Goal: Task Accomplishment & Management: Manage account settings

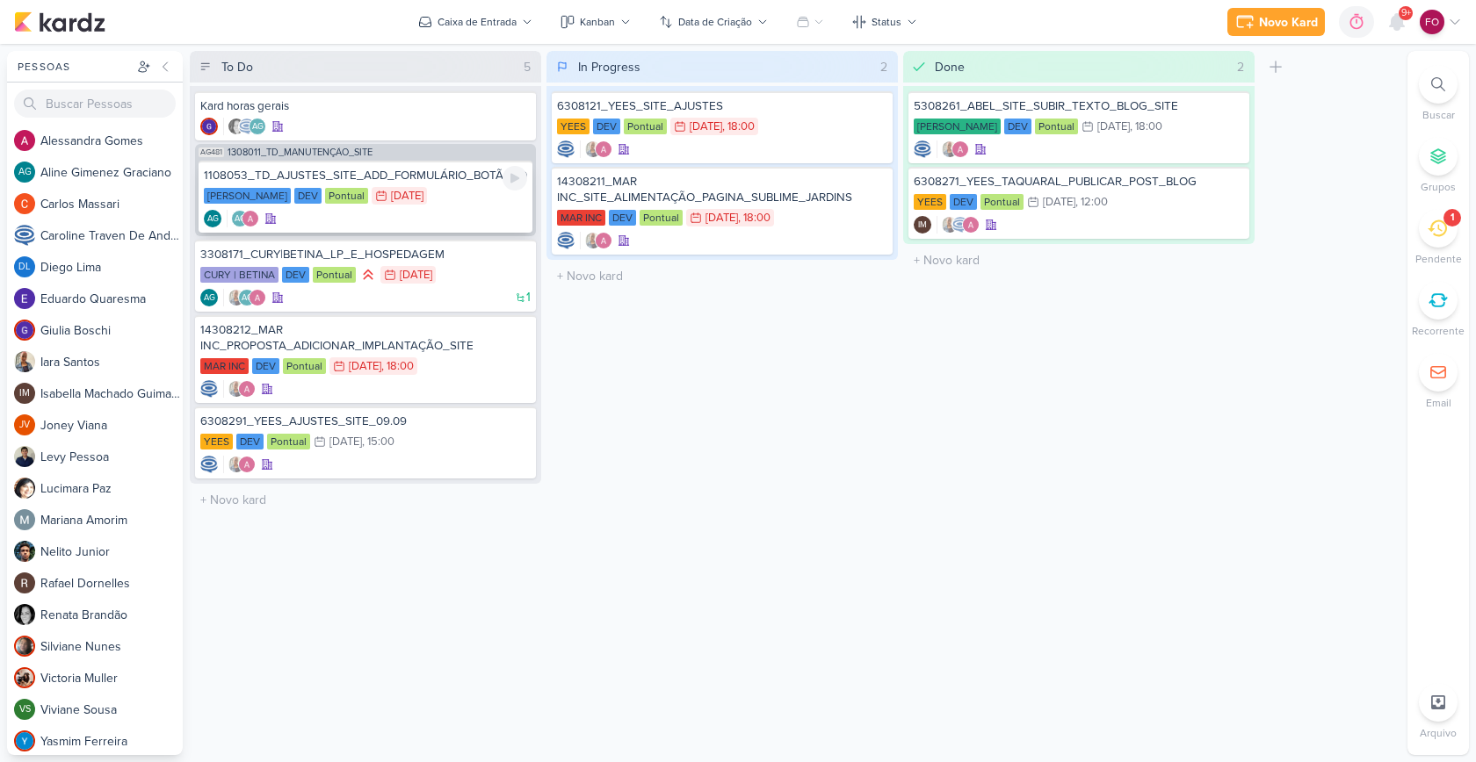
click at [462, 202] on div "[PERSON_NAME] DEV Pontual 22/8 [DATE]" at bounding box center [365, 196] width 323 height 19
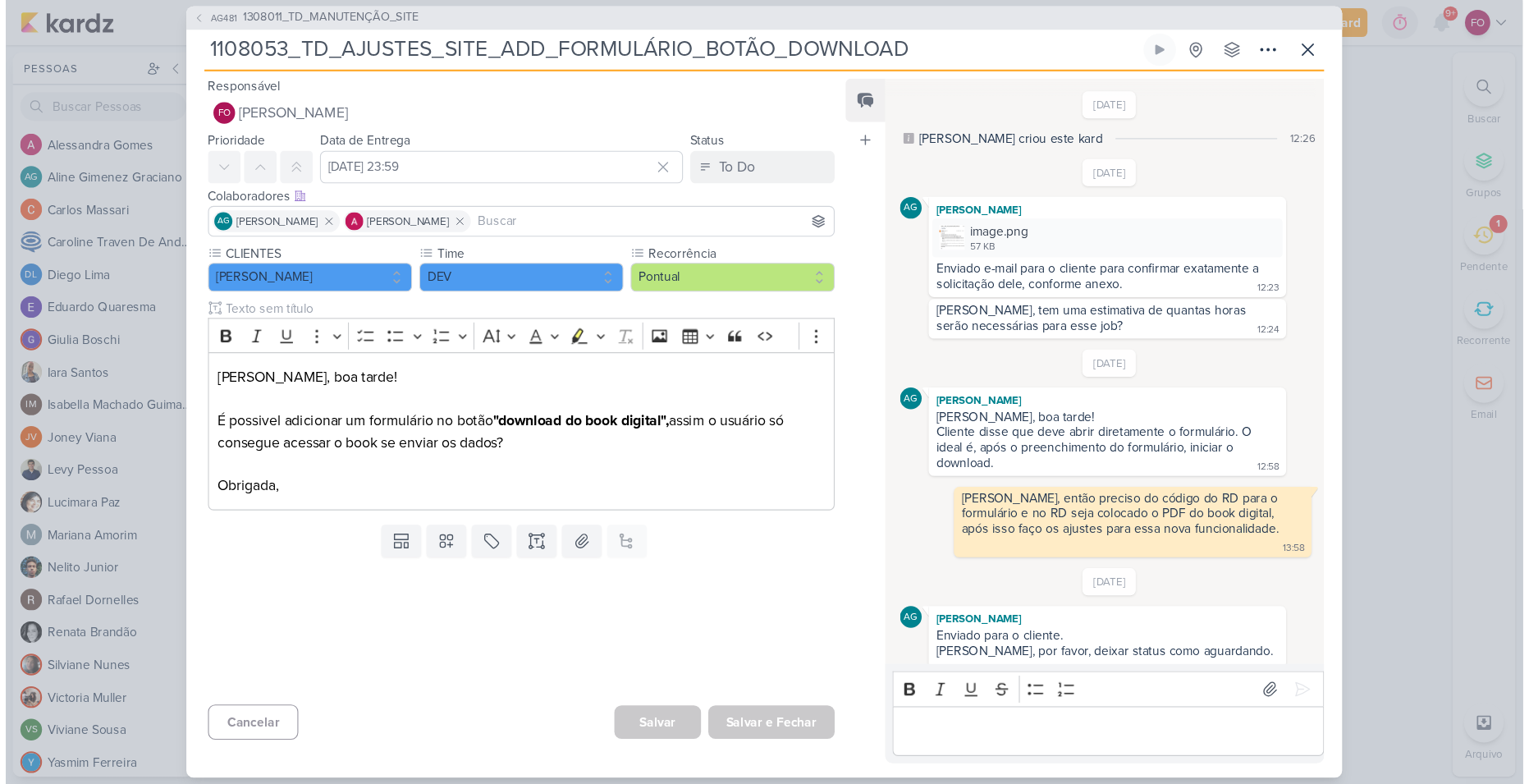
scroll to position [394, 0]
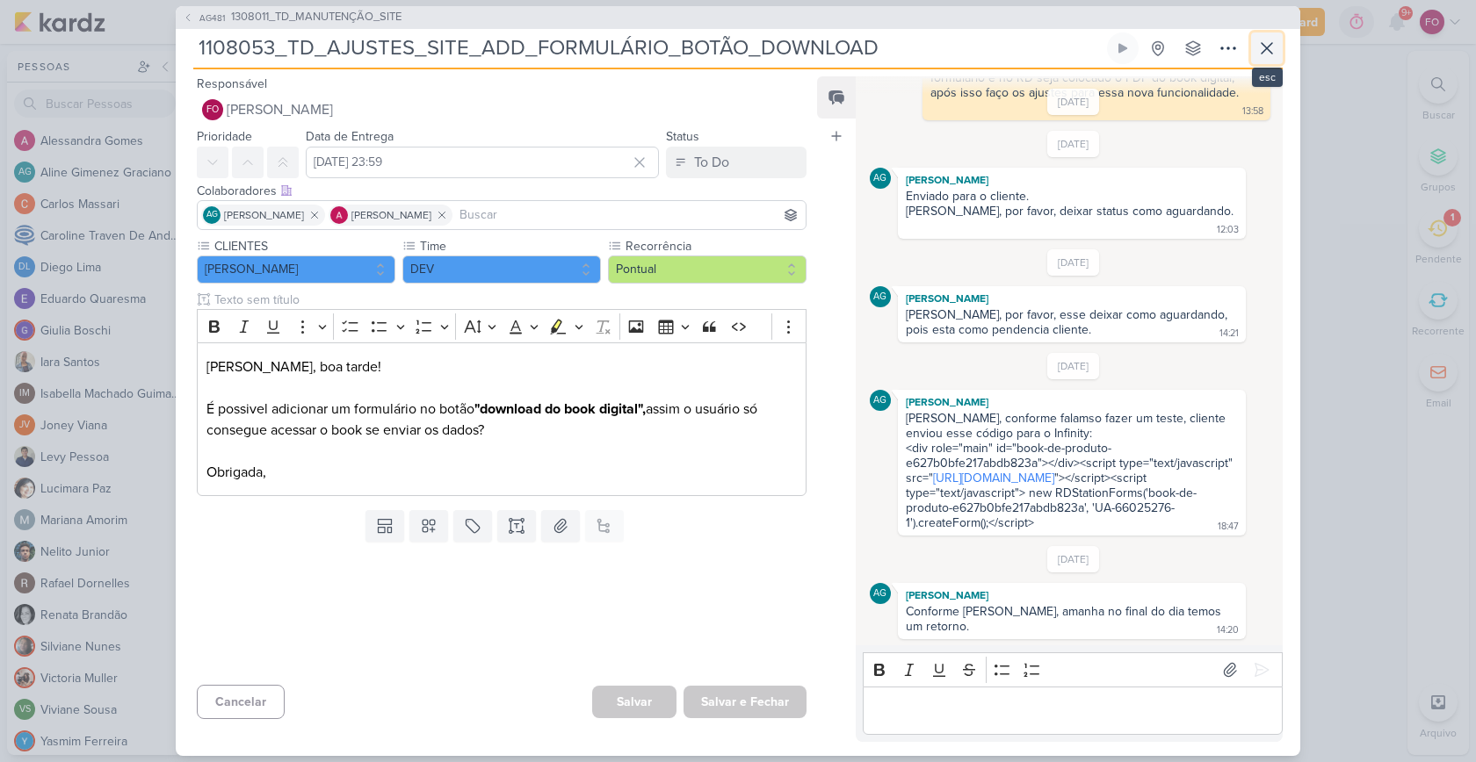
click at [1269, 52] on icon at bounding box center [1266, 48] width 11 height 11
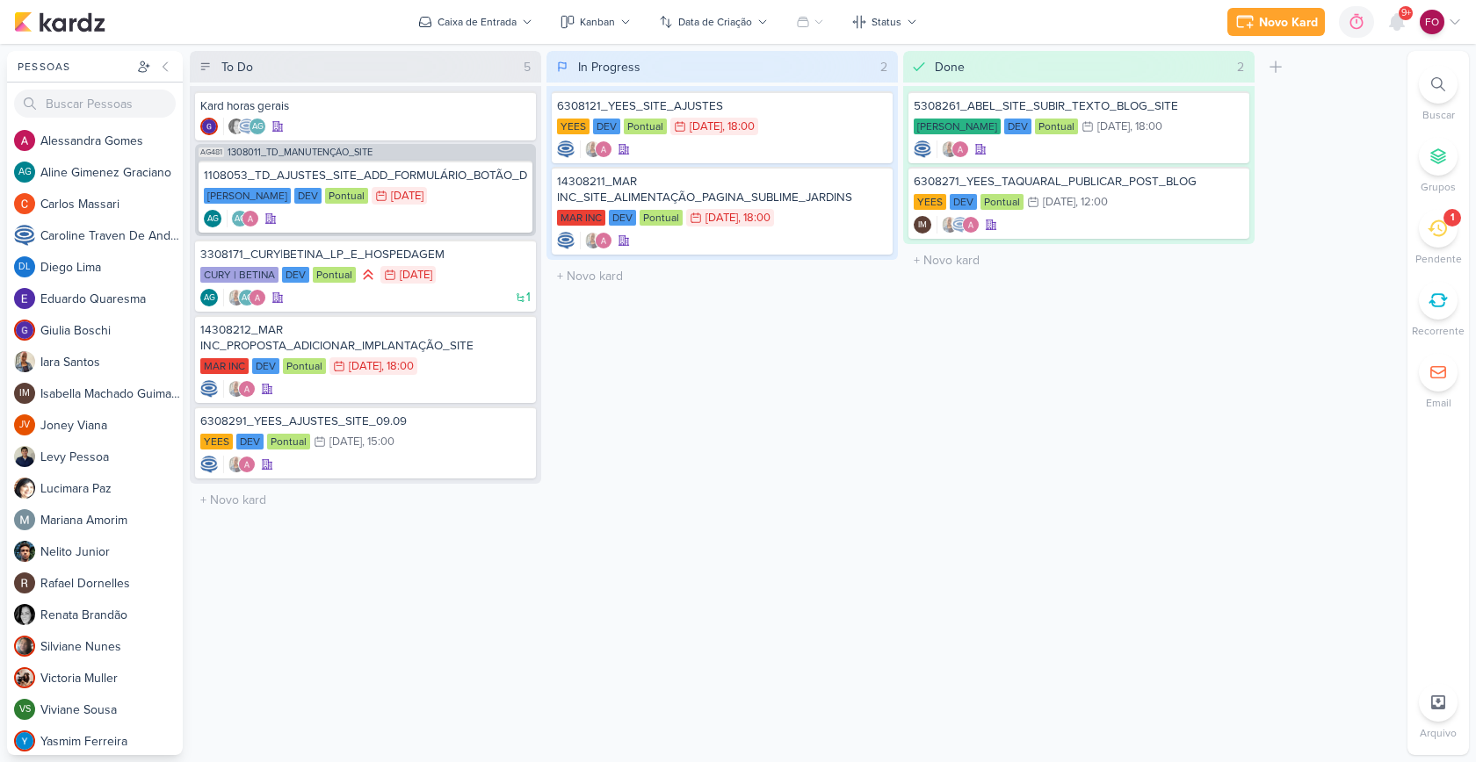
click at [1456, 220] on div "1" at bounding box center [1452, 218] width 18 height 18
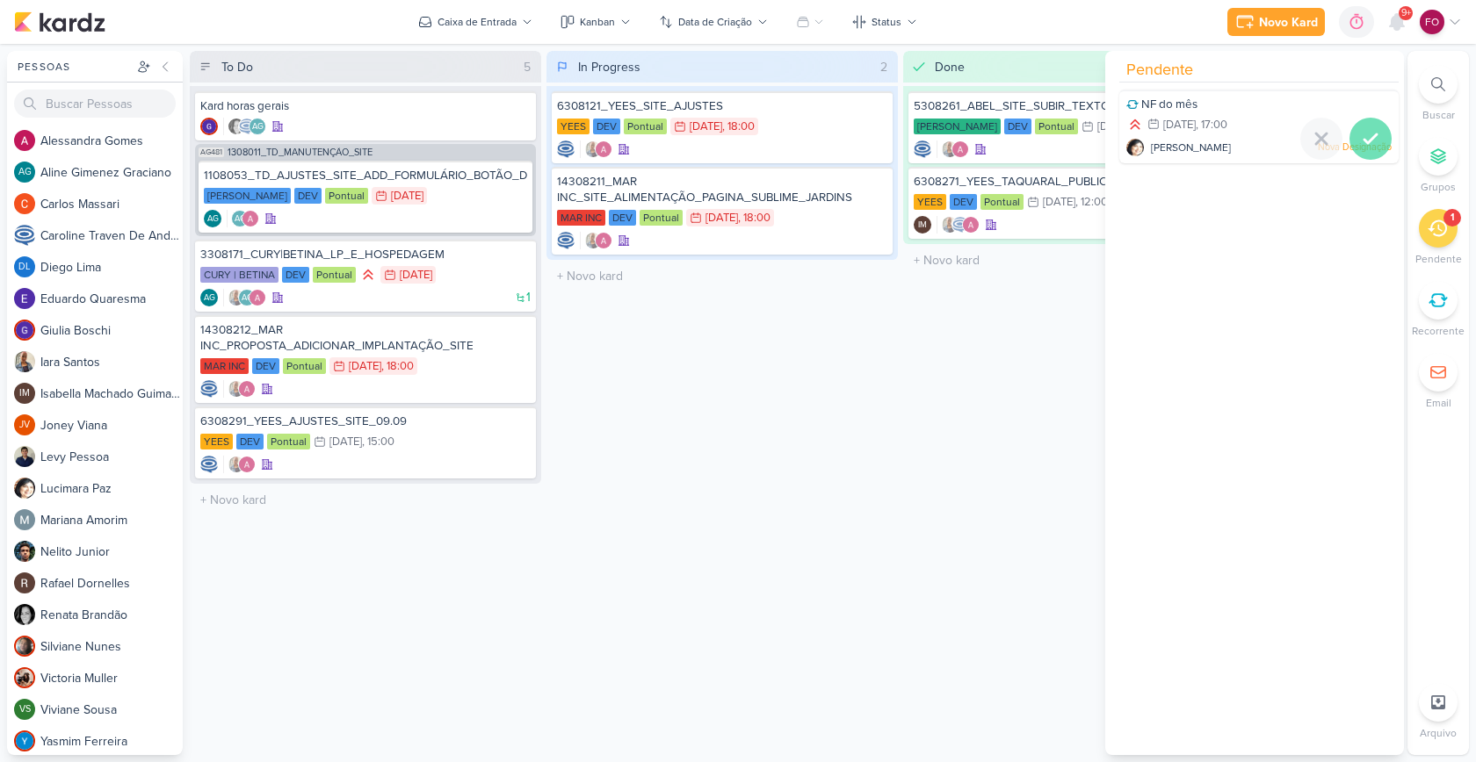
click at [1372, 143] on icon at bounding box center [1370, 138] width 21 height 21
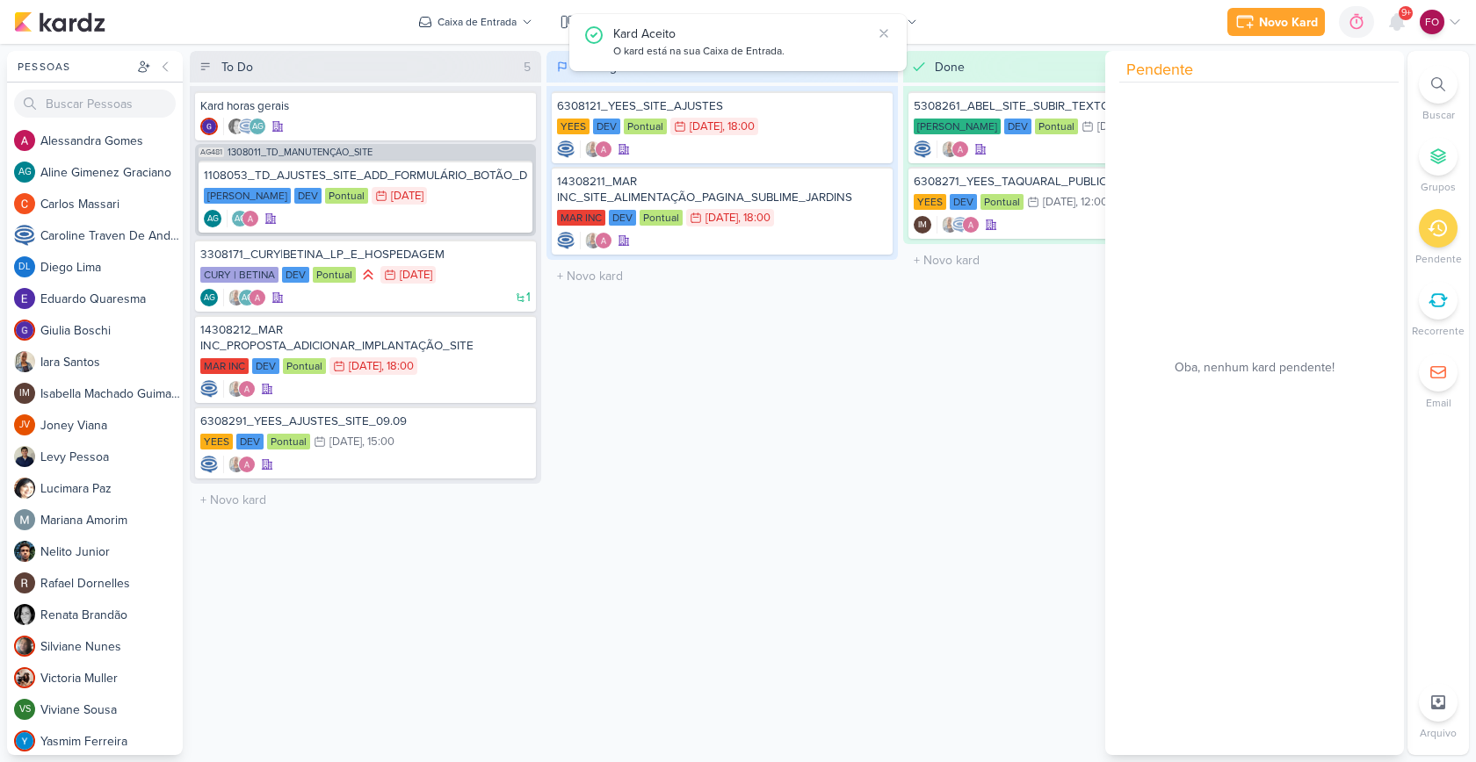
click at [807, 430] on div "In Progress 2 Mover Para Esquerda Mover Para Direita [GEOGRAPHIC_DATA] 6308121_…" at bounding box center [721, 403] width 351 height 704
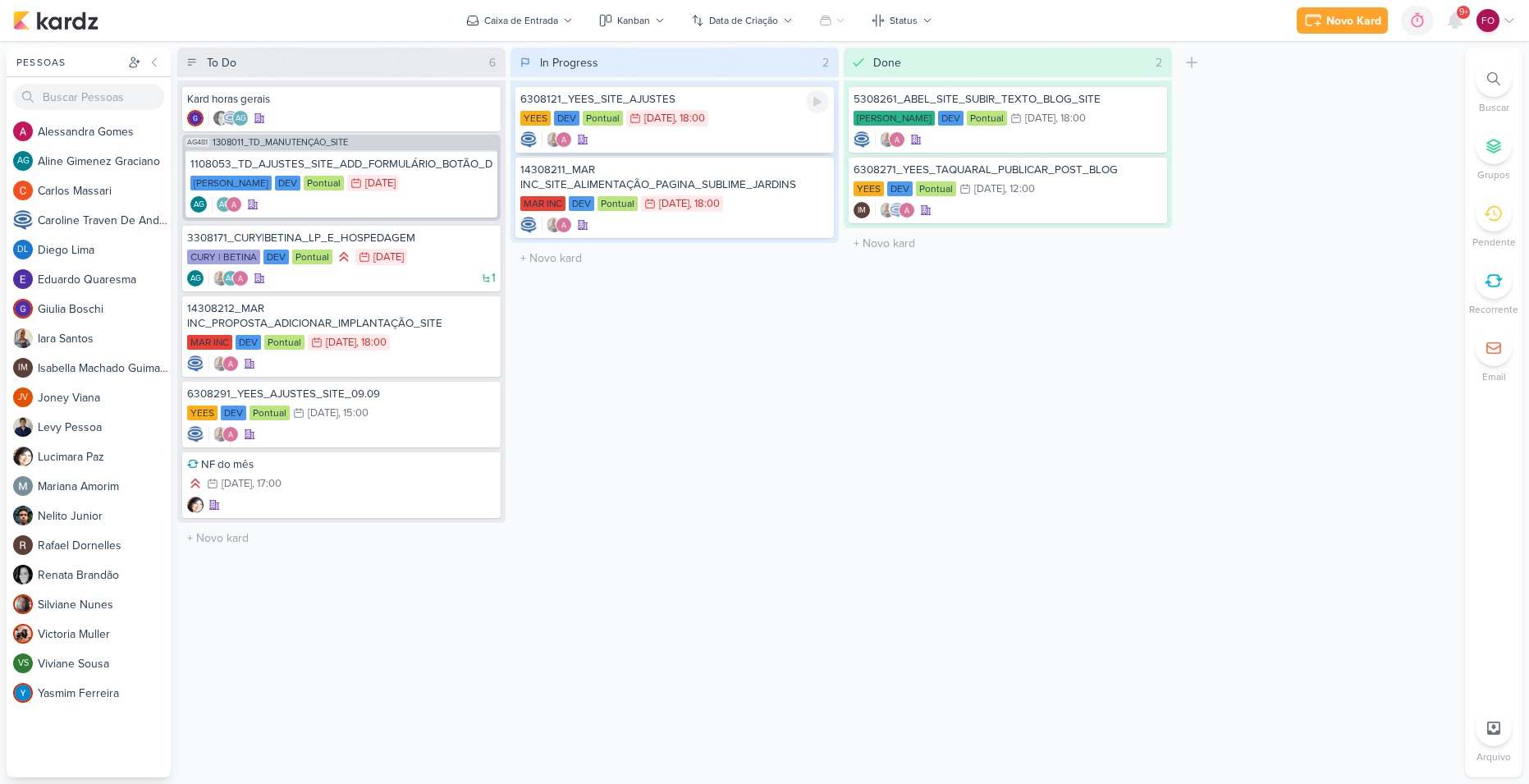
click at [744, 118] on div "YEES DEV Pontual 26/8 [DATE] 18:00" at bounding box center [675, 119] width 308 height 18
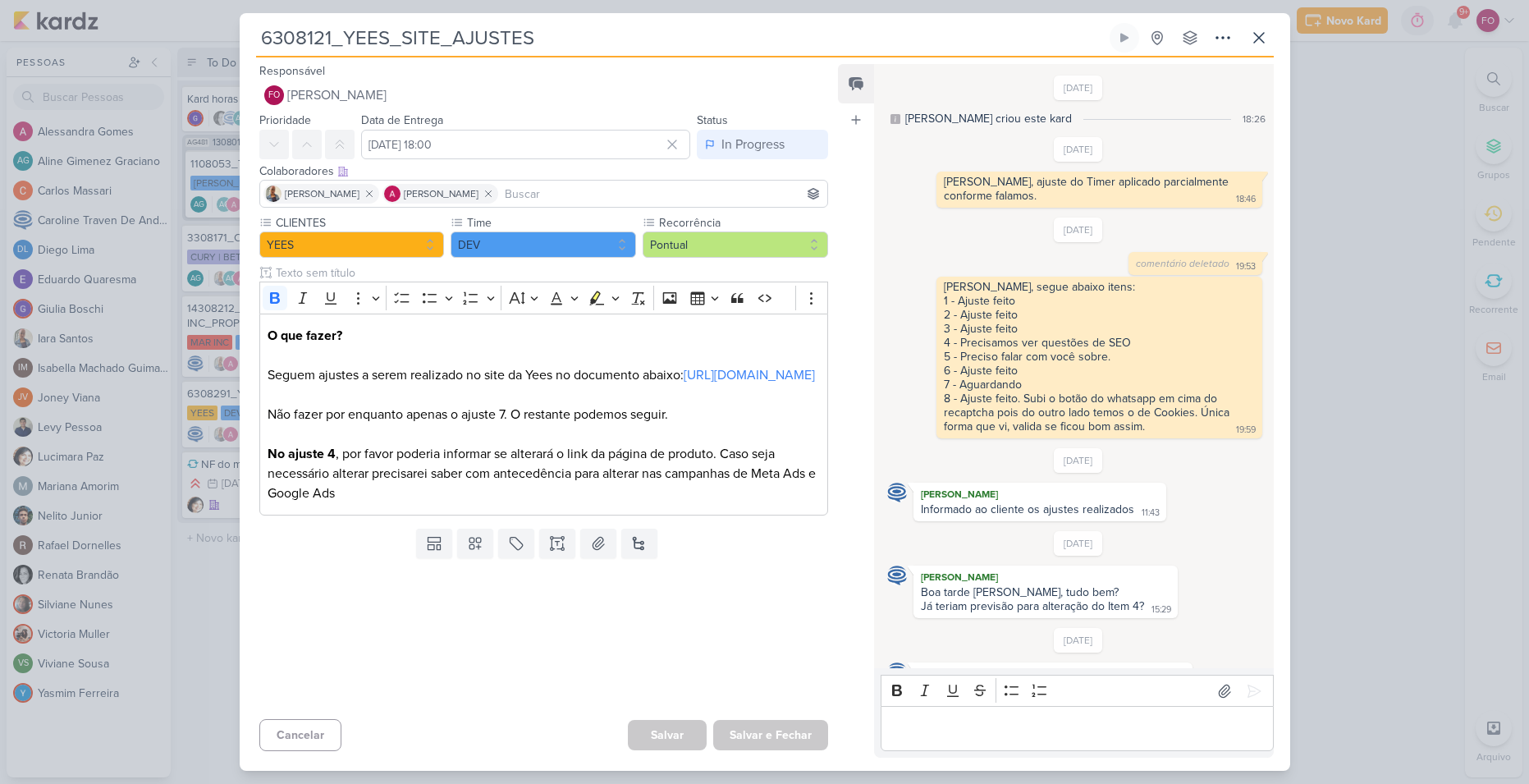
scroll to position [362, 0]
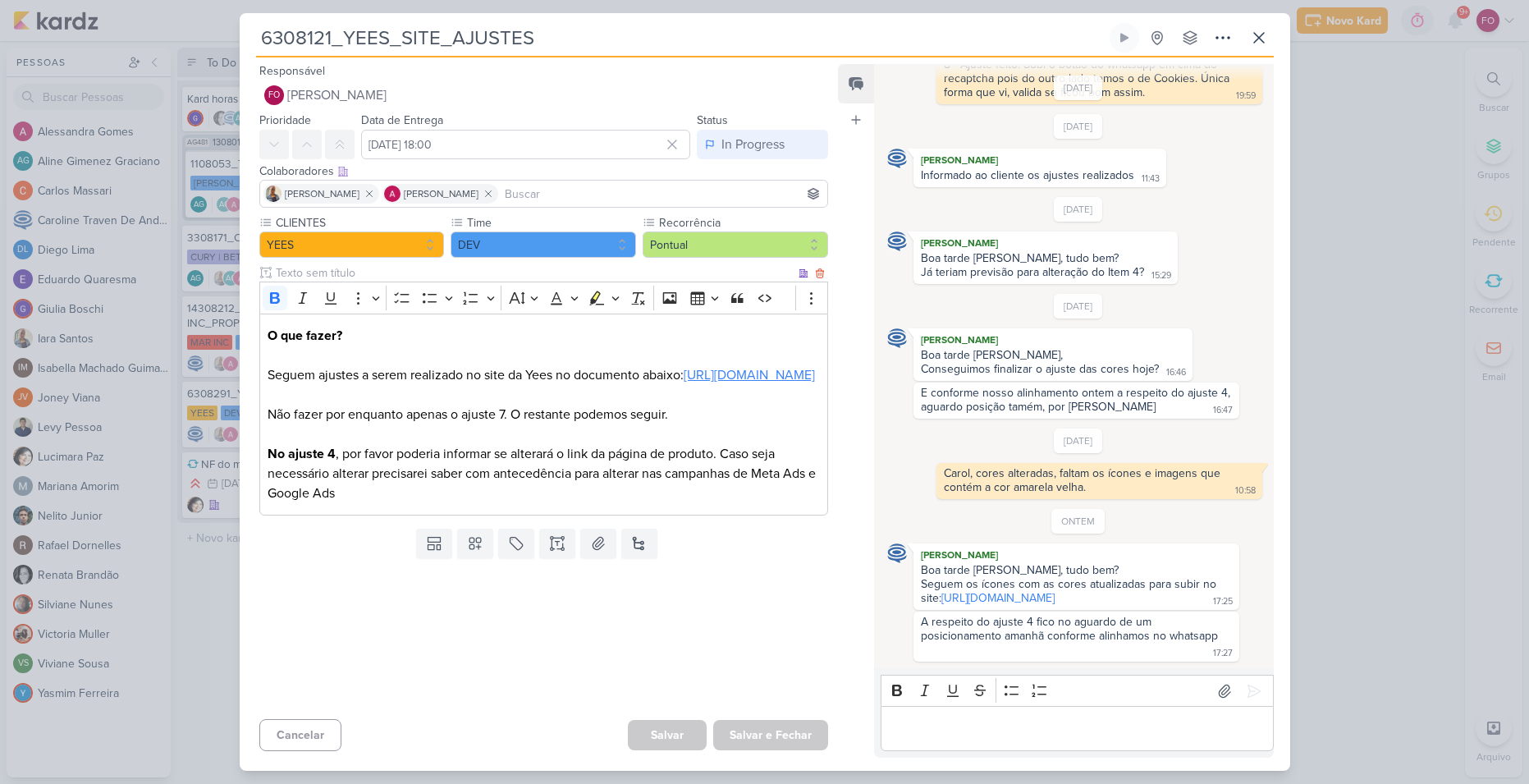
click at [684, 383] on link "[URL][DOMAIN_NAME]" at bounding box center [750, 376] width 132 height 17
click at [1379, 99] on div "6308121_YEES_SITE_AJUSTES Criado por [PERSON_NAME]" at bounding box center [764, 392] width 1529 height 784
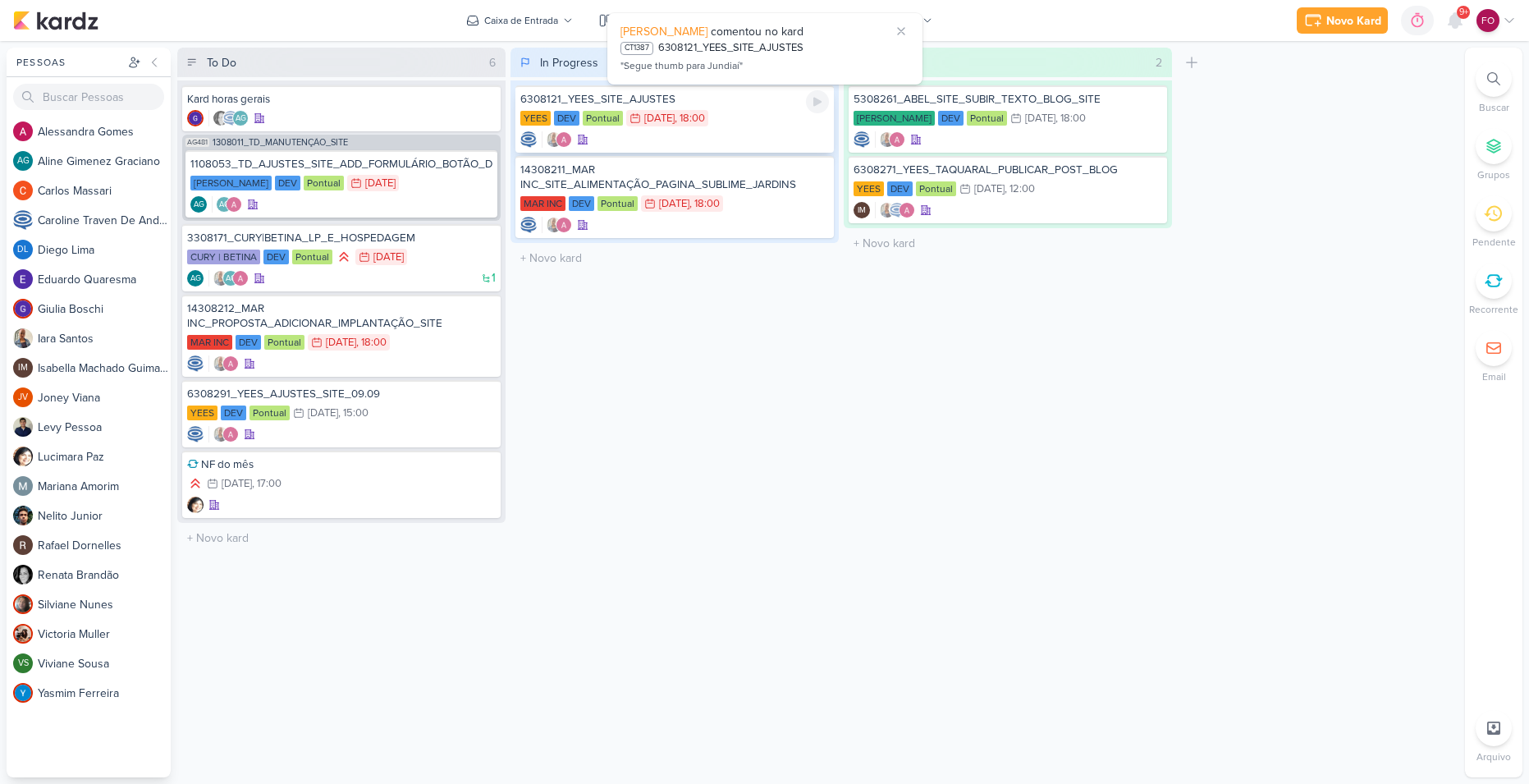
click at [761, 119] on div "YEES DEV Pontual 26/8 [DATE] 18:00" at bounding box center [675, 119] width 308 height 18
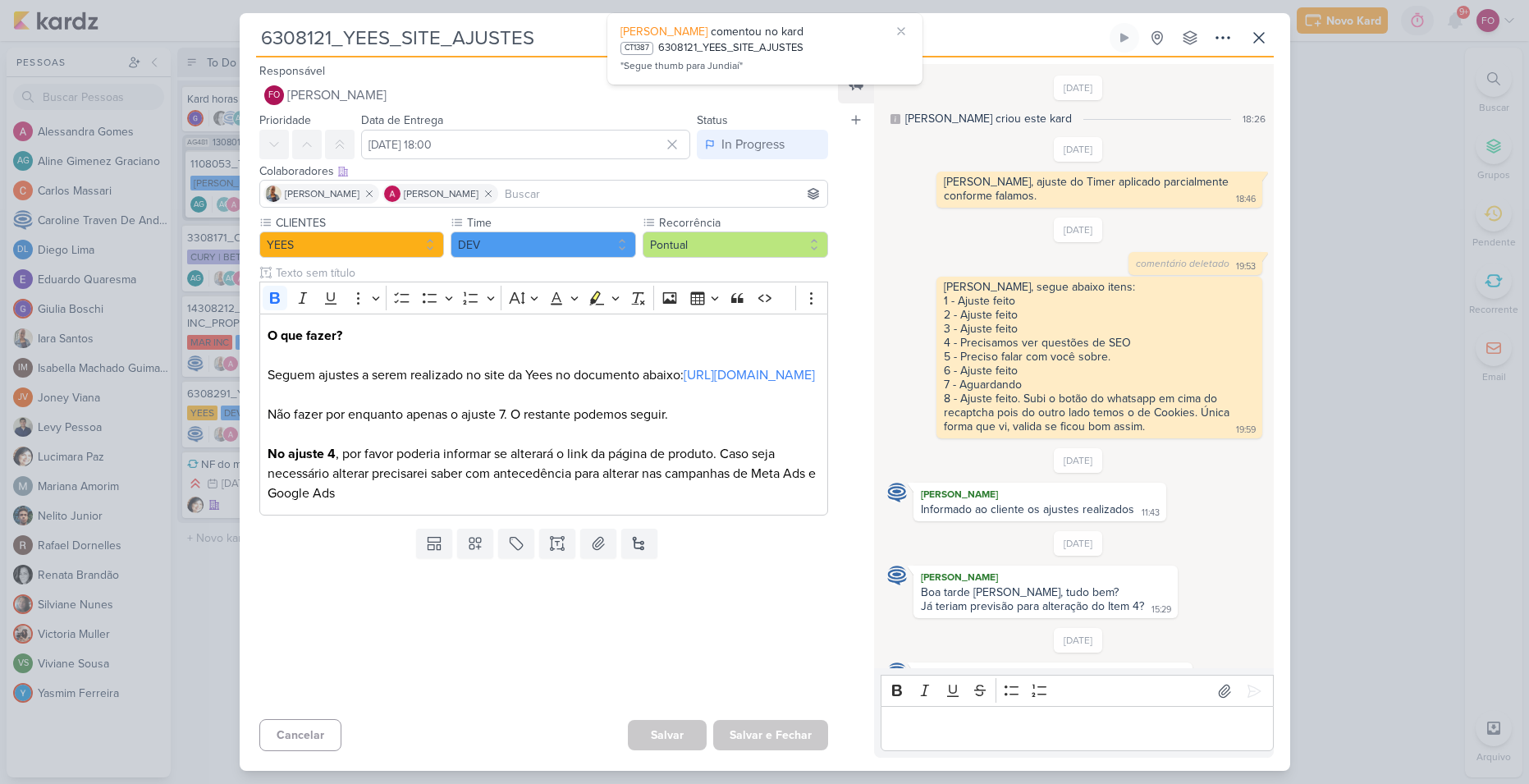
scroll to position [507, 0]
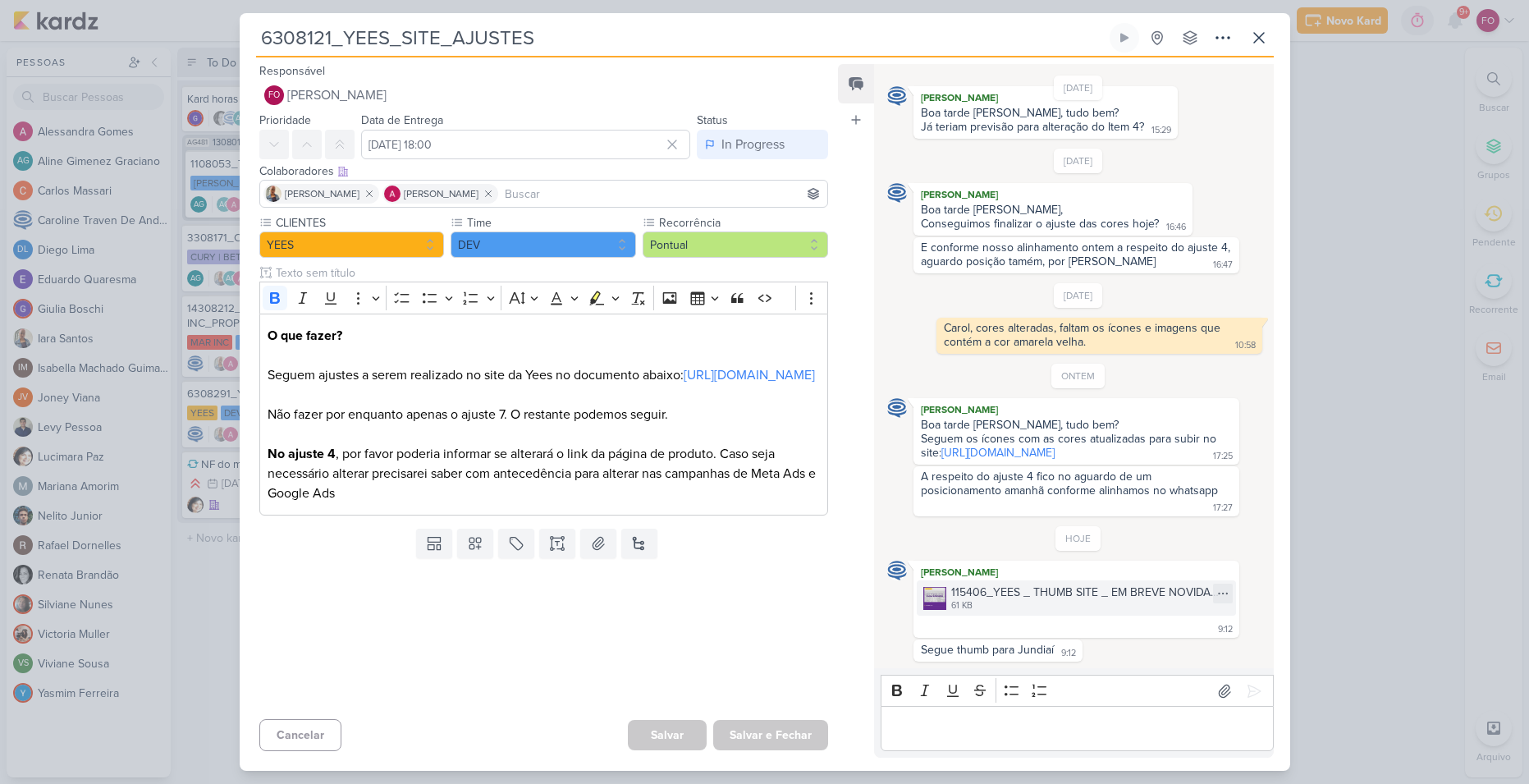
click at [957, 590] on div "115406_YEES _ THUMB SITE _ EM BREVE NOVIDADES _ JUNDIAÍ_V23 (1).jpg" at bounding box center [1088, 592] width 274 height 17
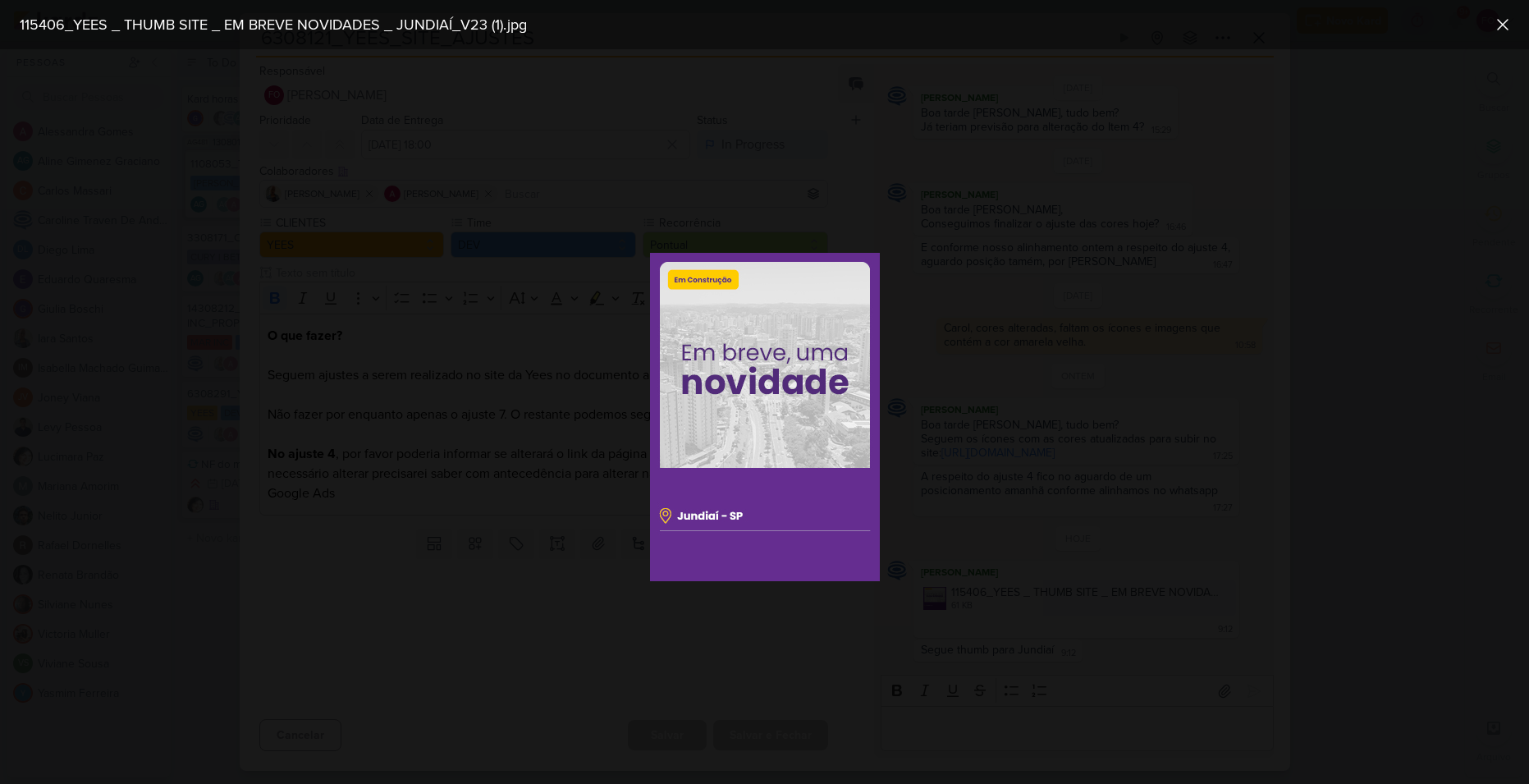
click at [809, 387] on img at bounding box center [765, 417] width 230 height 328
click at [839, 211] on div at bounding box center [764, 417] width 1529 height 734
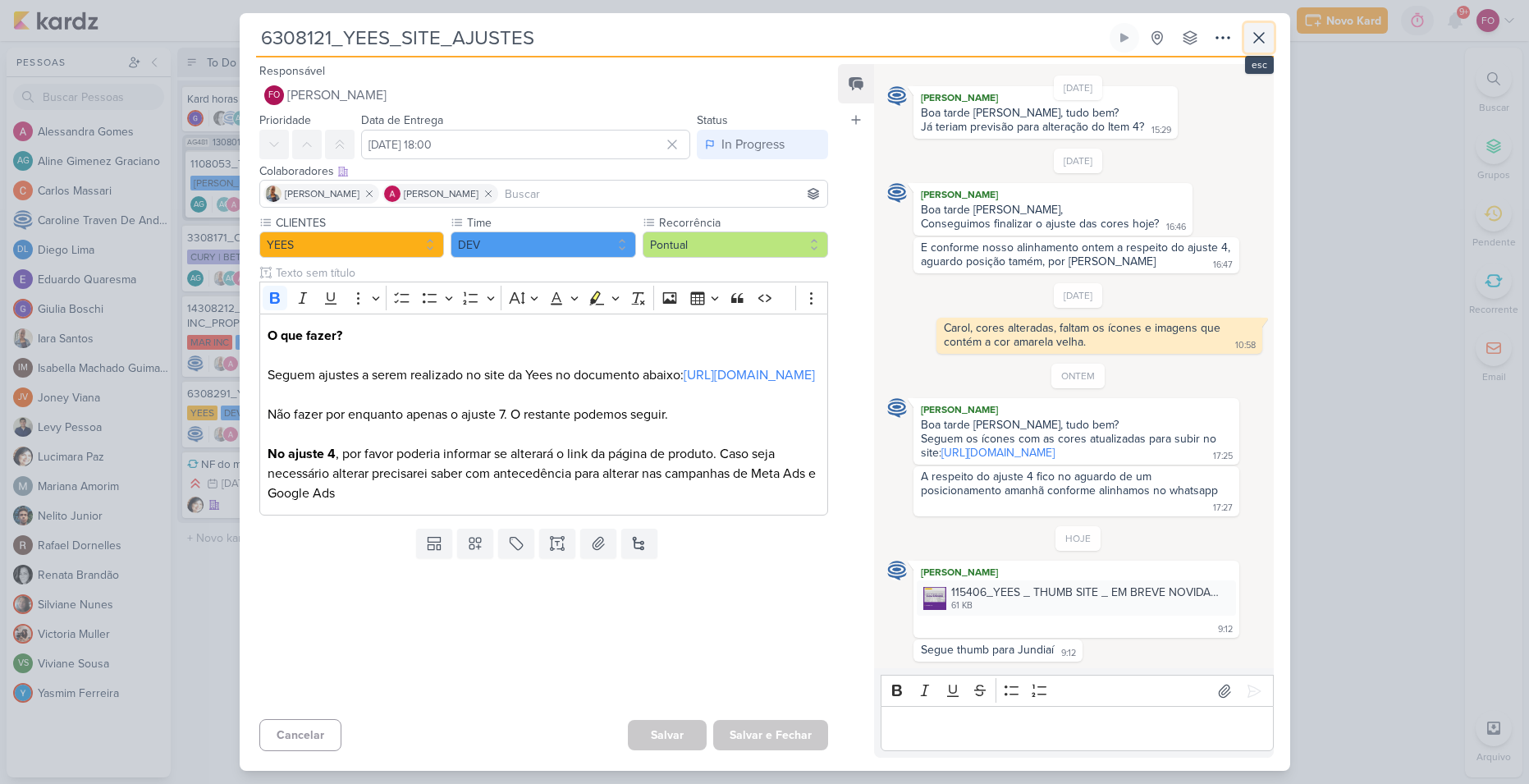
click at [1267, 33] on icon at bounding box center [1259, 37] width 20 height 20
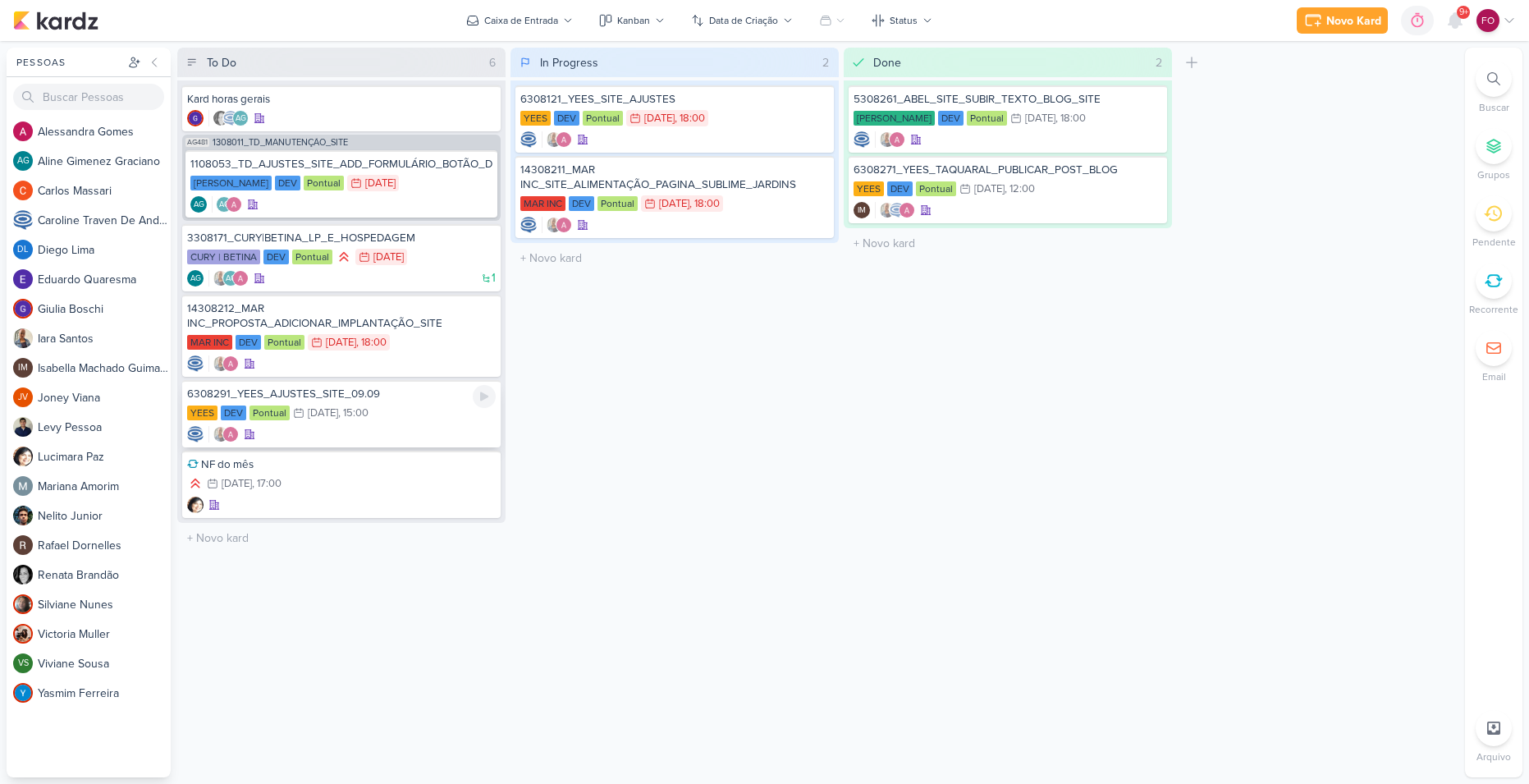
click at [389, 409] on div "YEES DEV Pontual 9/9 [DATE] 15:00" at bounding box center [341, 413] width 308 height 18
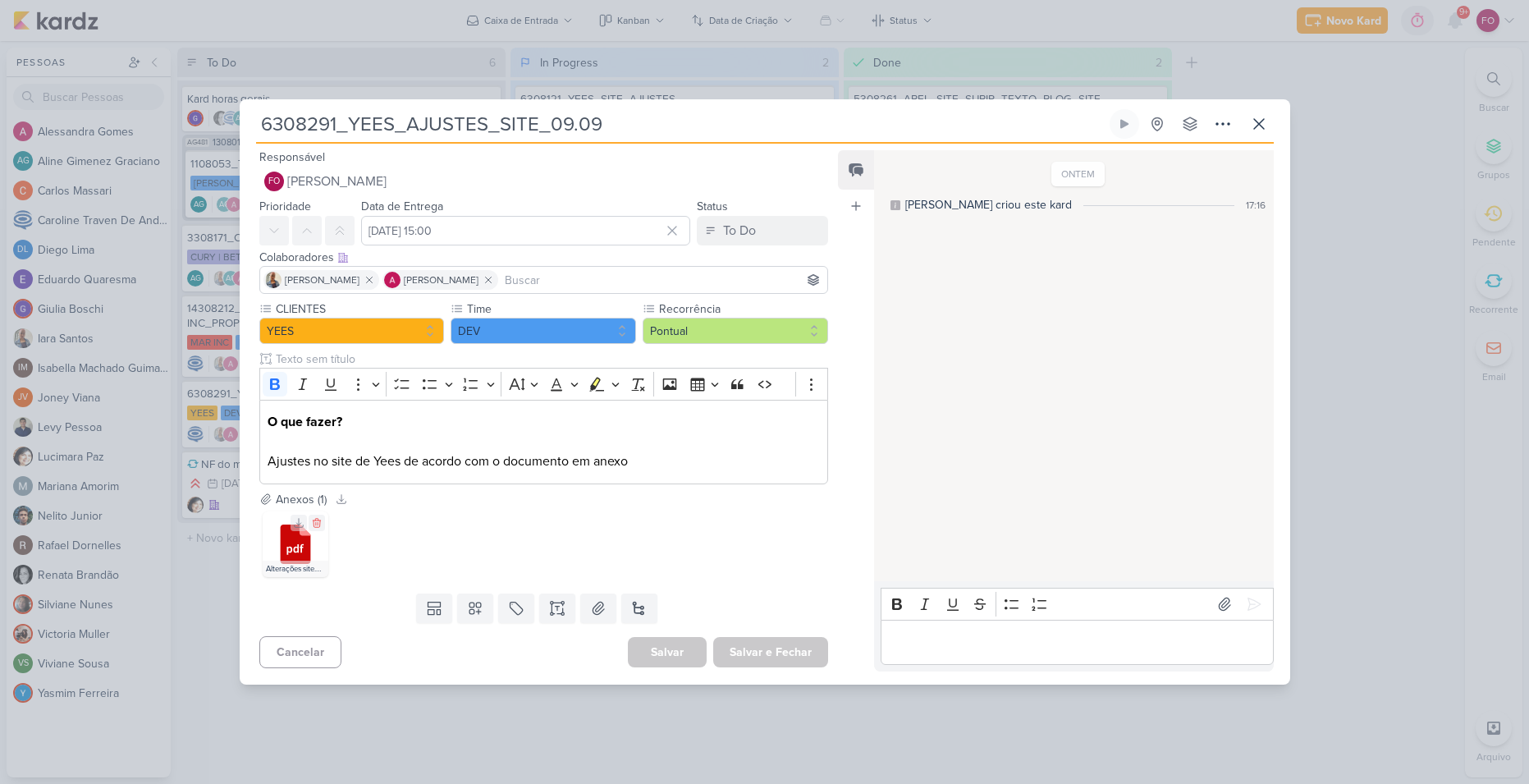
click at [296, 544] on icon at bounding box center [295, 544] width 31 height 39
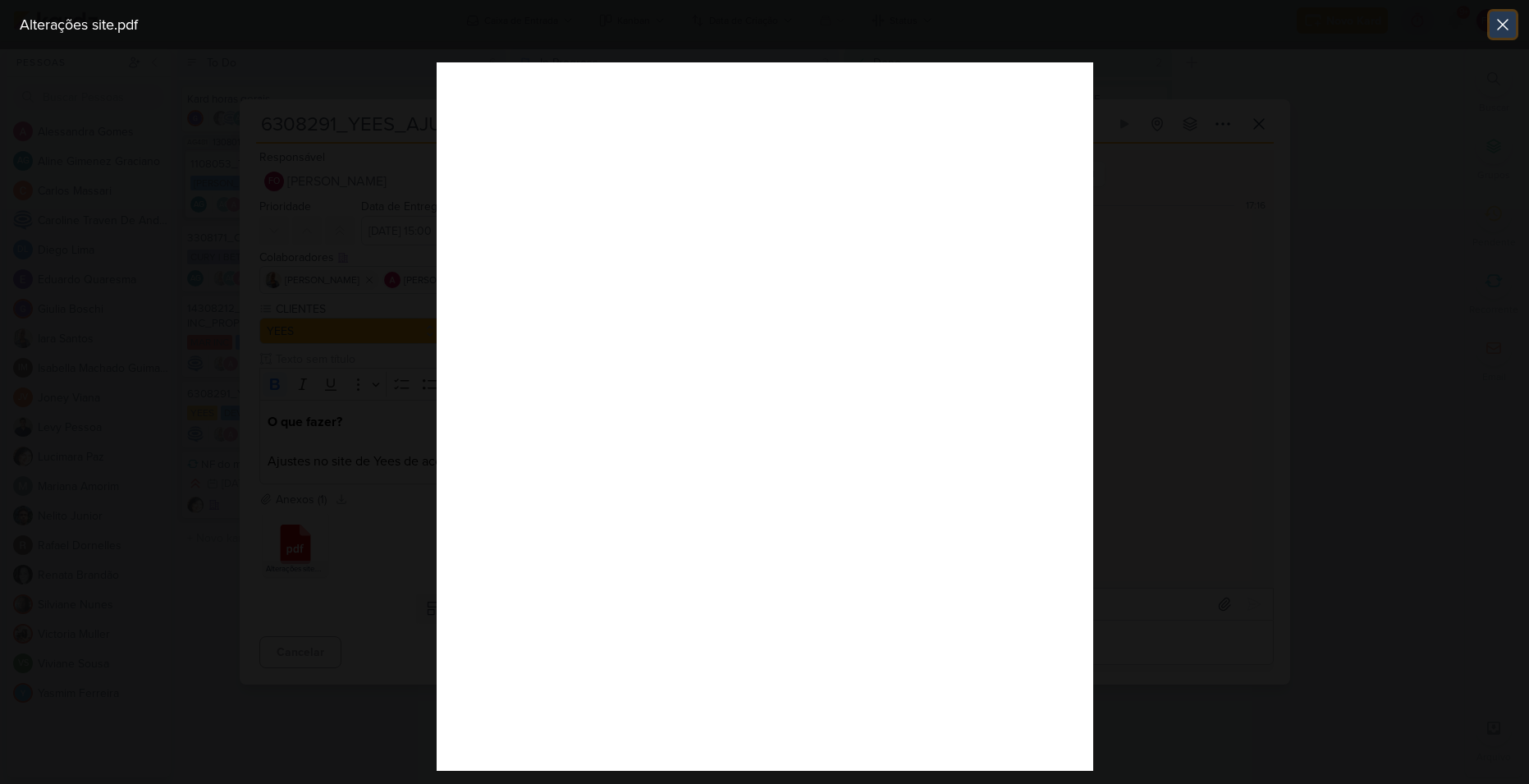
click at [1379, 23] on icon at bounding box center [1503, 24] width 20 height 20
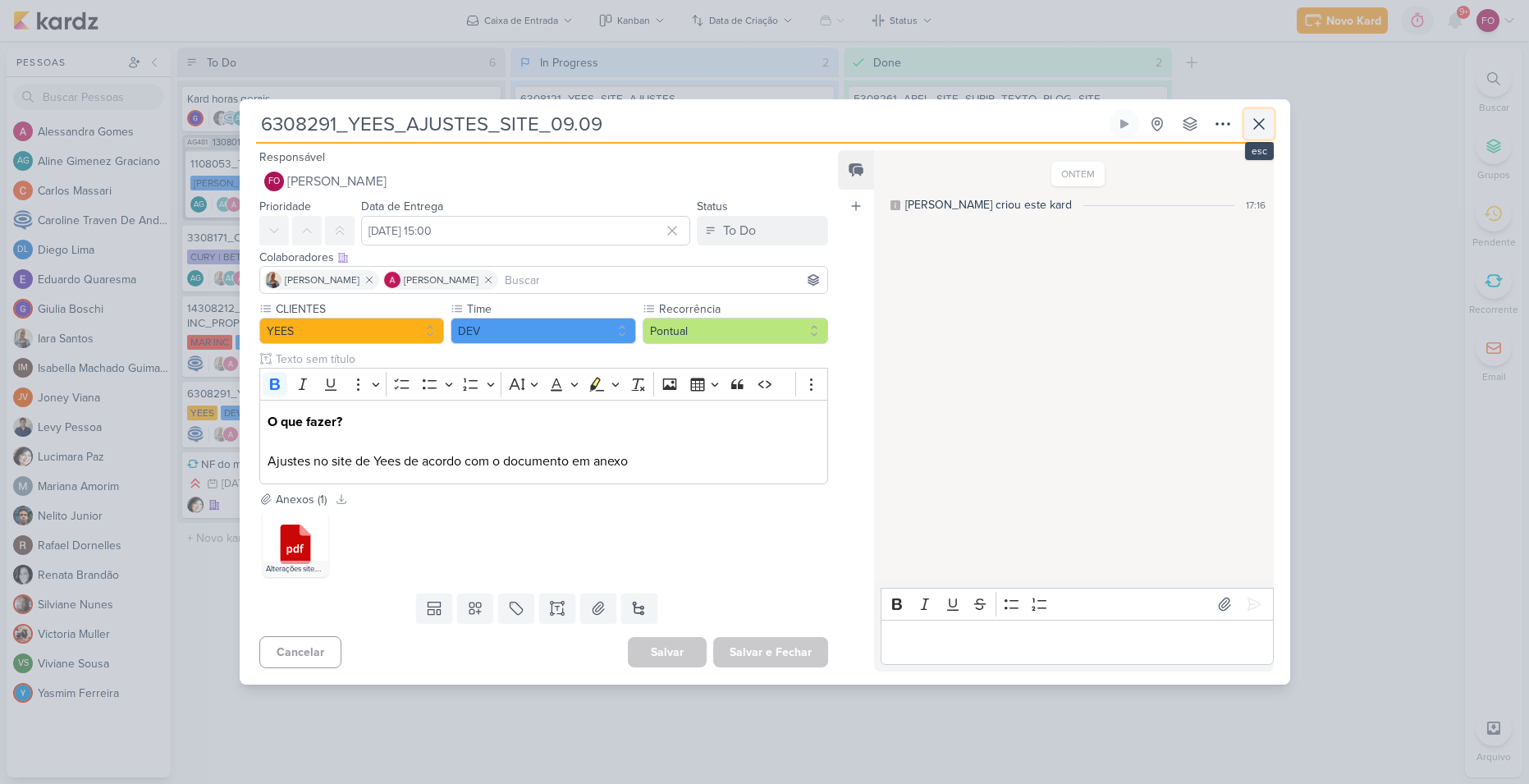
click at [1251, 132] on icon at bounding box center [1259, 123] width 20 height 20
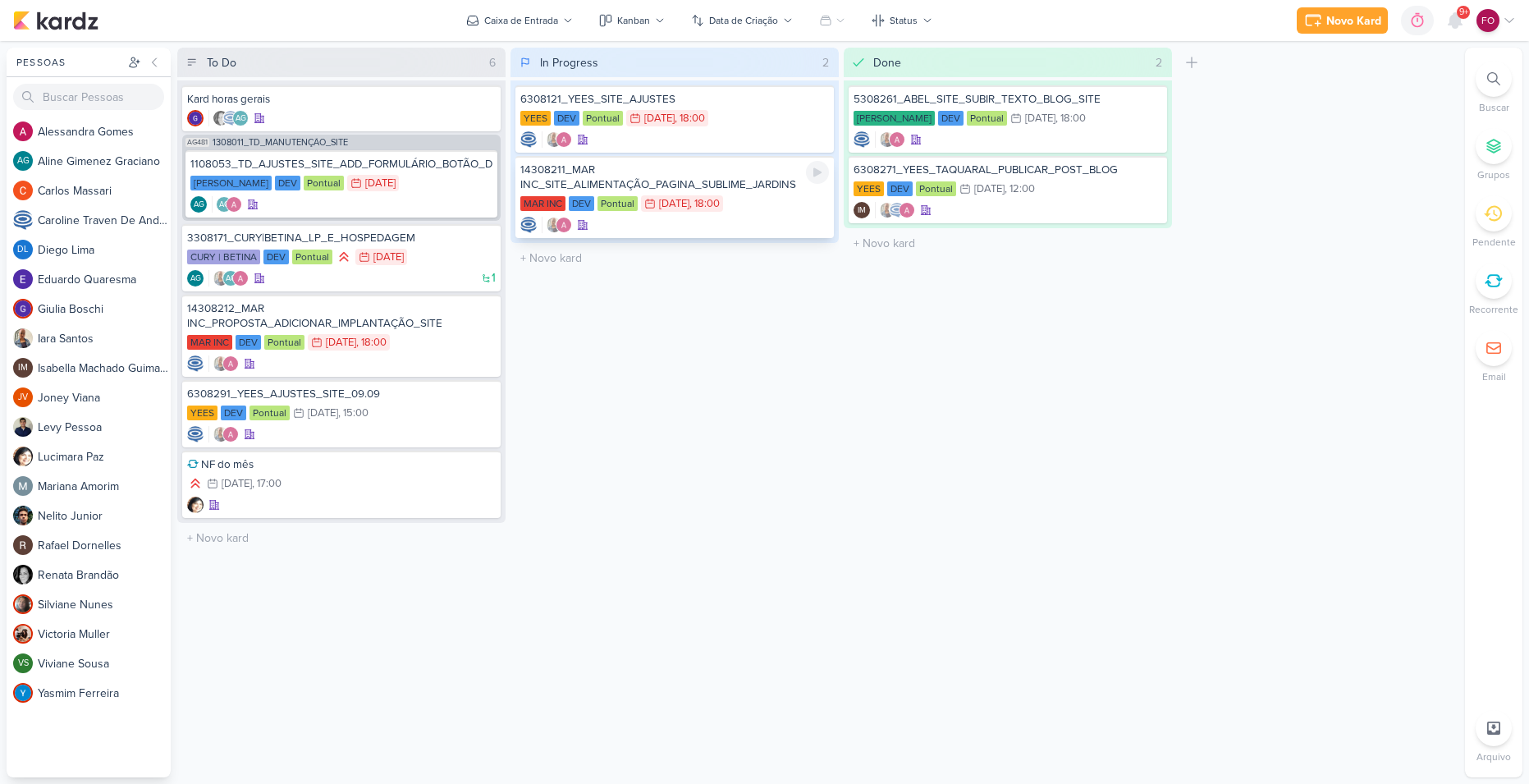
click at [758, 204] on div "MAR INC DEV Pontual 1/9 [DATE] 18:00" at bounding box center [675, 204] width 308 height 18
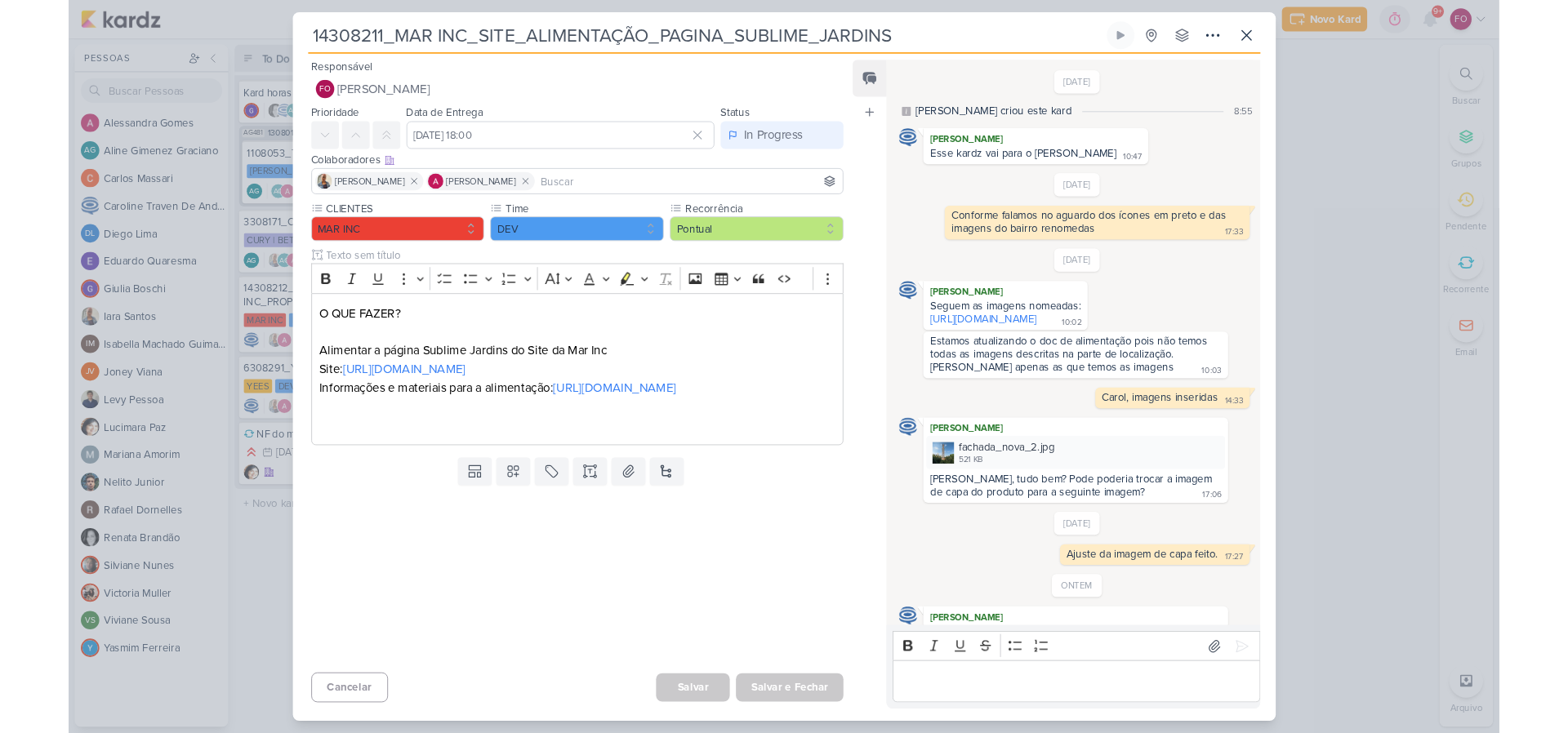
scroll to position [109, 0]
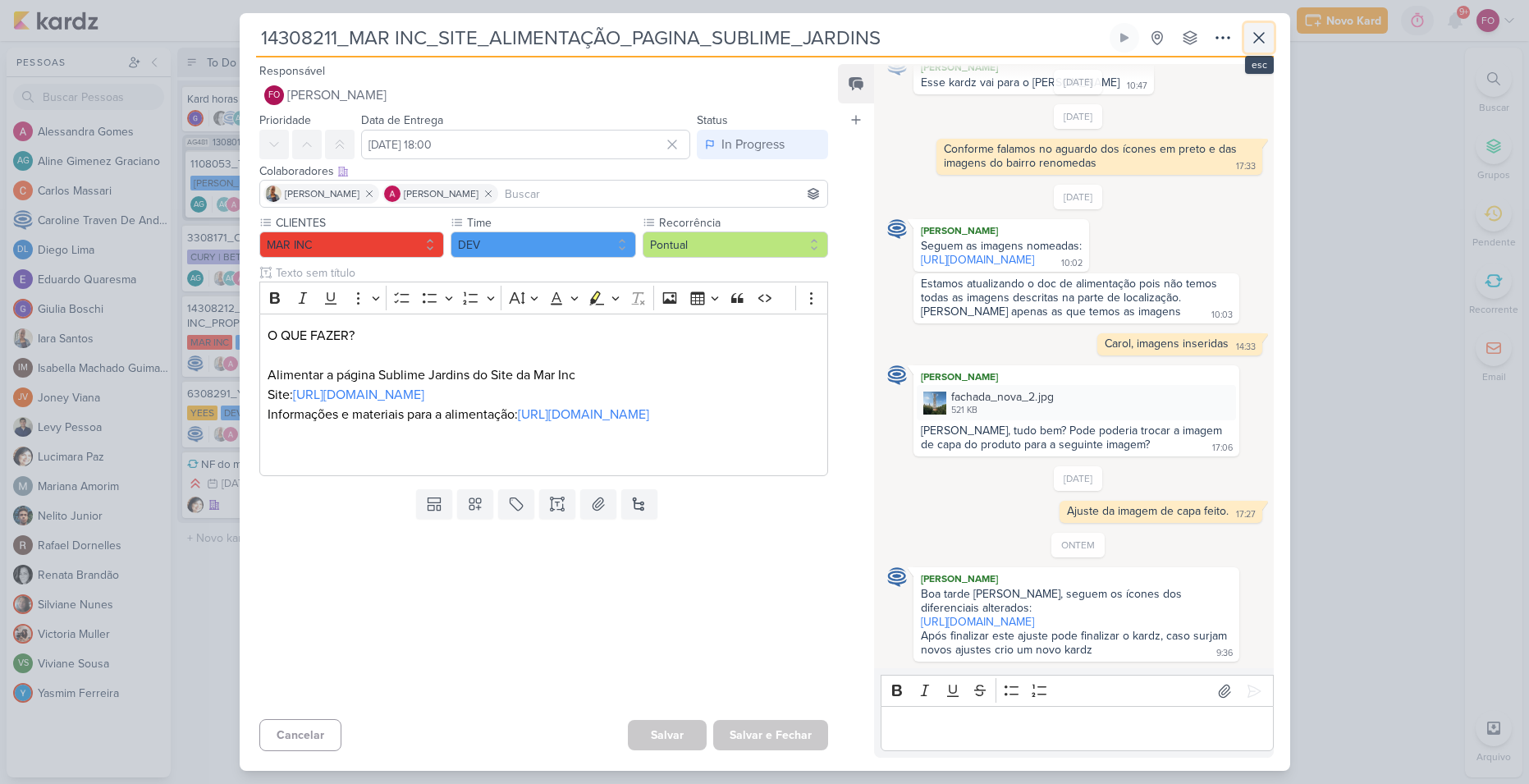
click at [1261, 34] on icon at bounding box center [1259, 37] width 20 height 20
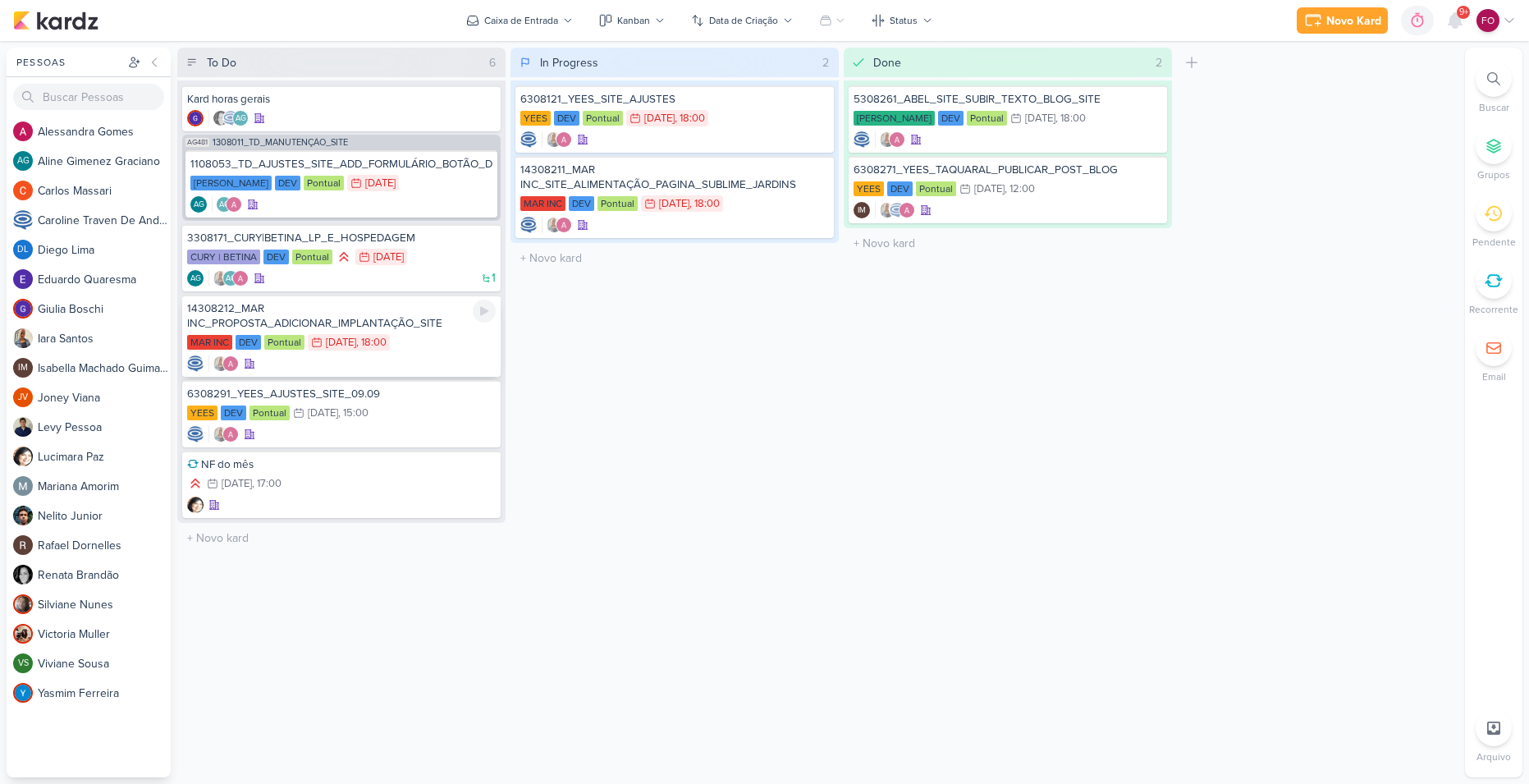
click at [447, 348] on div "MAR INC DEV Pontual 25/8 [DATE] 18:00" at bounding box center [341, 343] width 308 height 18
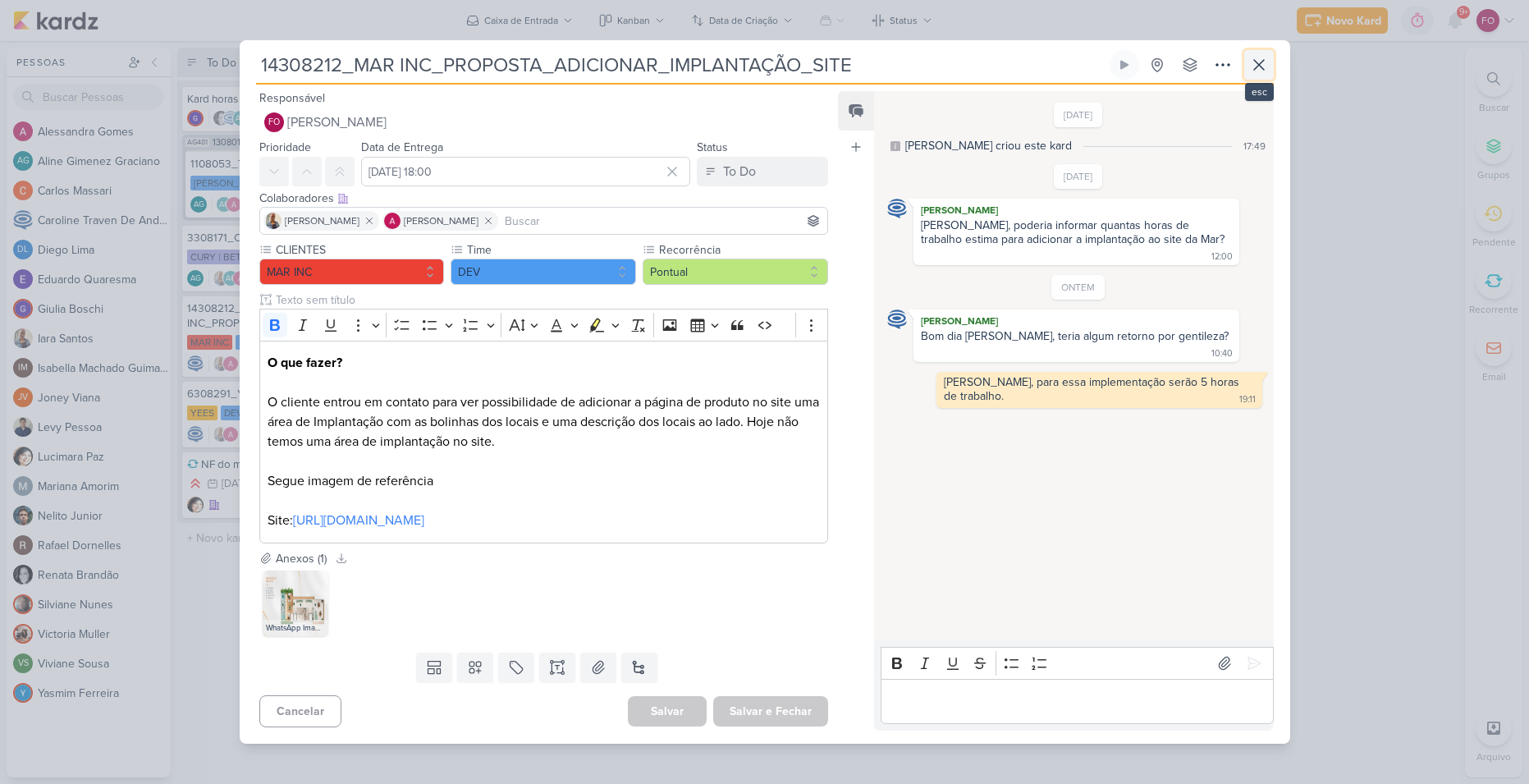
click at [1265, 60] on icon at bounding box center [1259, 64] width 20 height 20
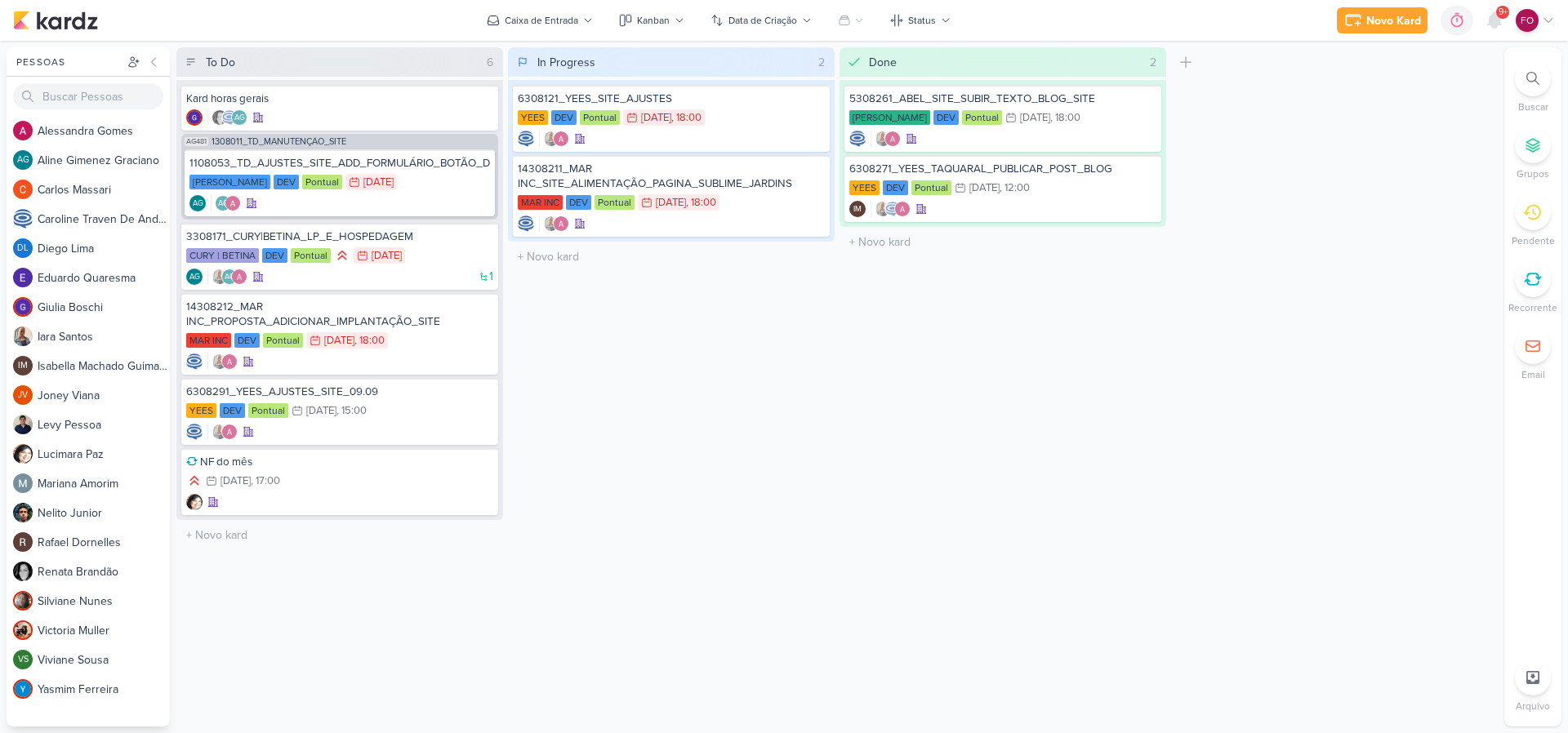
click at [1265, 323] on div "To Do 6 Mover Para Esquerda Mover Para Direita [GEOGRAPHIC_DATA] Kard horas ger…" at bounding box center [837, 386] width 1321 height 679
click at [765, 125] on div "YEES DEV Pontual 26/8 [DATE] 18:00" at bounding box center [671, 118] width 307 height 18
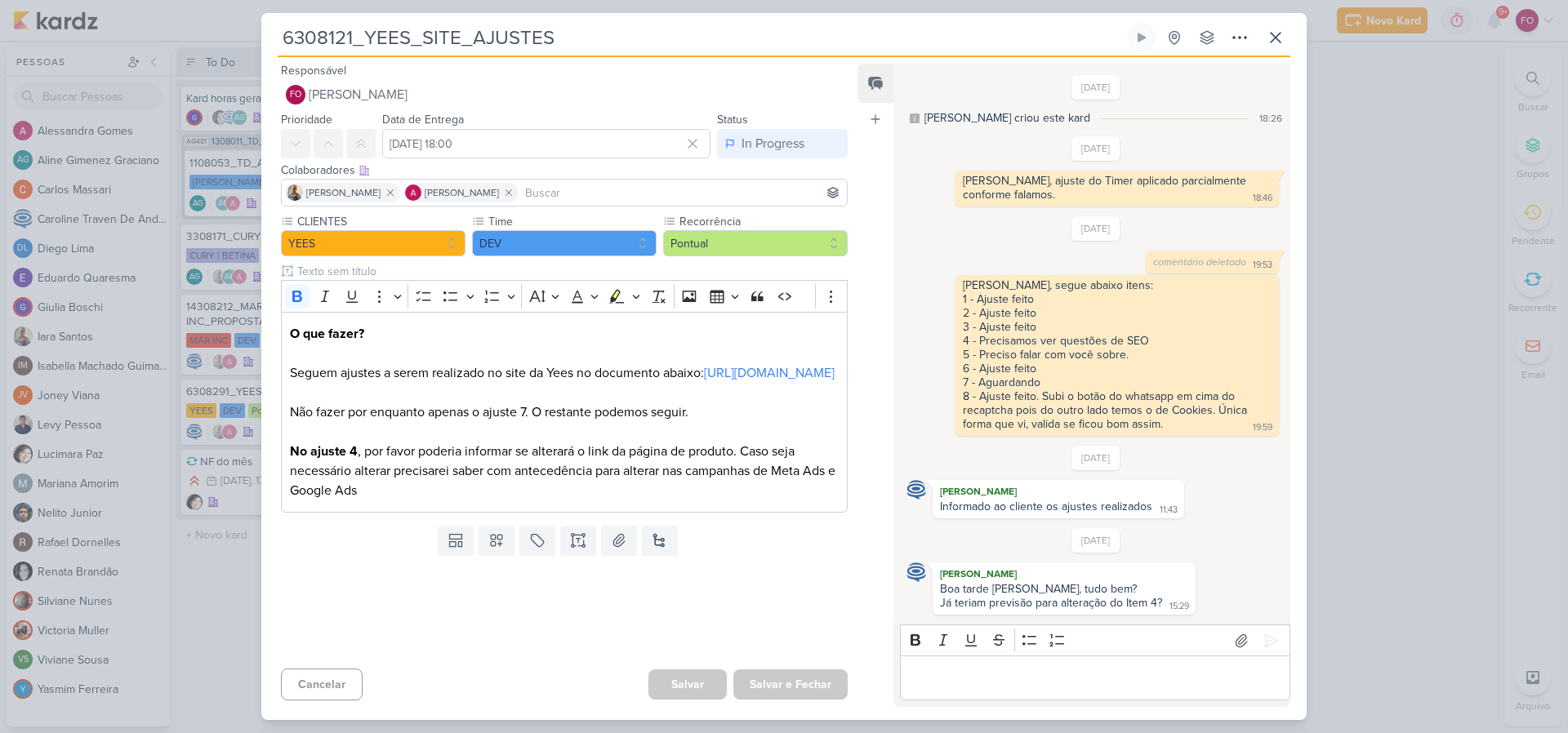
scroll to position [551, 0]
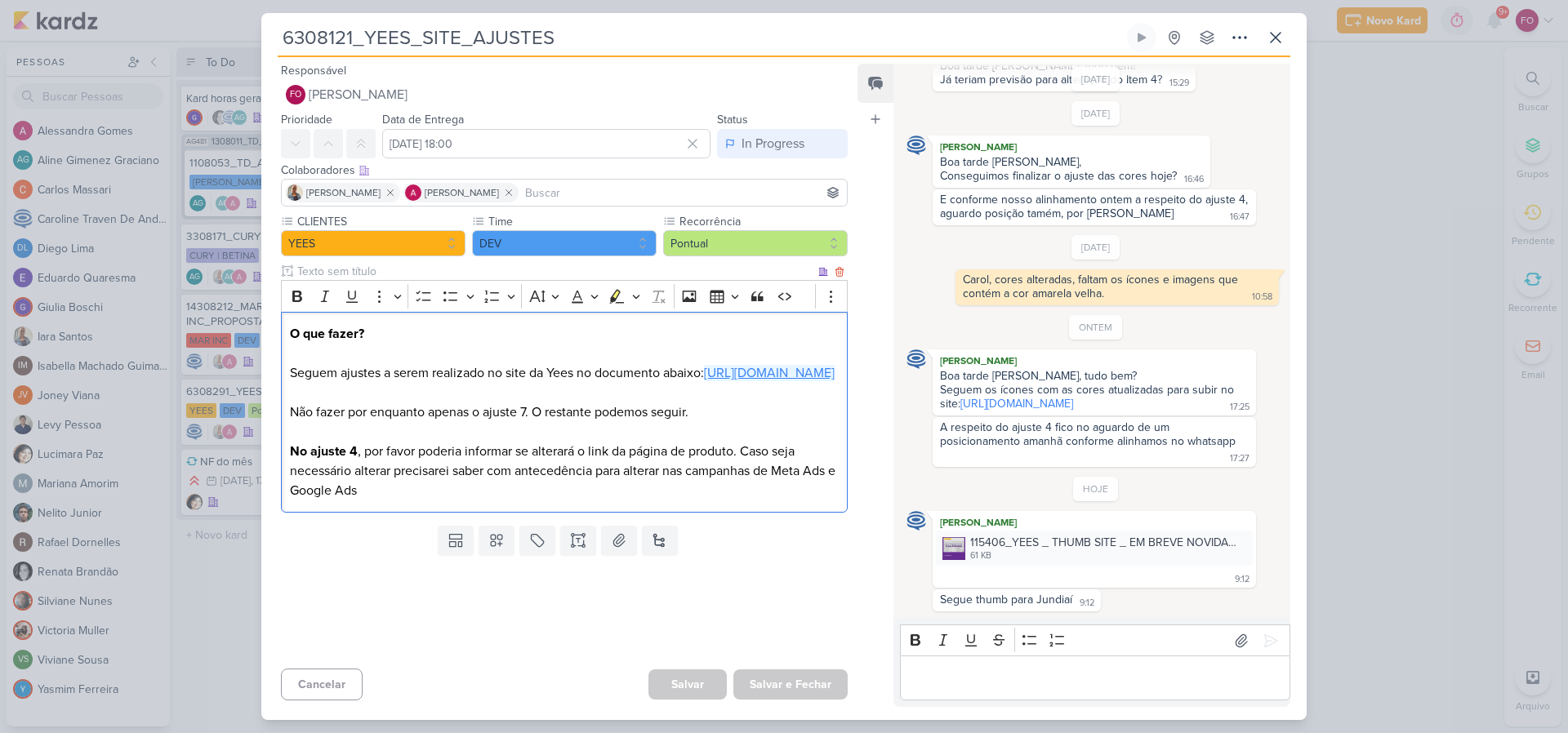
click at [704, 381] on link "[URL][DOMAIN_NAME]" at bounding box center [769, 373] width 131 height 17
click at [1021, 540] on div "115406_YEES _ THUMB SITE _ EM BREVE NOVIDADES _ JUNDIAÍ_V23 (1).jpg" at bounding box center [1106, 542] width 272 height 17
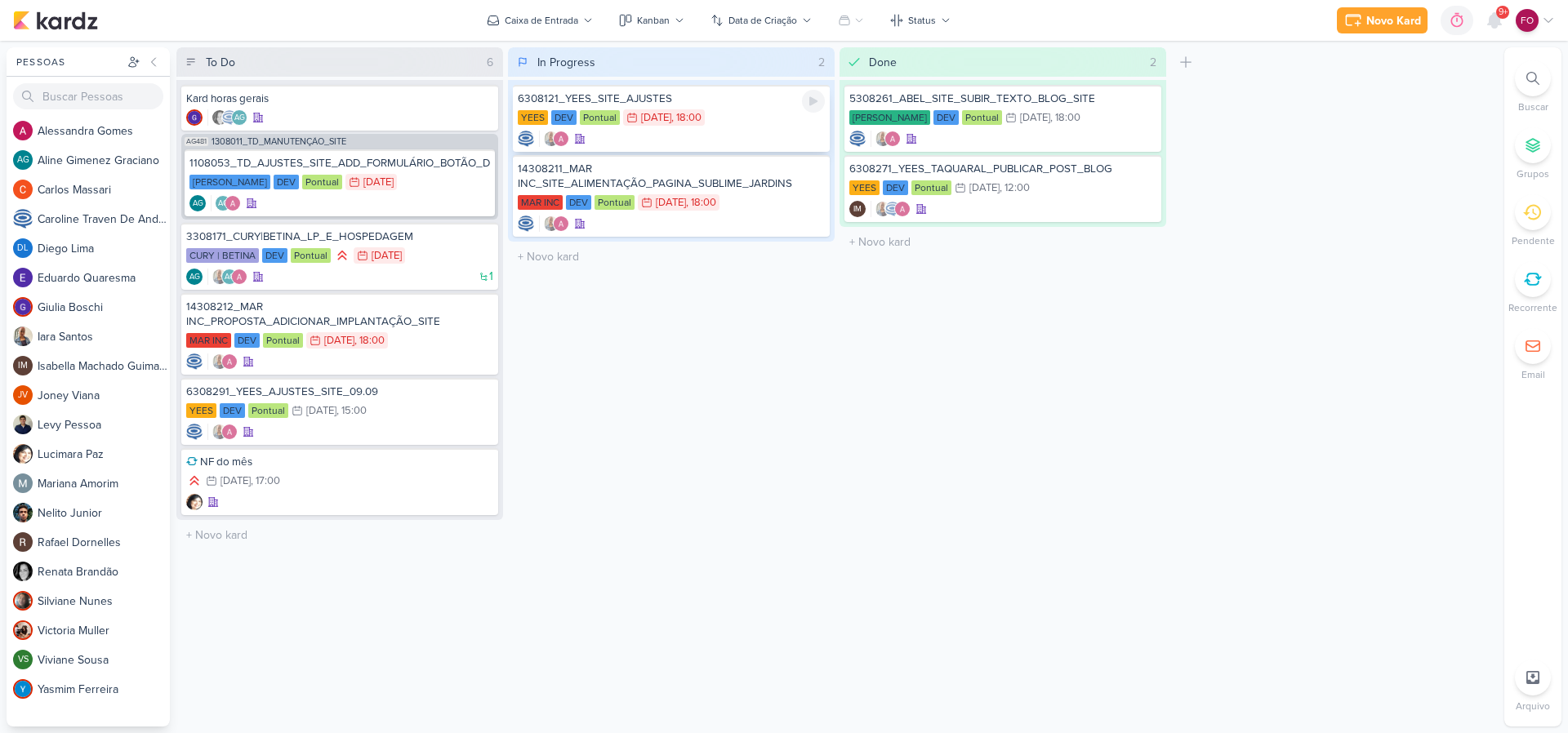
click at [764, 129] on div "6308121_YEES_SITE_AJUSTES YEES DEV Pontual 26/8 26 de ago , 18:00" at bounding box center [671, 118] width 317 height 67
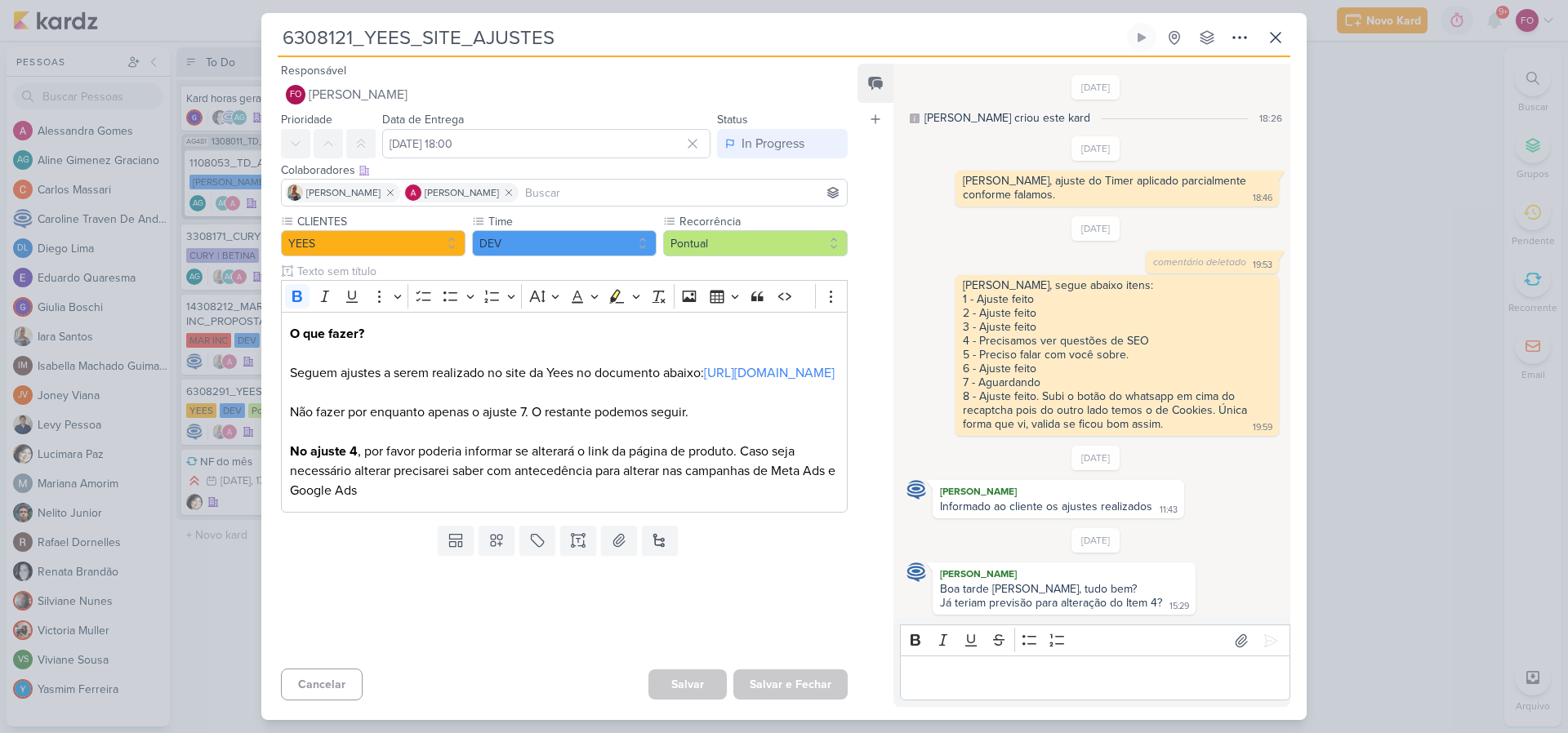
scroll to position [551, 0]
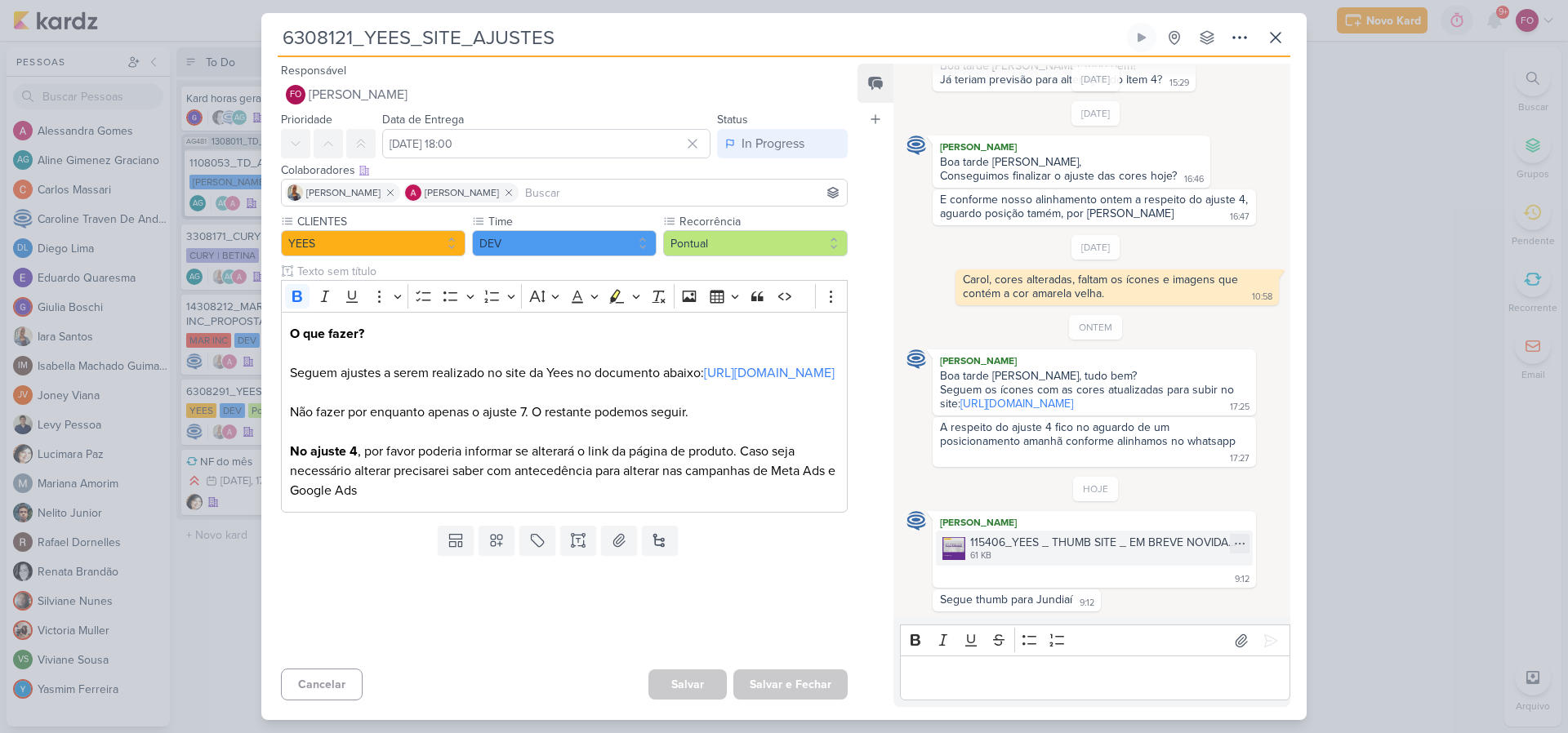
click at [1090, 534] on div "115406_YEES _ THUMB SITE _ EM BREVE NOVIDADES _ JUNDIAÍ_V23 (1).jpg" at bounding box center [1106, 542] width 272 height 17
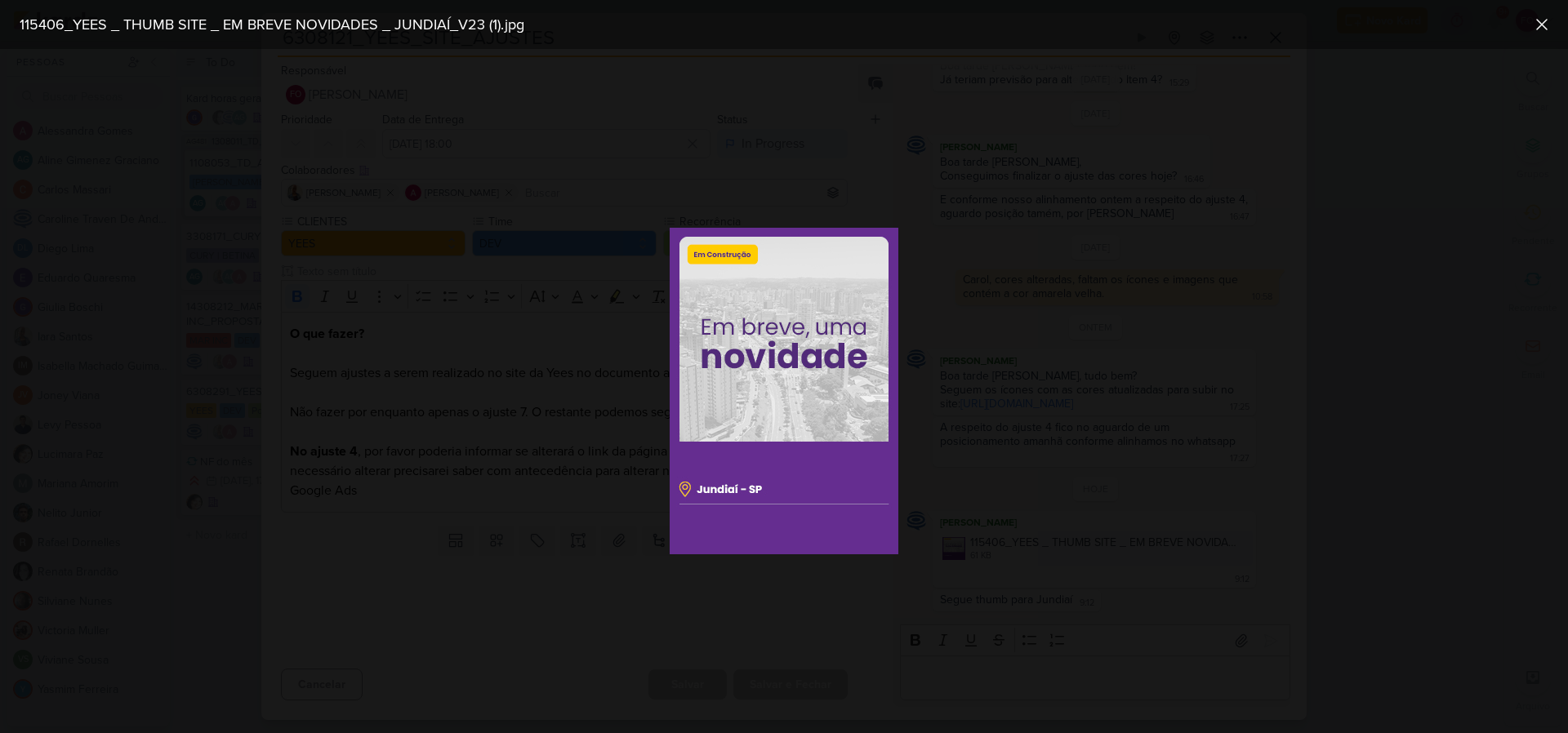
scroll to position [509, 0]
click at [376, 155] on div at bounding box center [784, 391] width 1568 height 684
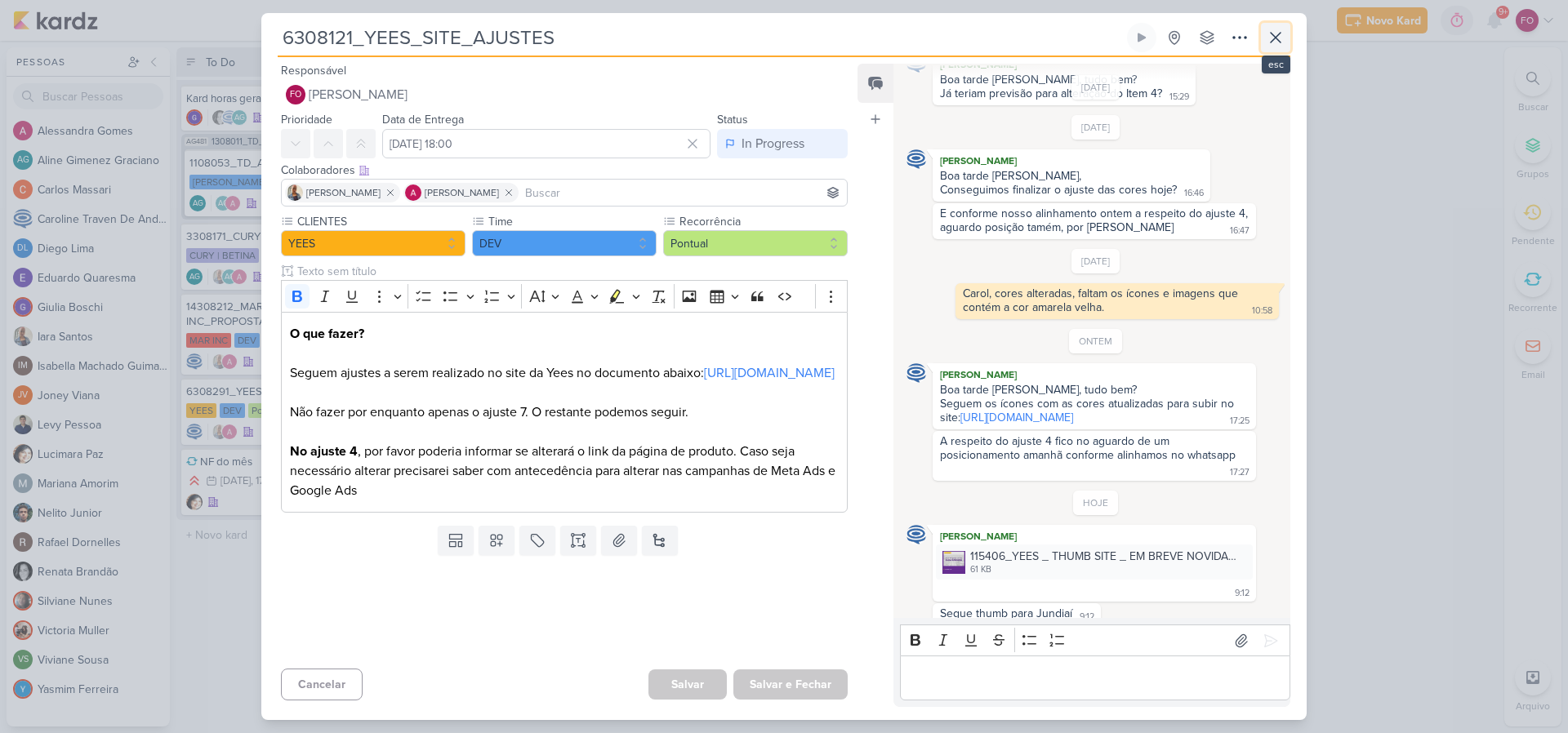
click at [1286, 37] on button at bounding box center [1275, 38] width 30 height 30
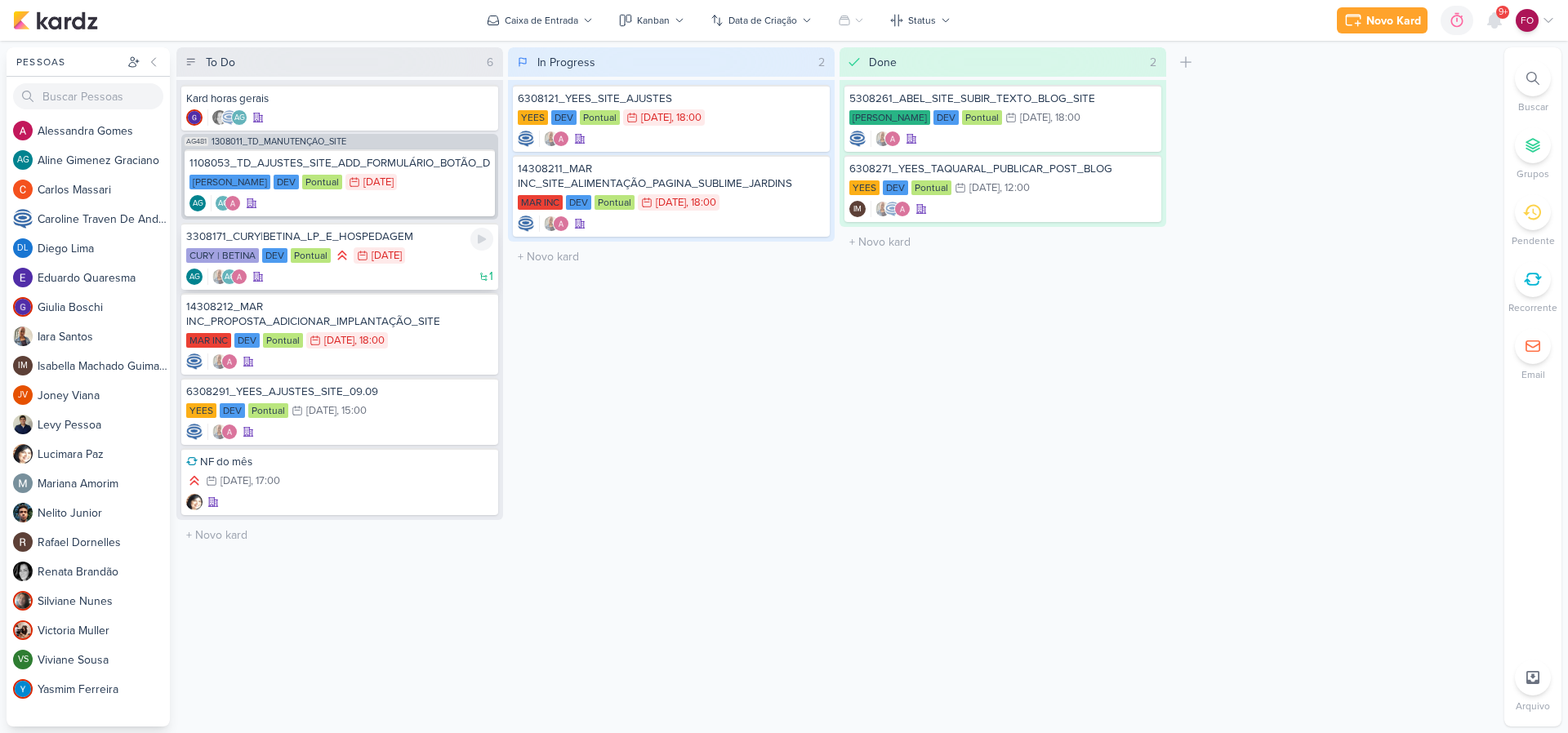
click at [456, 262] on div "CURY | BETINA DEV Pontual 22/8 22 de ago" at bounding box center [339, 255] width 307 height 18
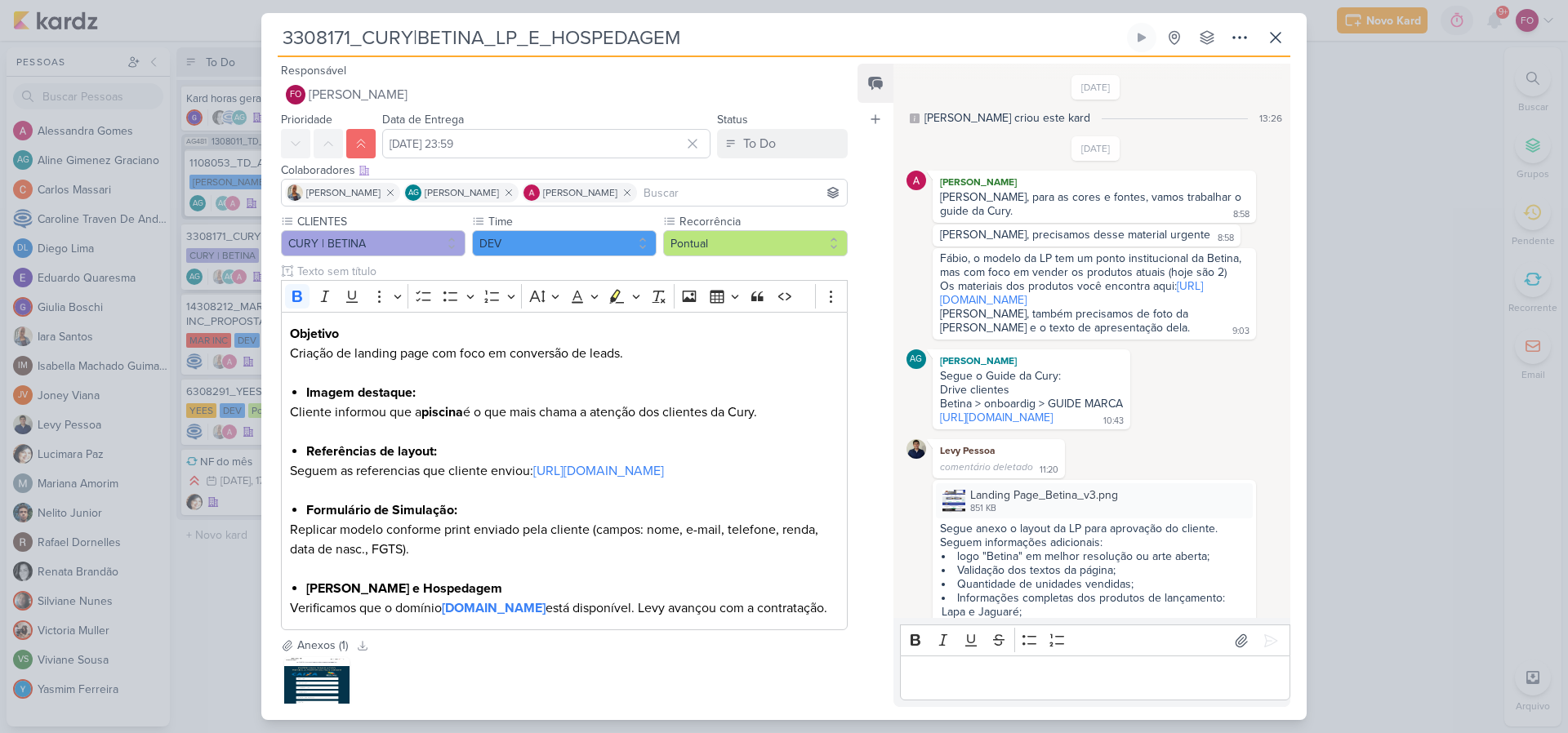
scroll to position [1549, 0]
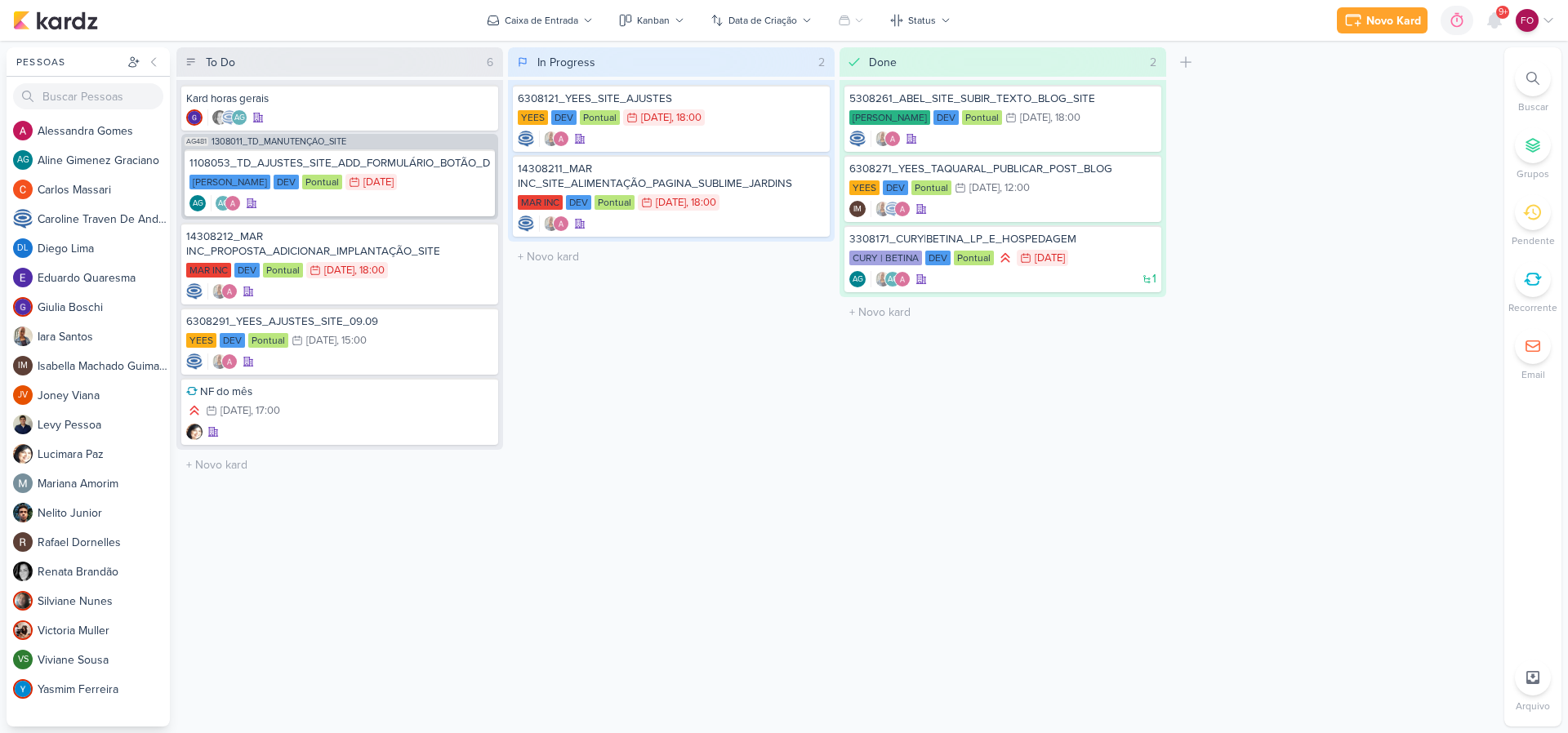
click at [895, 389] on div "Done 2 Mover Para Esquerda Mover Para Direita Deletar 5308261_ABEL_SITE_SUBIR_T…" at bounding box center [1002, 386] width 326 height 679
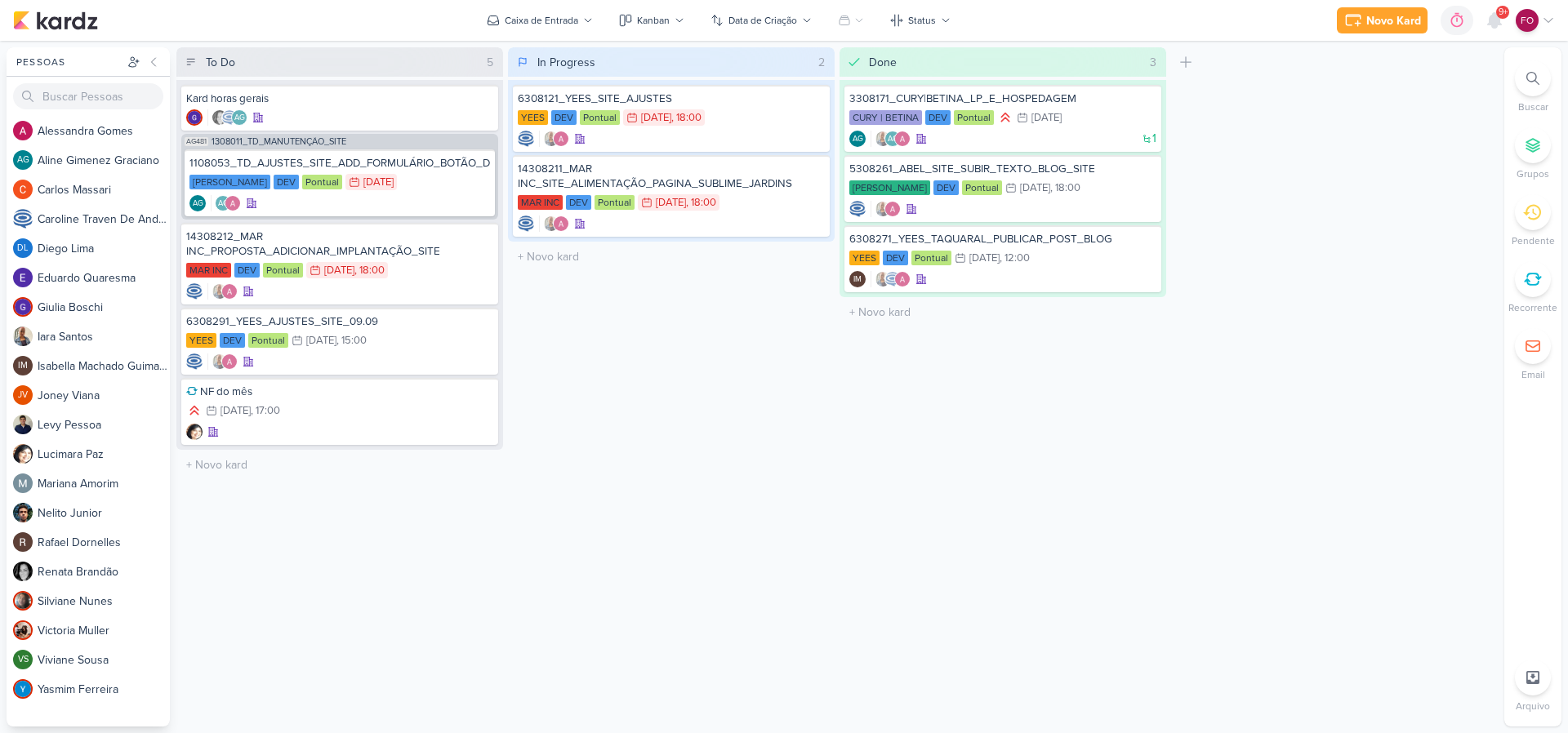
click at [787, 433] on div "In Progress 2 Mover Para Esquerda Mover Para Direita [GEOGRAPHIC_DATA] 6308121_…" at bounding box center [670, 386] width 326 height 679
click at [763, 181] on div "14308211_MAR INC_SITE_ALIMENTAÇÃO_PAGINA_SUBLIME_JARDINS" at bounding box center [671, 177] width 307 height 30
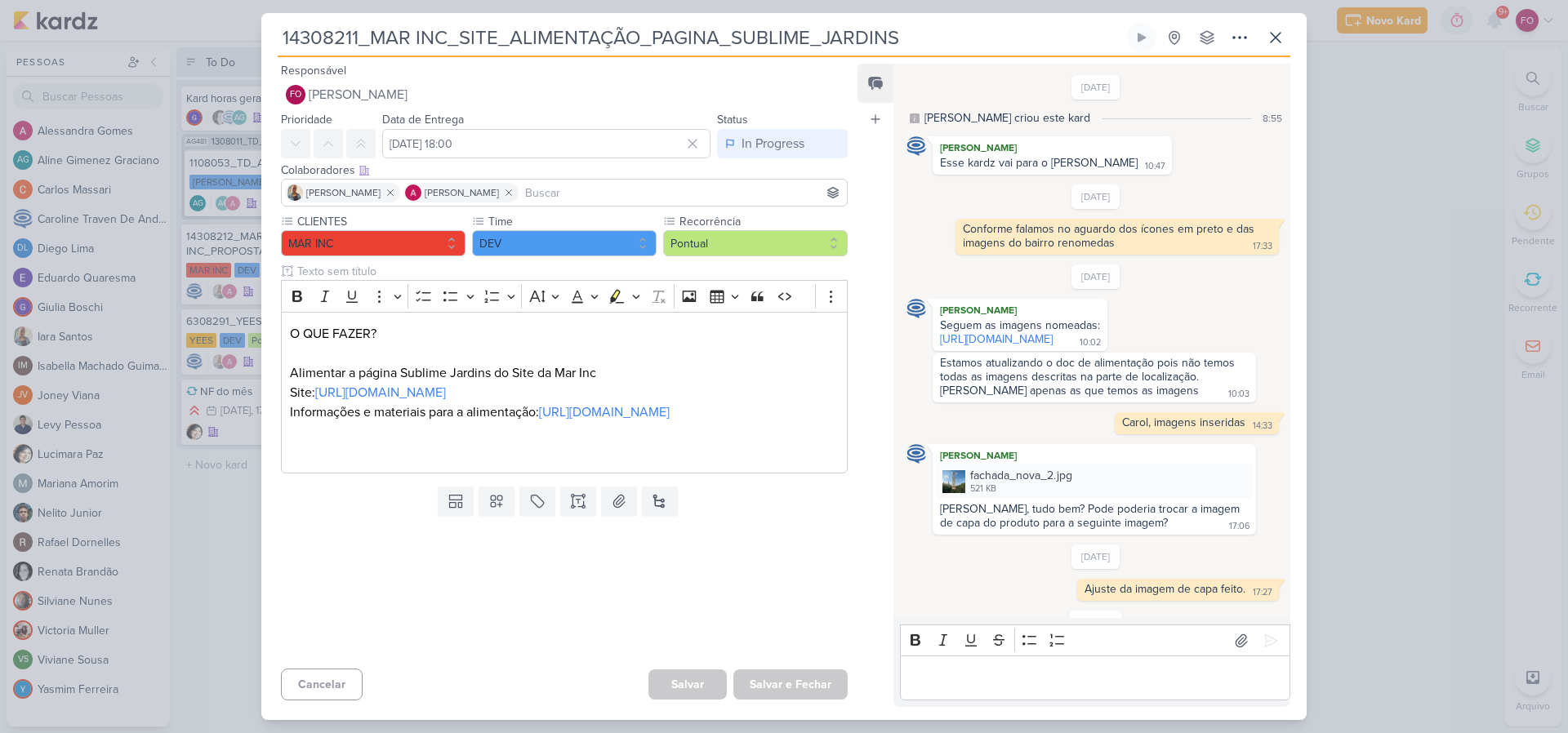
scroll to position [155, 0]
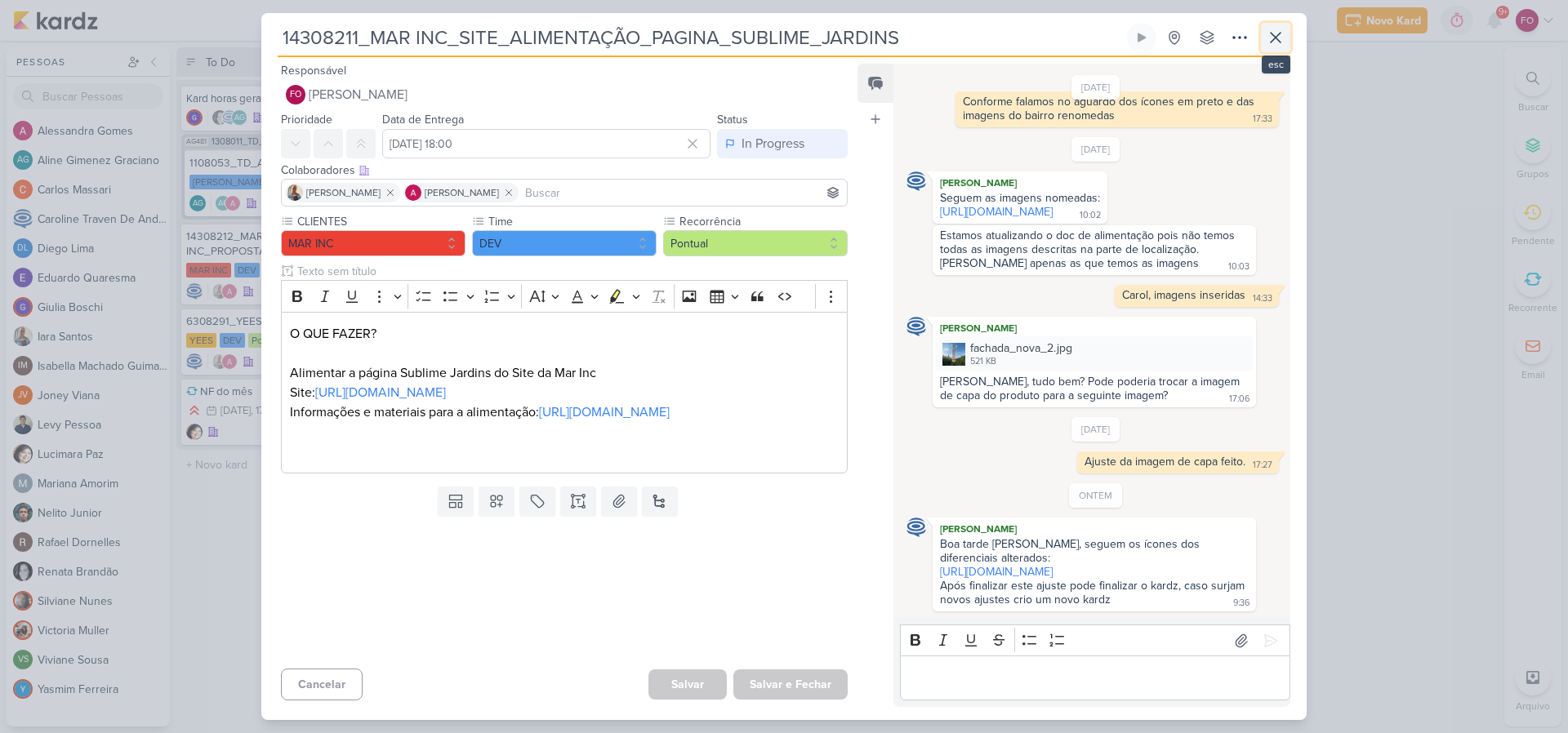
click at [1283, 35] on icon at bounding box center [1275, 37] width 20 height 20
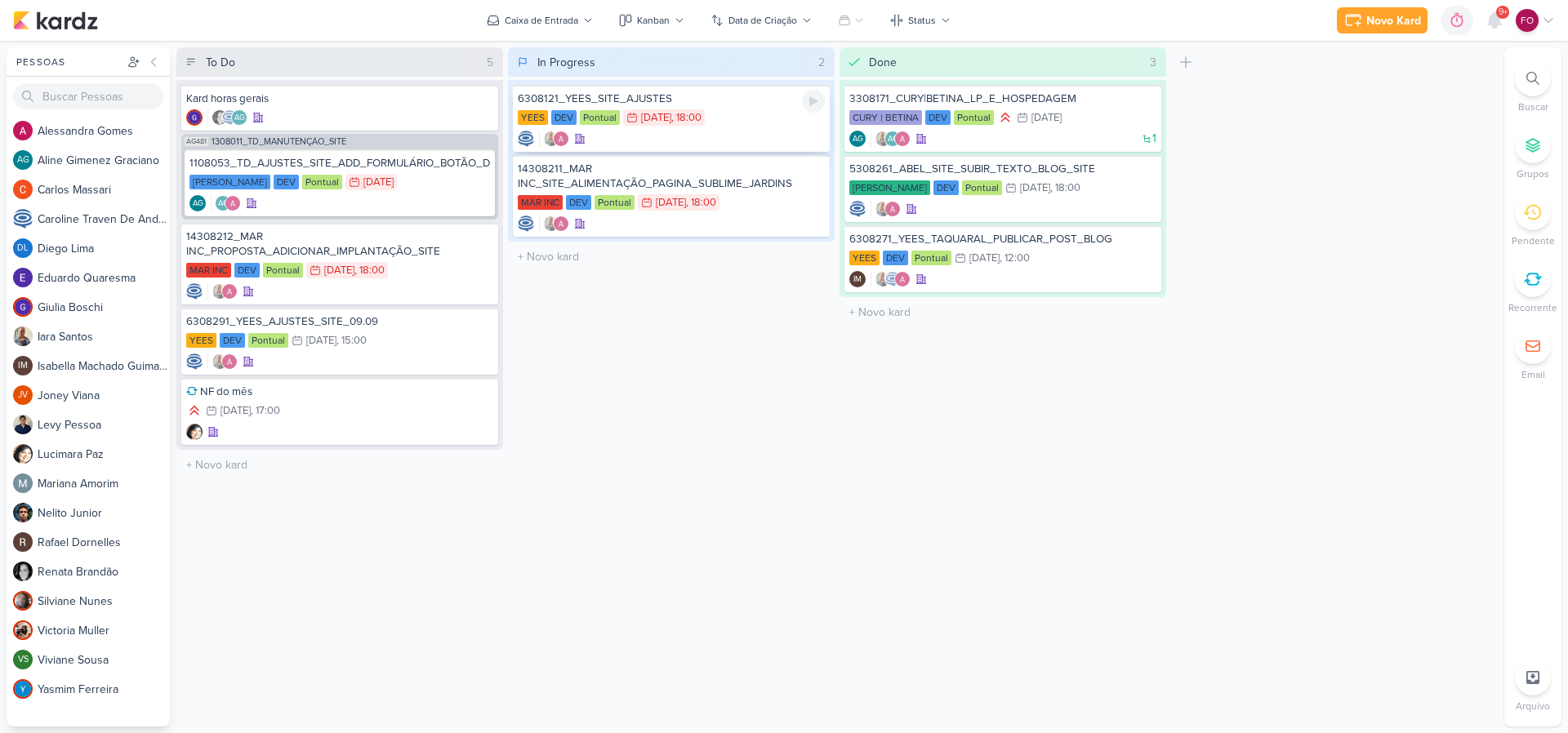
click at [753, 104] on div "6308121_YEES_SITE_AJUSTES" at bounding box center [671, 98] width 307 height 15
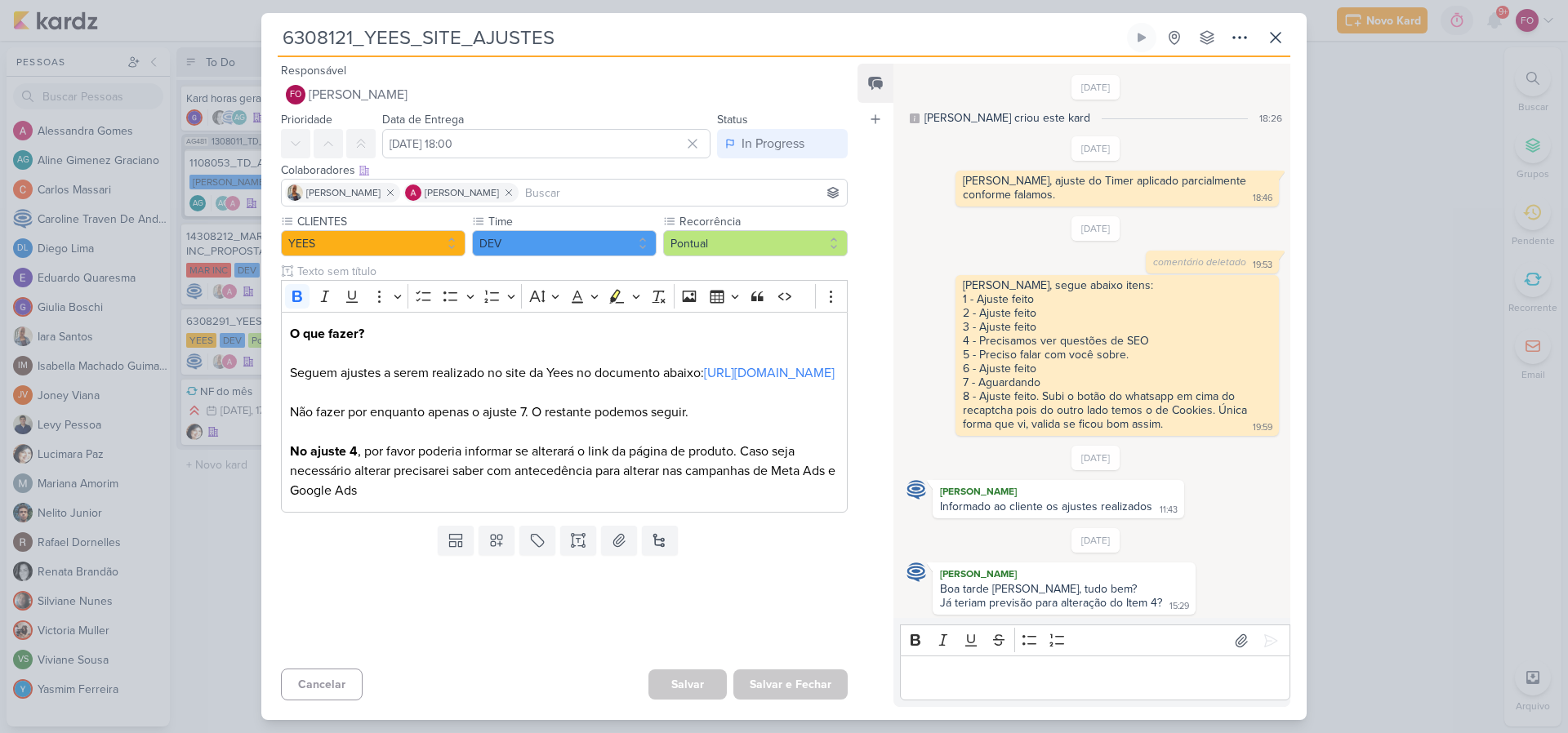
scroll to position [551, 0]
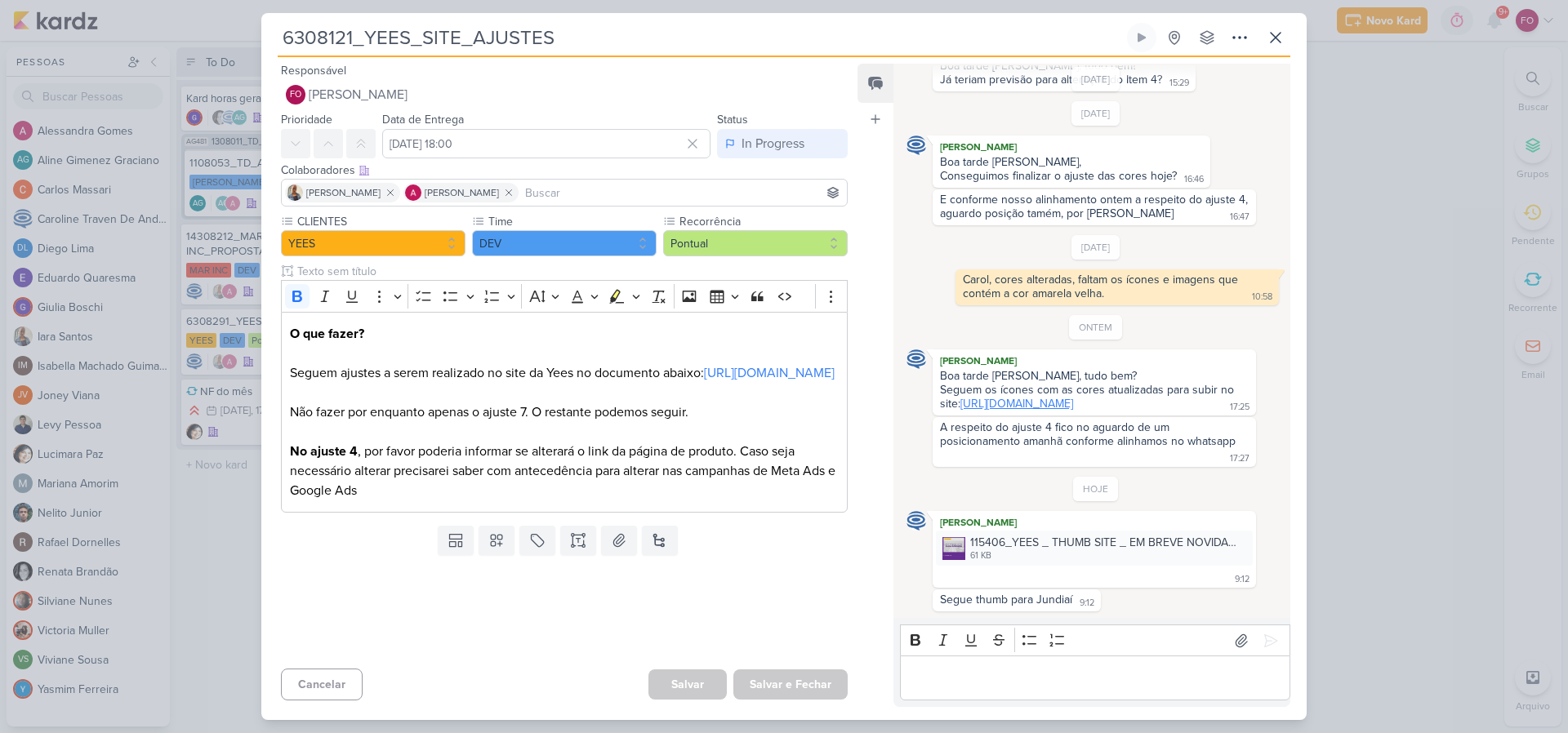
click at [1062, 397] on link "[URL][DOMAIN_NAME]" at bounding box center [1016, 403] width 112 height 14
click at [1273, 41] on icon at bounding box center [1275, 37] width 20 height 20
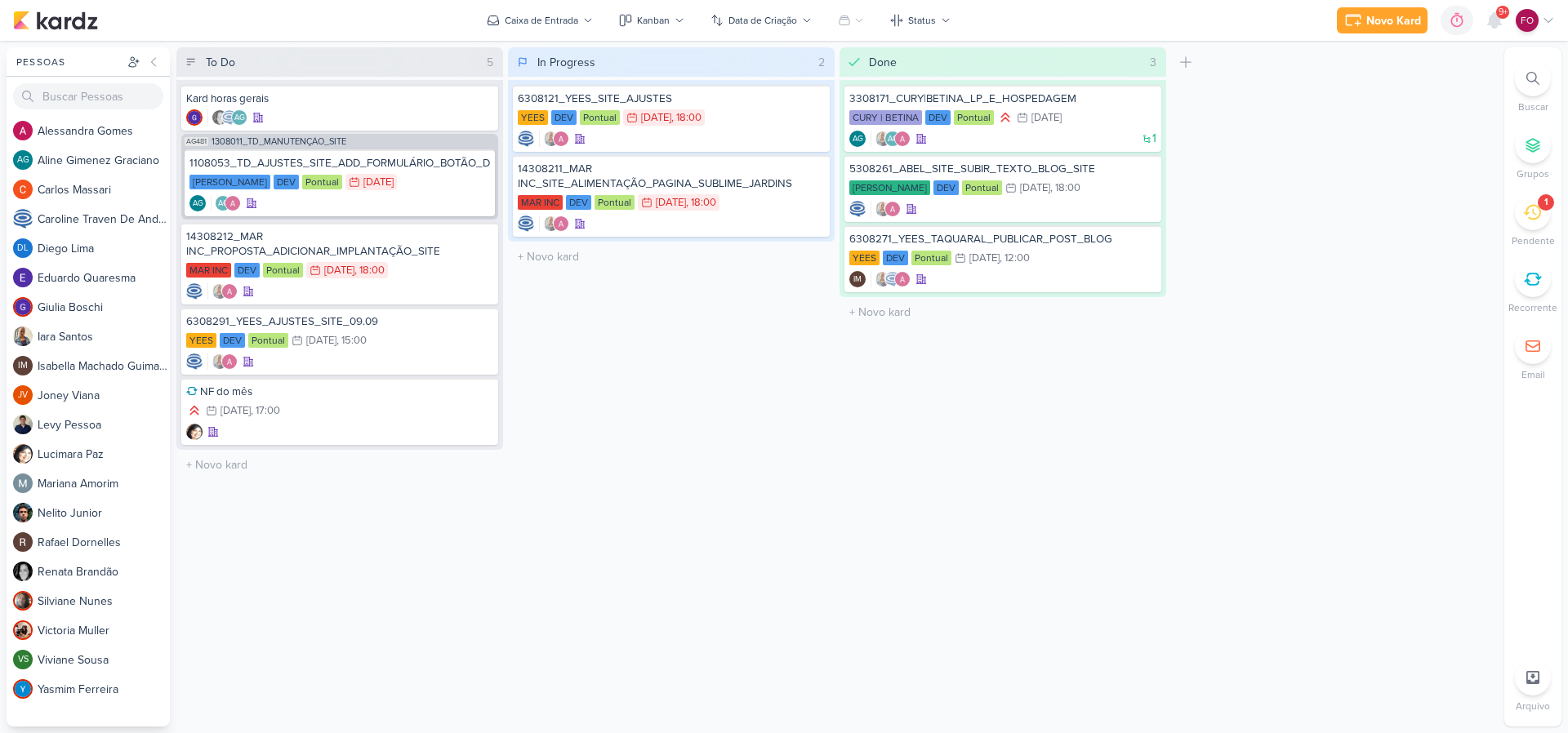
click at [1532, 203] on icon at bounding box center [1531, 212] width 18 height 18
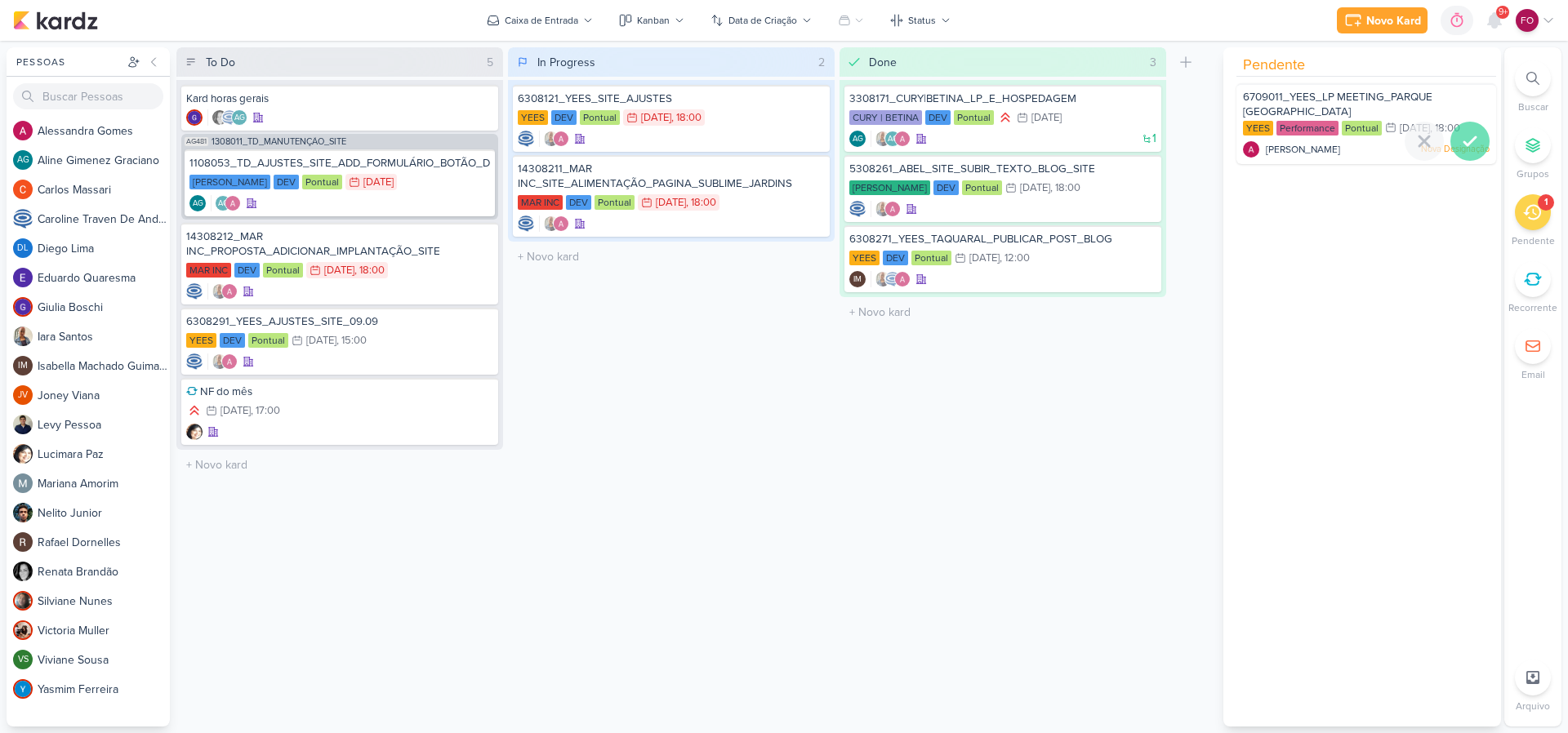
click at [1463, 138] on icon at bounding box center [1469, 140] width 20 height 20
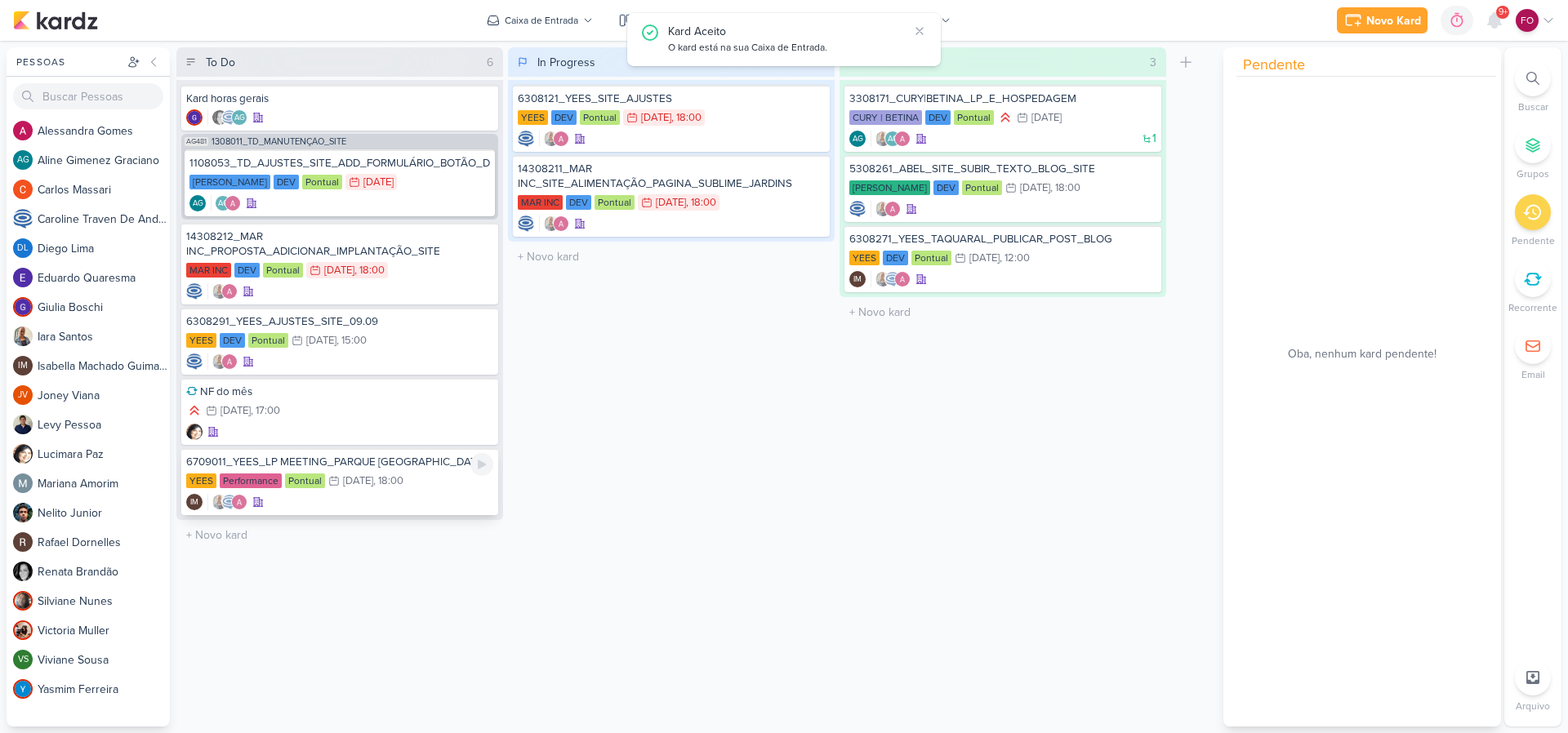
click at [408, 478] on div "YEES Performance Pontual 5/9 5 de set , 18:00" at bounding box center [339, 481] width 307 height 18
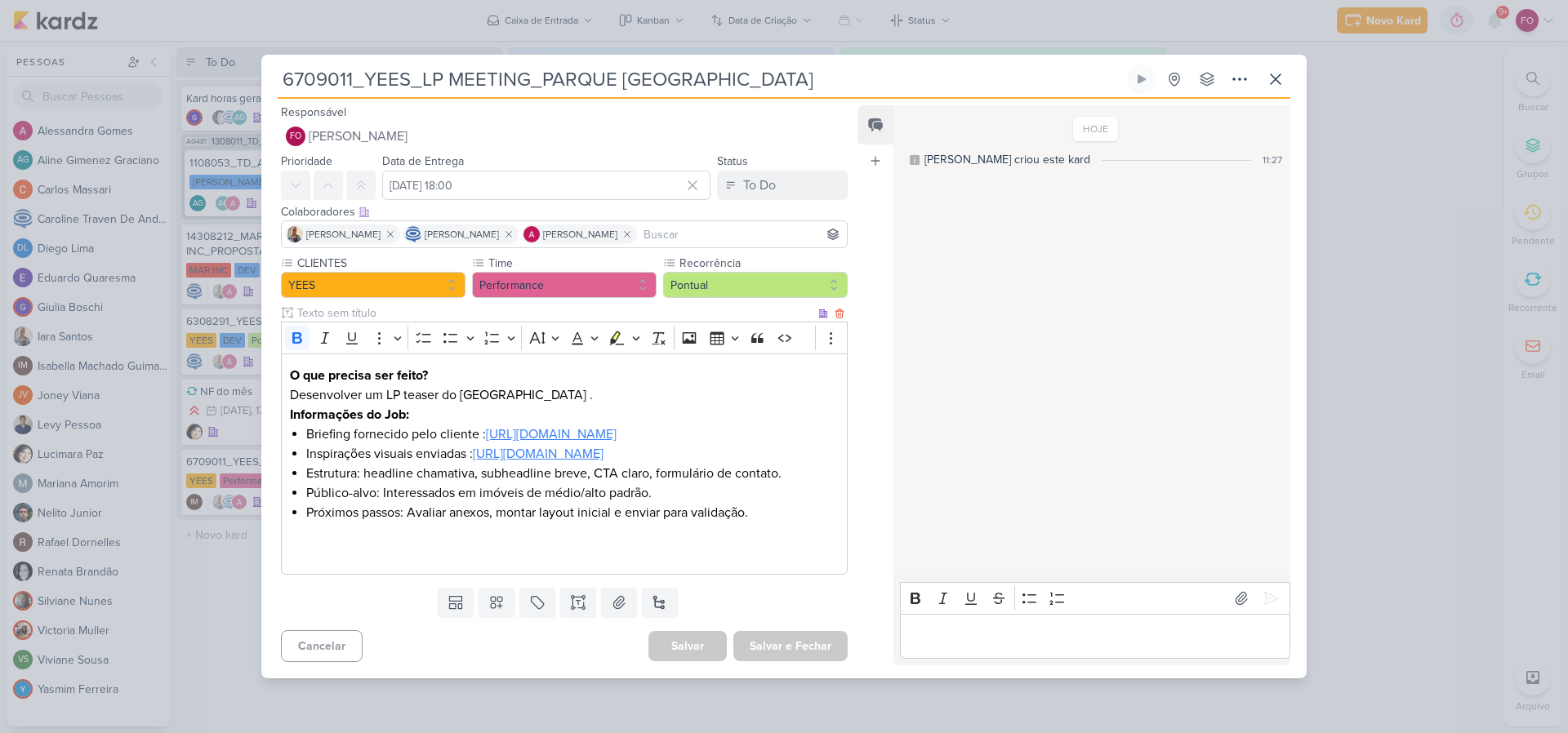
click at [588, 428] on u "https://drive.google.com/drive/folders/1aUBIPNEwLSfQRRbef0Bbdhi3s3VpafoS" at bounding box center [551, 435] width 131 height 17
click at [463, 551] on p "Editor editing area: main" at bounding box center [564, 542] width 548 height 39
click at [1238, 70] on icon at bounding box center [1239, 79] width 20 height 20
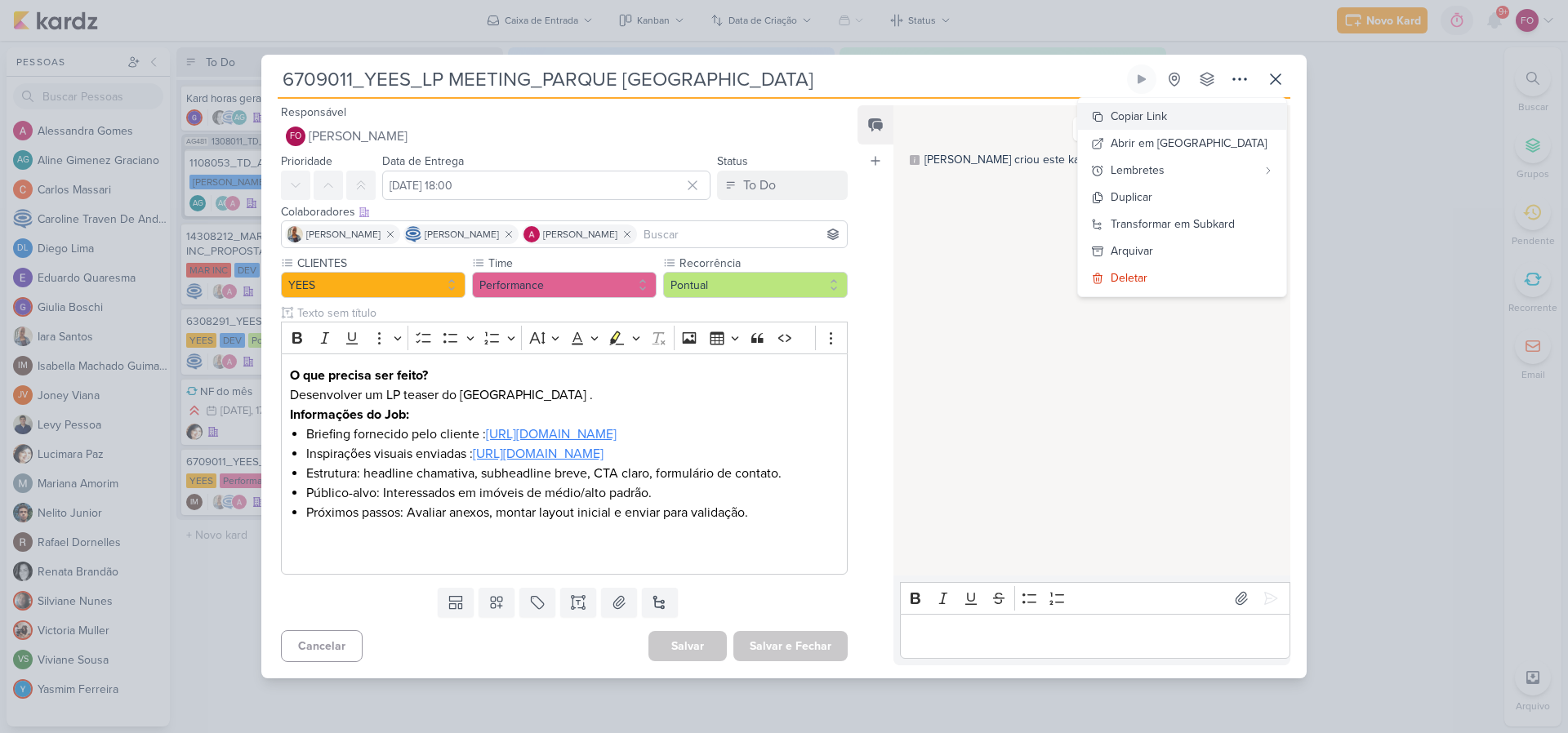
click at [1166, 108] on div "Copiar Link" at bounding box center [1139, 116] width 57 height 17
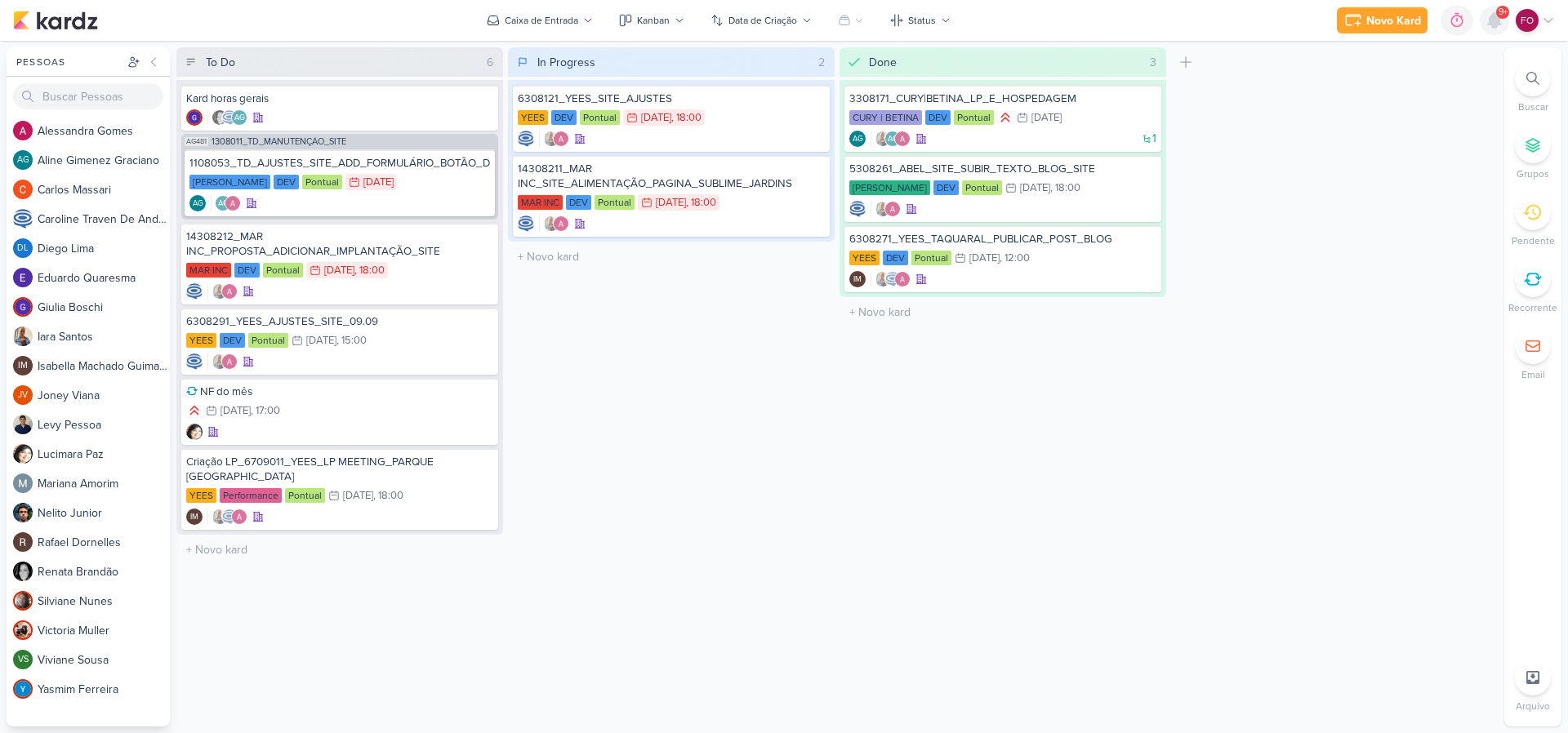
click at [1495, 24] on icon at bounding box center [1494, 20] width 13 height 15
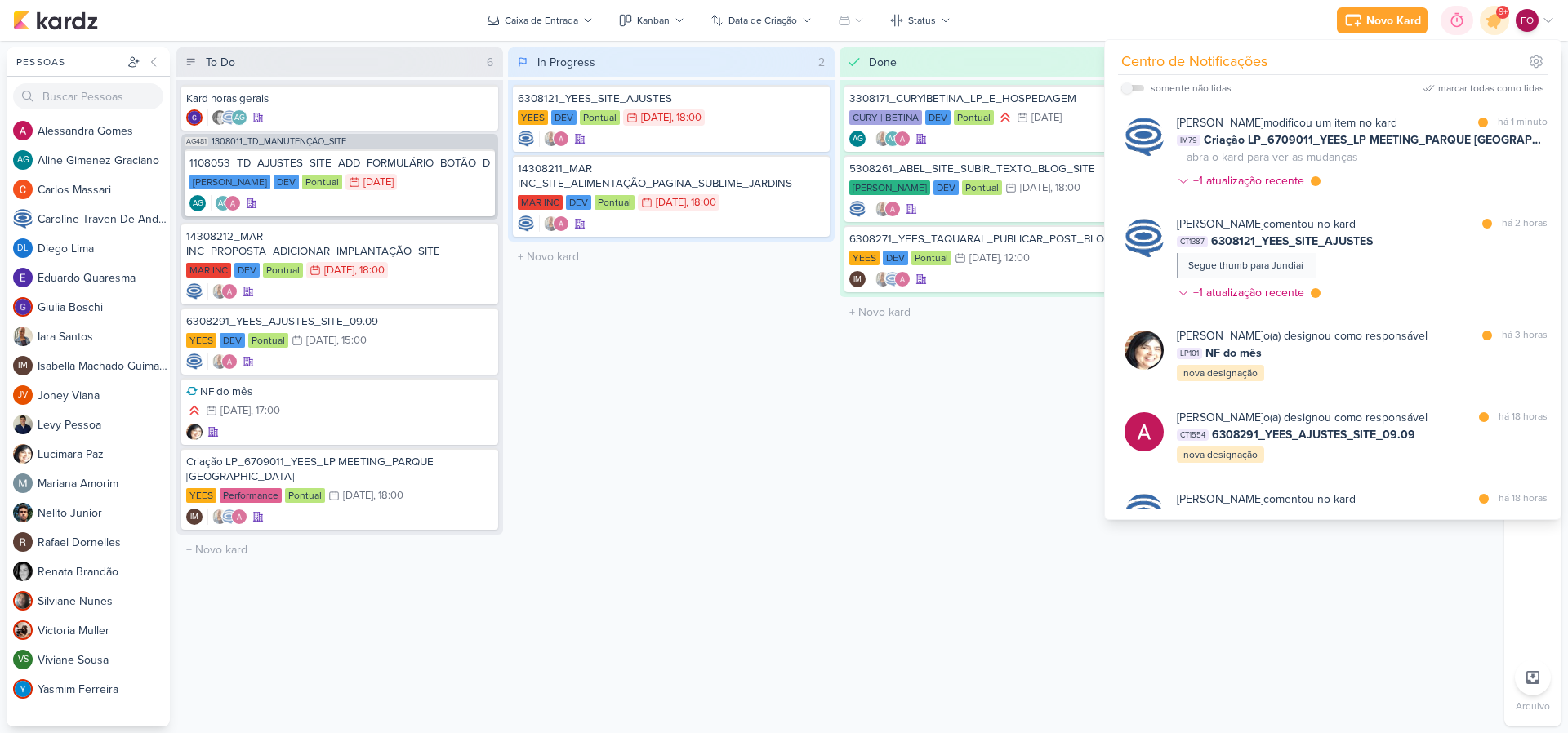
click at [1456, 17] on icon at bounding box center [1456, 20] width 17 height 17
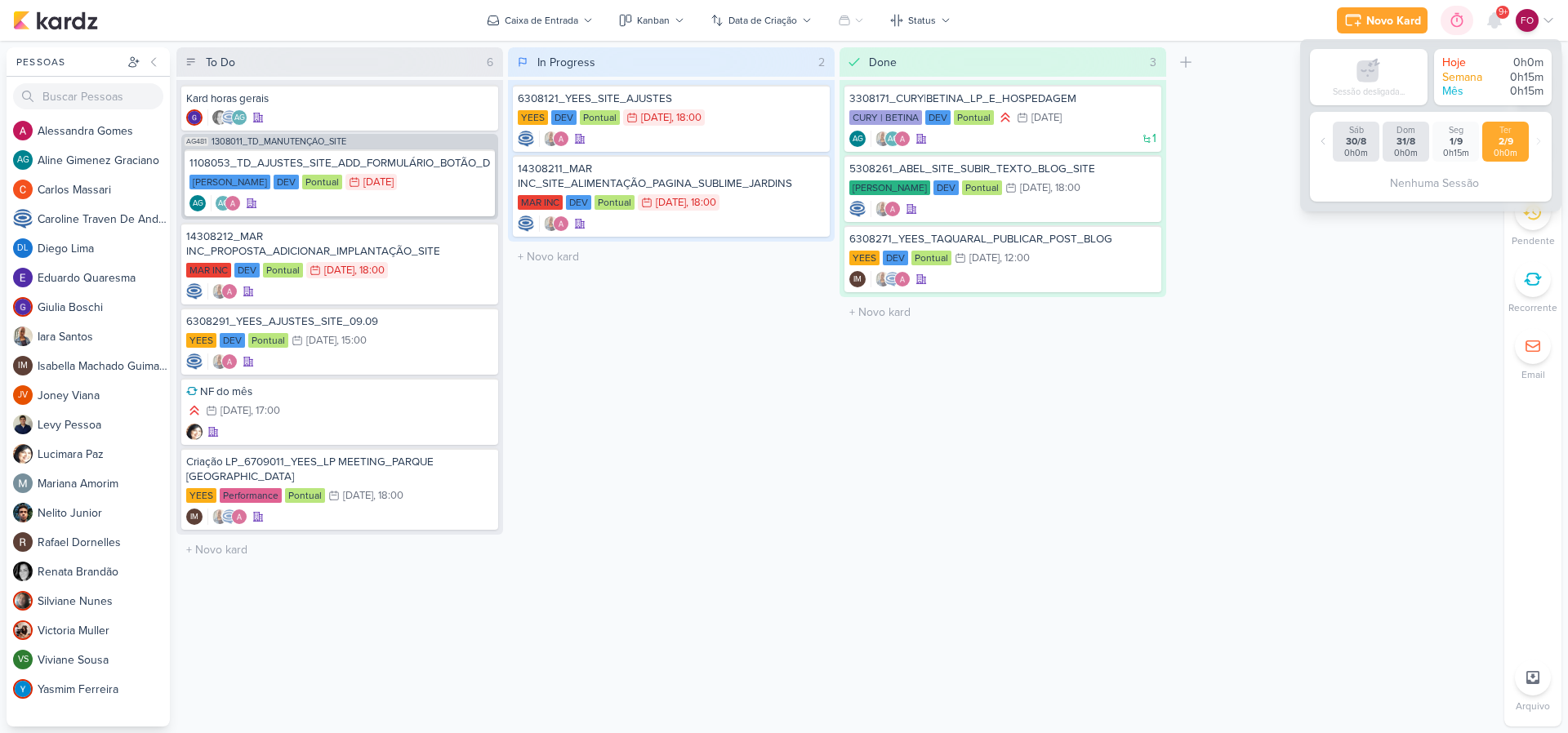
click at [1456, 17] on icon at bounding box center [1456, 20] width 17 height 17
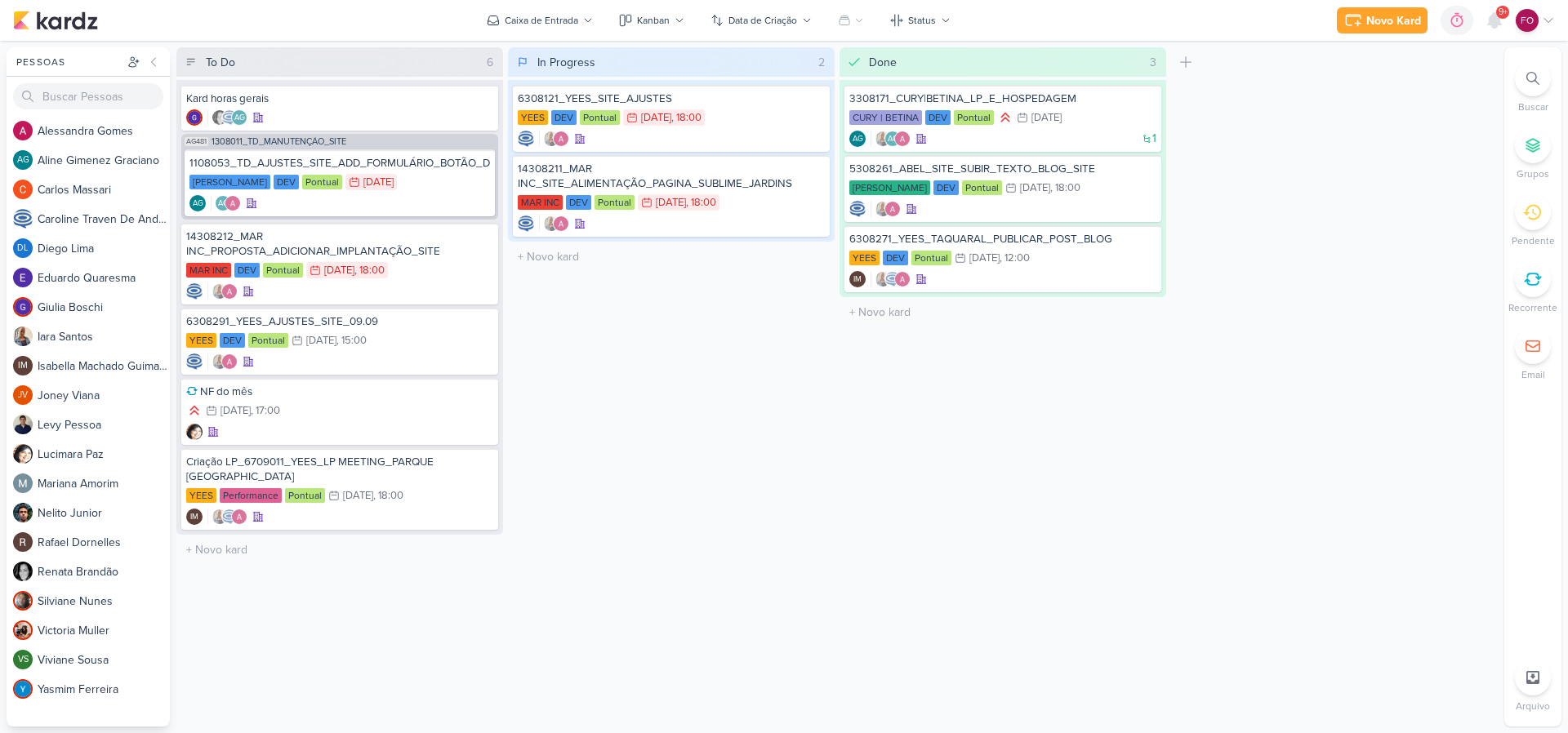
click at [951, 547] on div "Done 3 Mover Para Esquerda Mover Para Direita Deletar 3308171_CURY|BETINA_LP_E_…" at bounding box center [1002, 386] width 326 height 679
click at [1543, 208] on div "2" at bounding box center [1545, 203] width 5 height 13
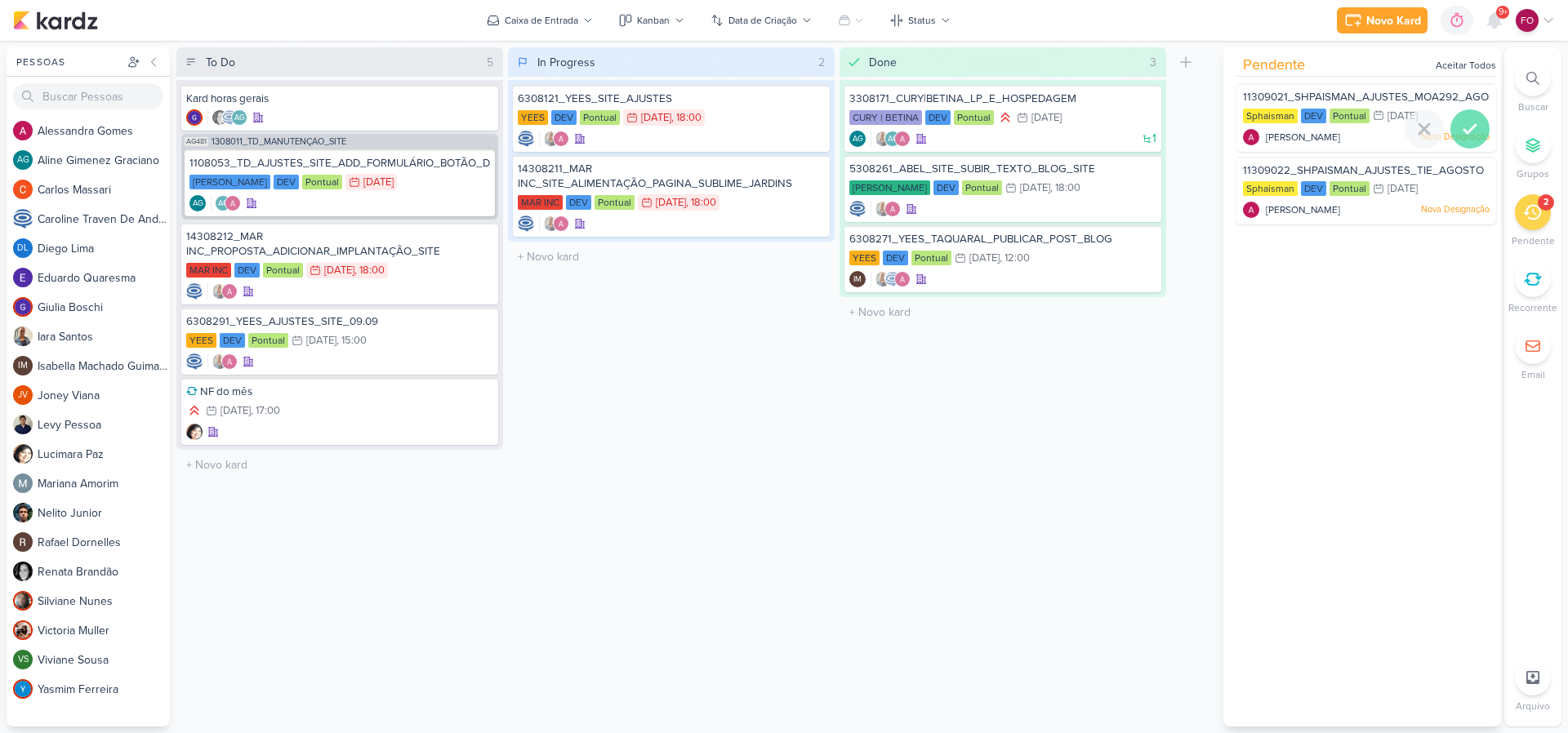
click at [1469, 122] on icon at bounding box center [1469, 128] width 20 height 20
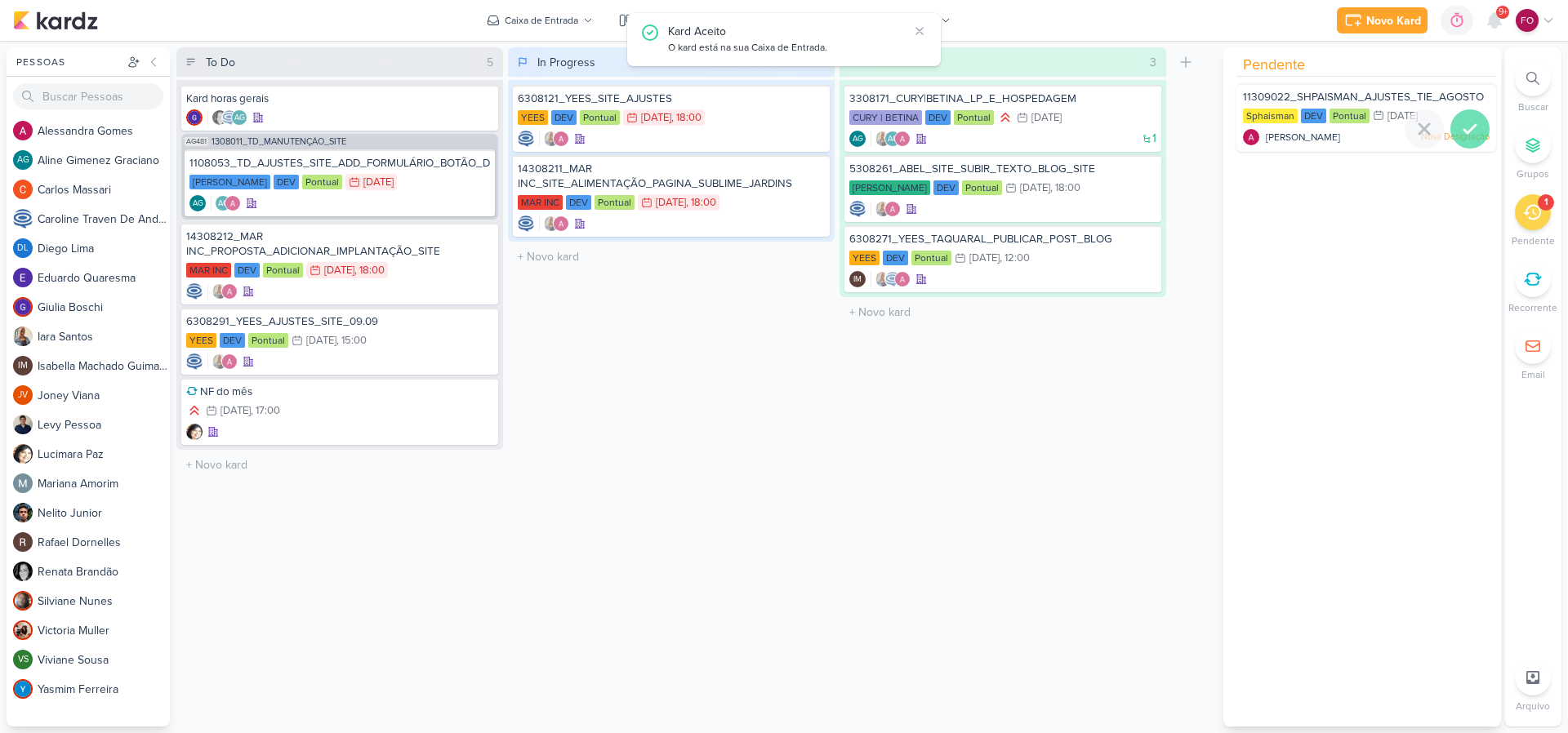
click at [1467, 127] on icon at bounding box center [1469, 128] width 11 height 8
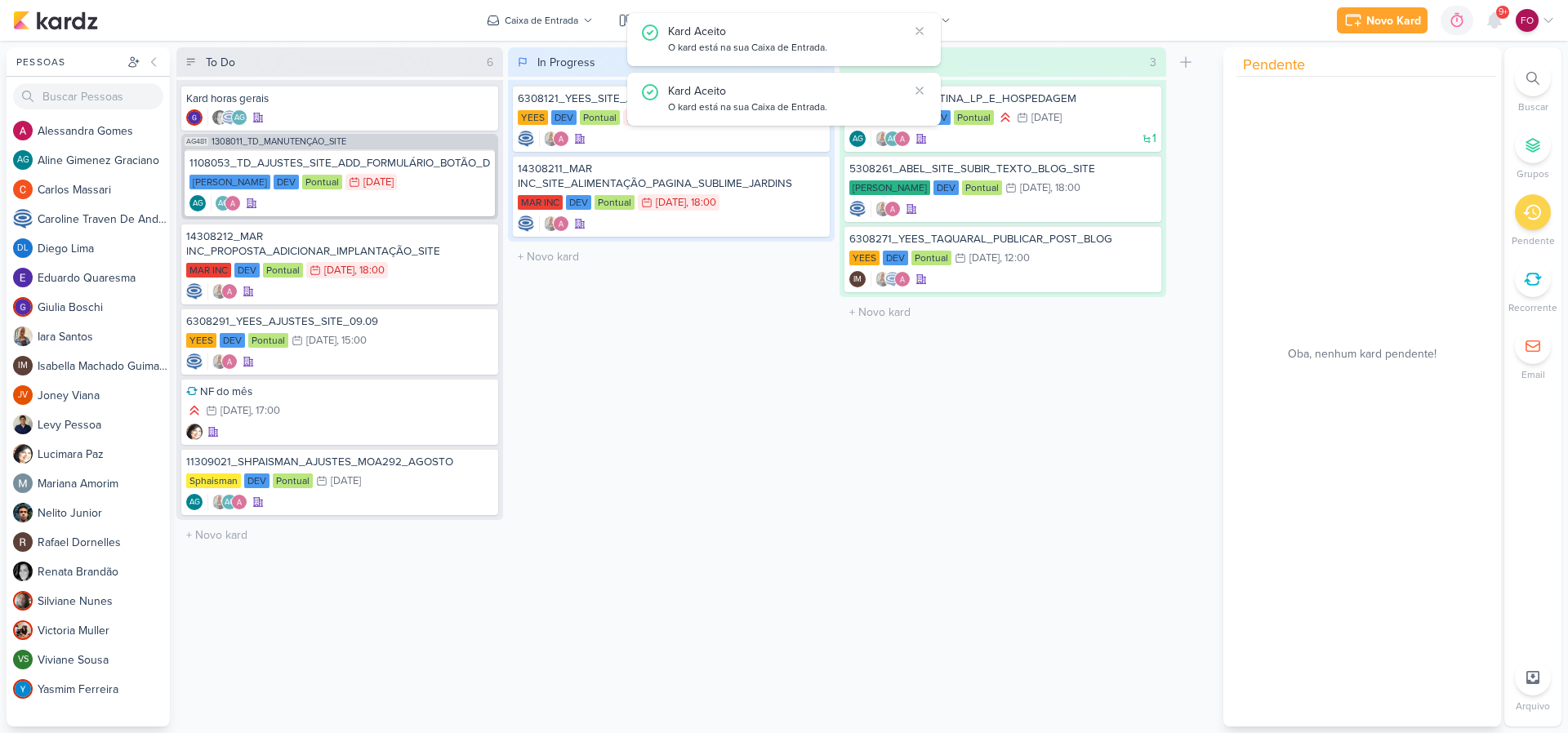
click at [782, 513] on div "In Progress 2 Mover Para Esquerda Mover Para Direita [GEOGRAPHIC_DATA] 6308121_…" at bounding box center [670, 386] width 326 height 679
click at [418, 467] on div "11309021_SHPAISMAN_AJUSTES_MOA292_AGOSTO" at bounding box center [339, 462] width 307 height 15
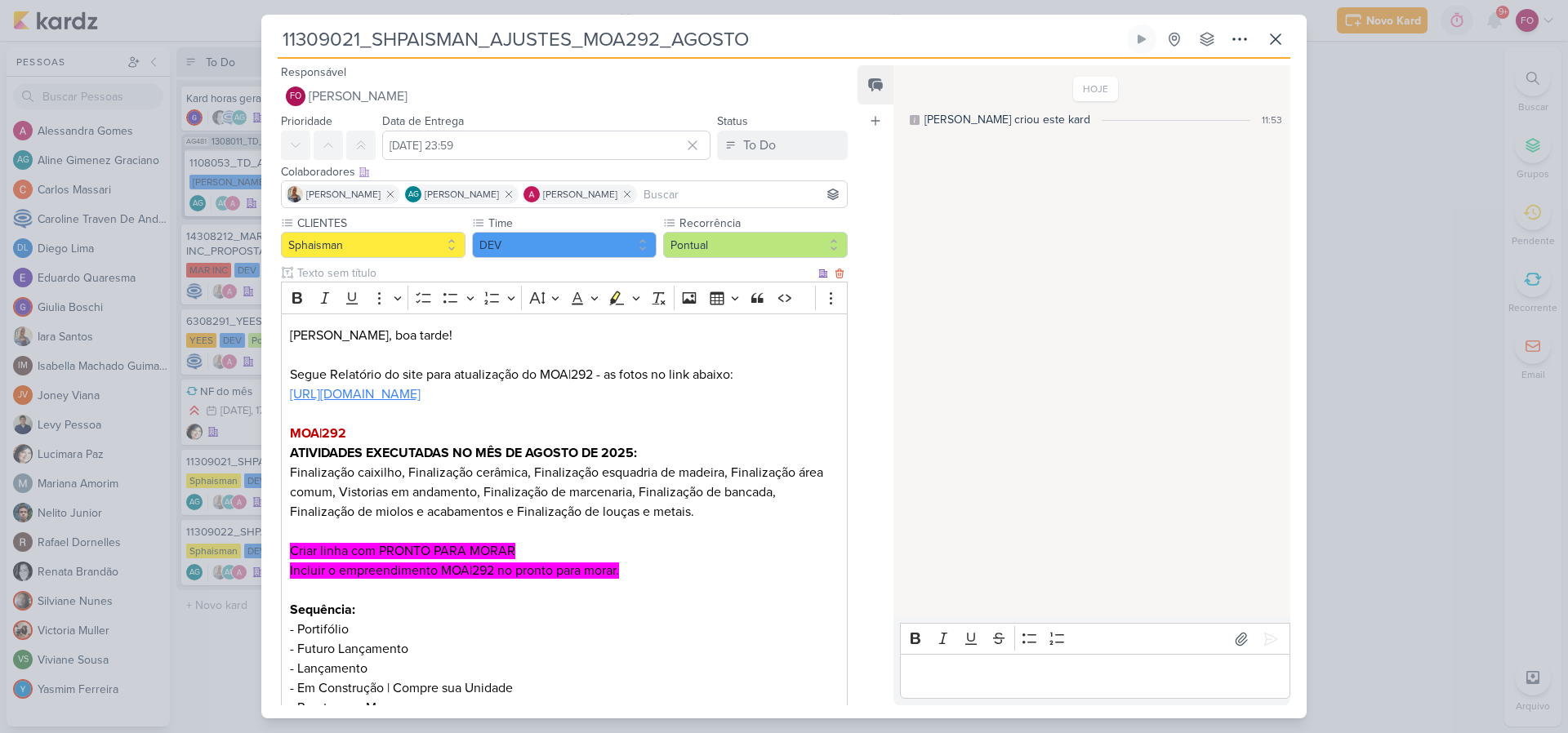
click at [420, 396] on link "https://drive.google.com/drive/folders/1TWdPp9fmxczrSLCM0sZHWLDBxkWFVLWB?usp=dr…" at bounding box center [355, 394] width 131 height 17
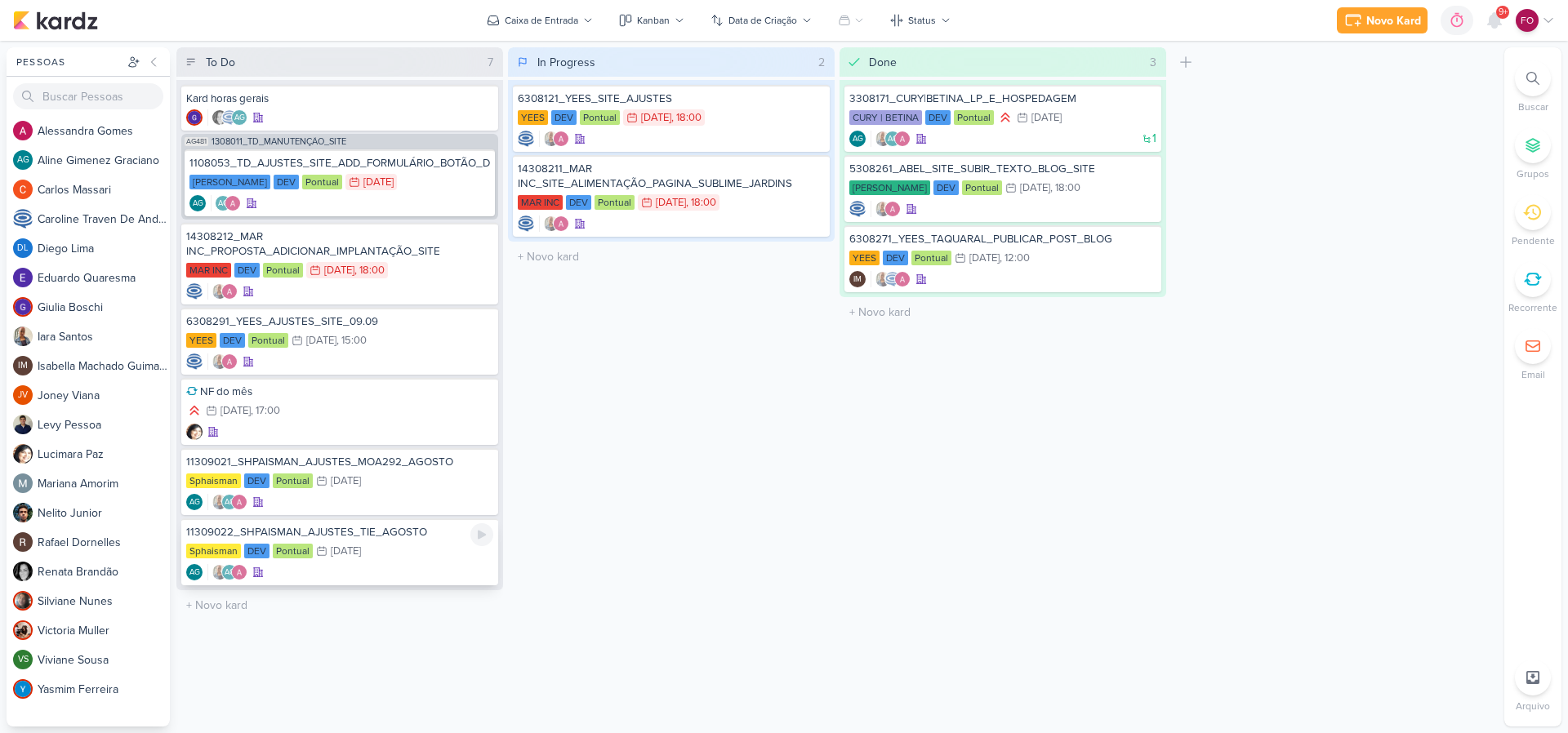
click at [396, 559] on div "Sphaisman DEV Pontual 4/9 4 de set" at bounding box center [339, 551] width 307 height 18
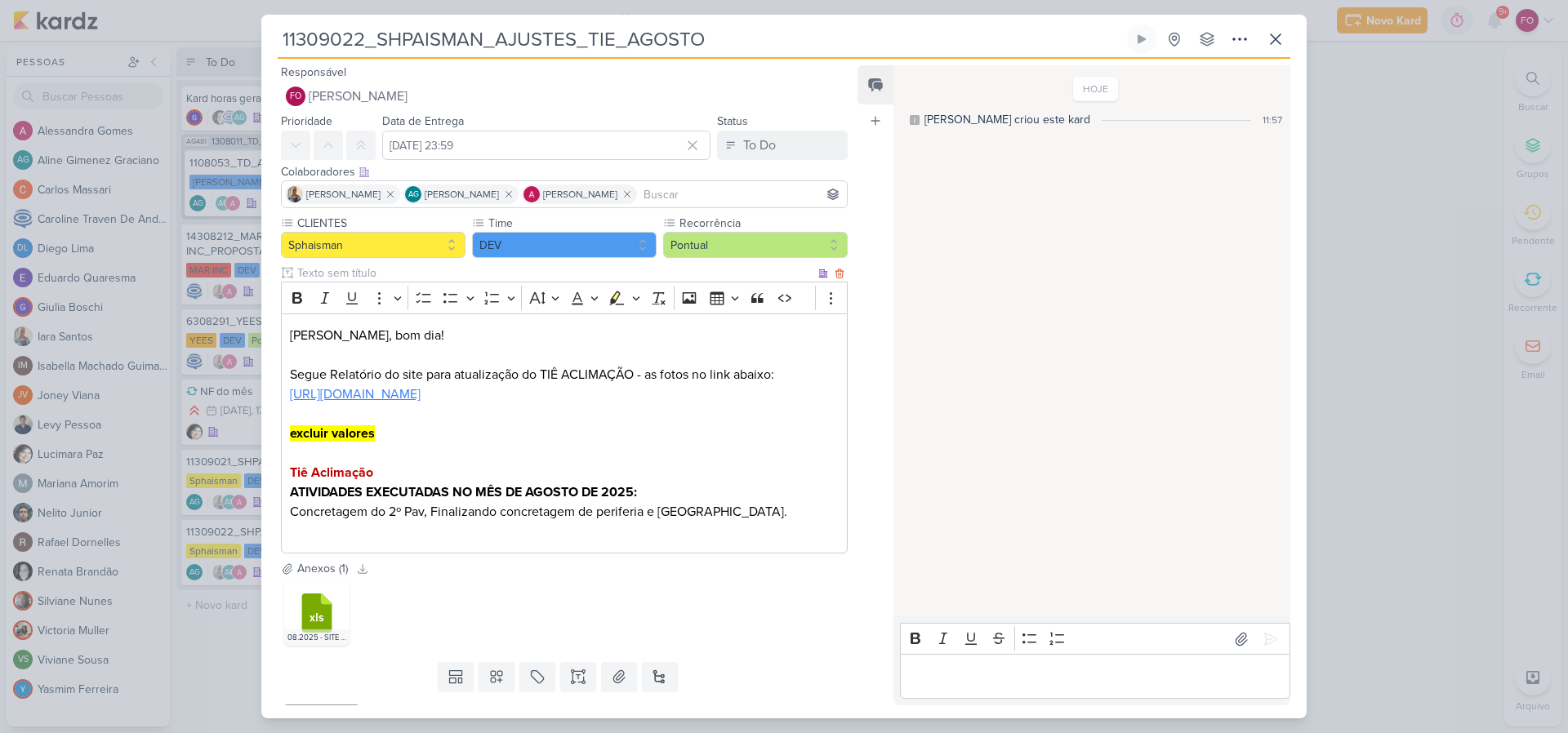
click at [420, 395] on link "https://drive.google.com/drive/folders/1hxpG1pBjcllJFv5as_-TT7r_H486EIqY?usp=dr…" at bounding box center [355, 394] width 131 height 17
click at [1278, 39] on icon at bounding box center [1275, 39] width 20 height 20
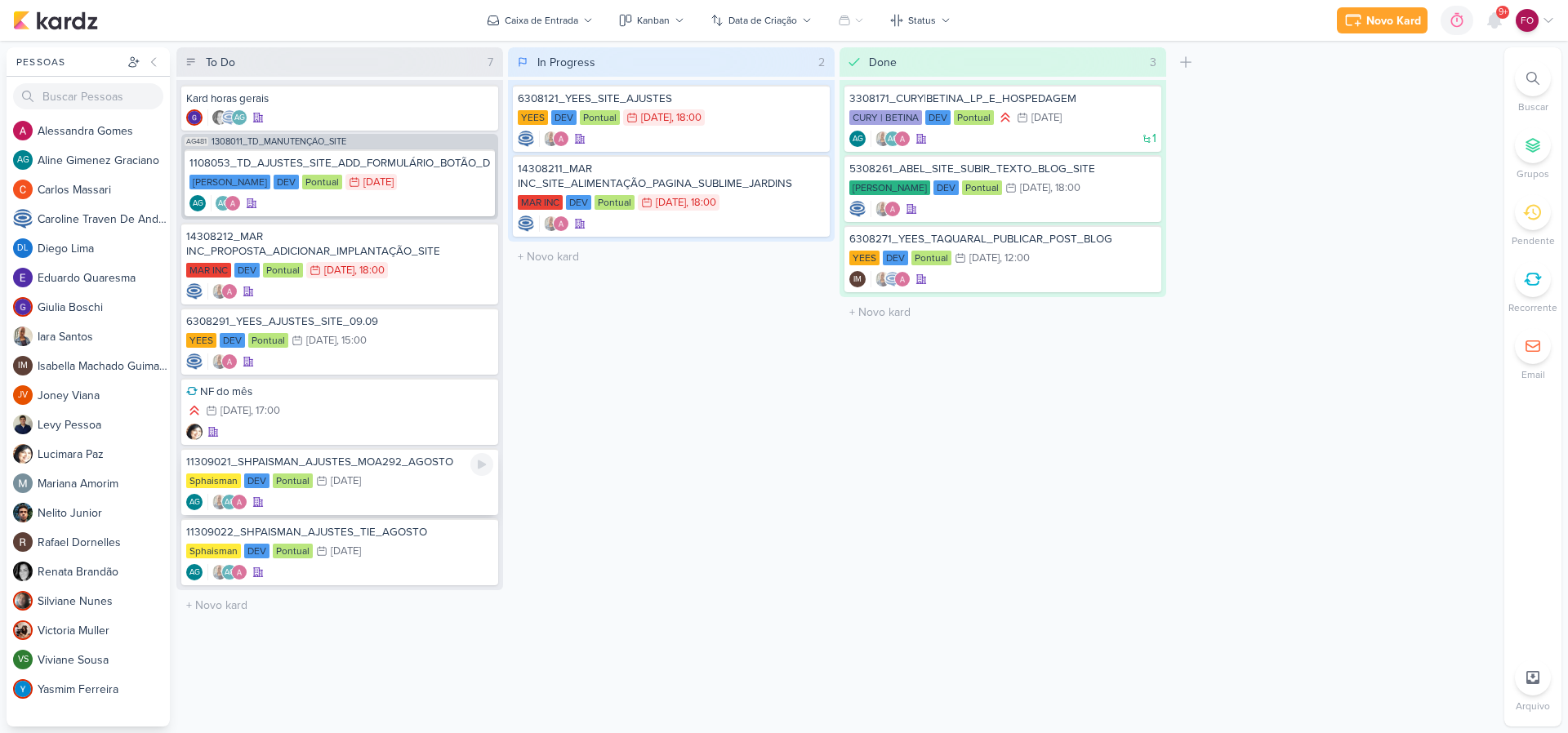
click at [394, 483] on div "Sphaisman DEV Pontual 4/9 4 de set" at bounding box center [339, 481] width 307 height 18
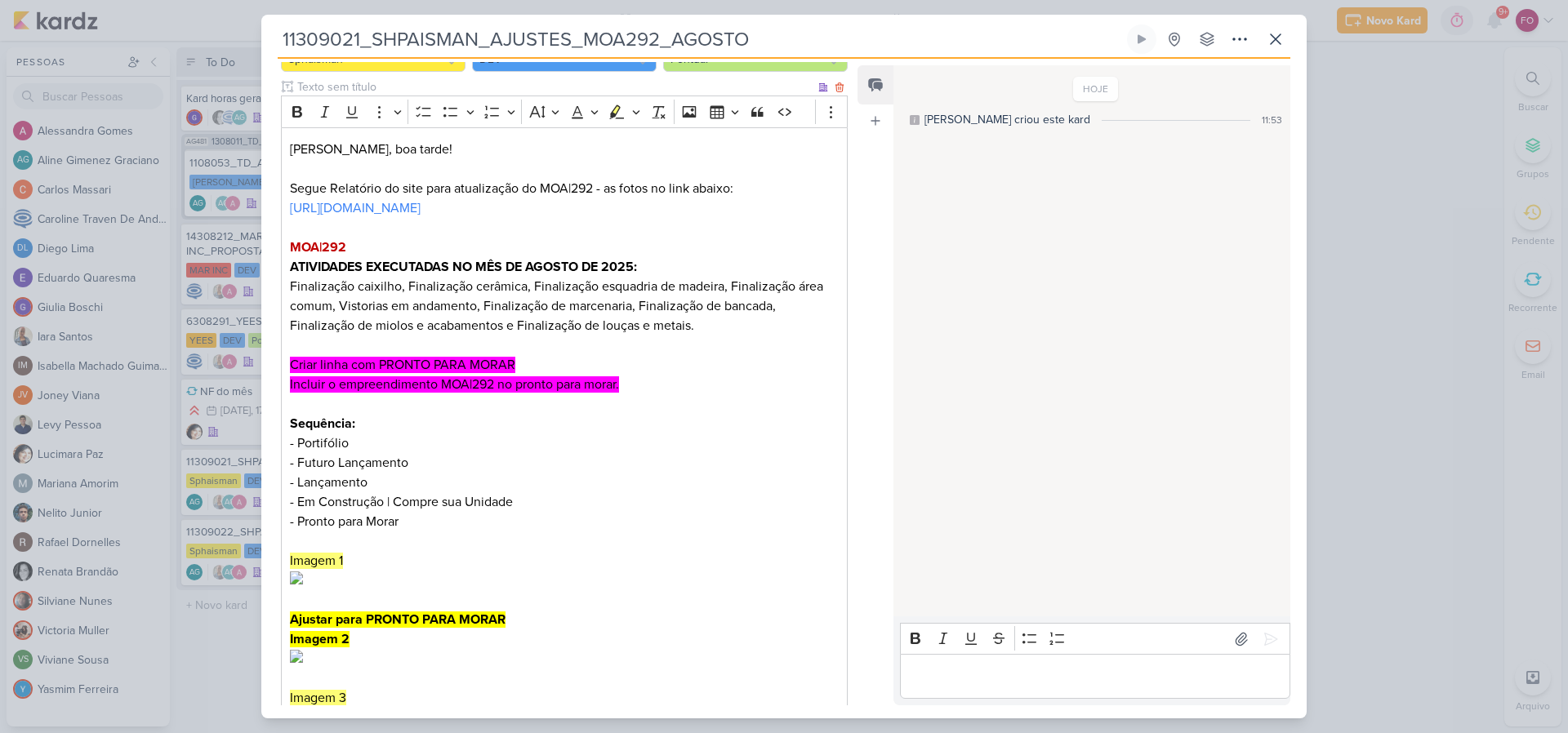
scroll to position [277, 0]
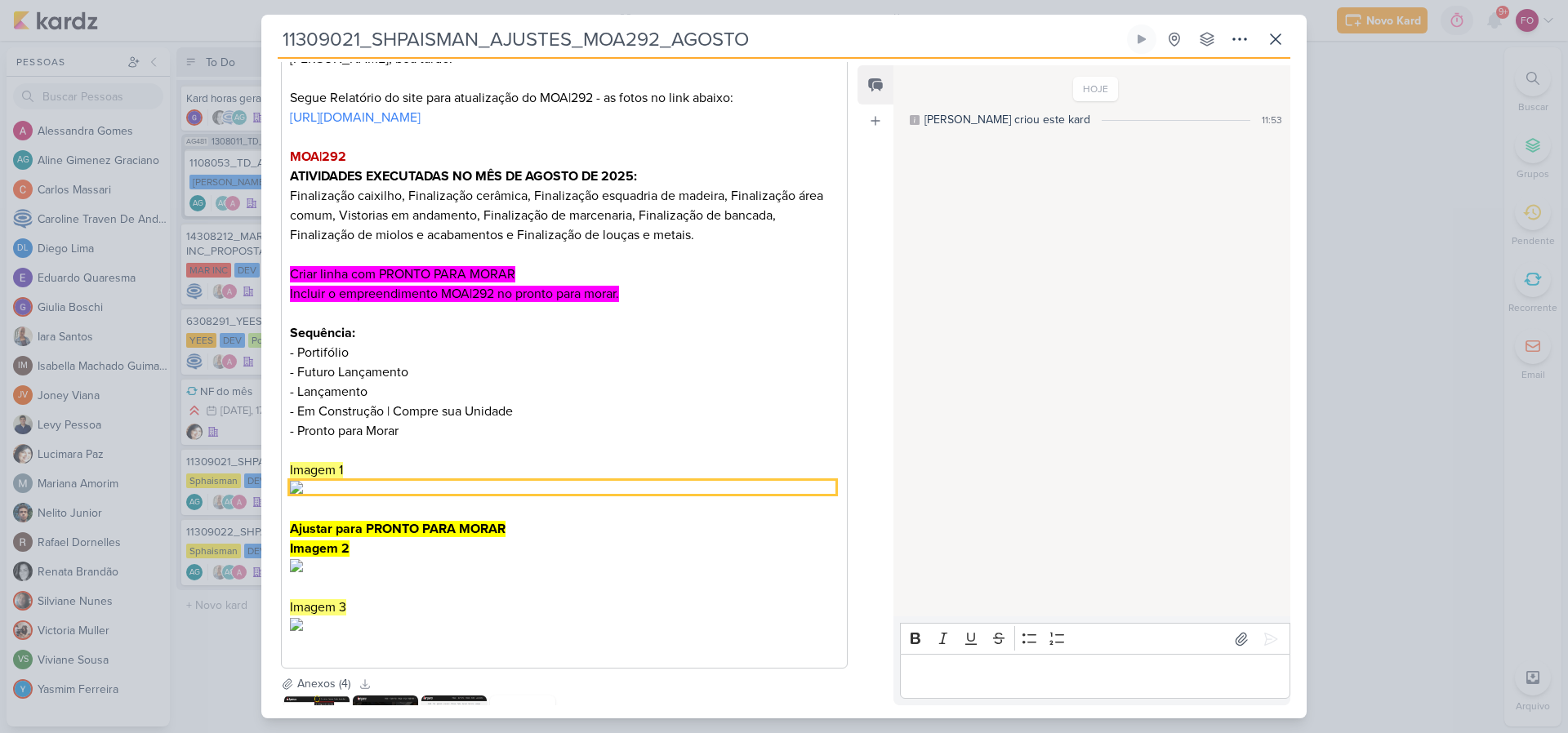
click at [296, 493] on img "Editor editing area: main" at bounding box center [562, 487] width 546 height 13
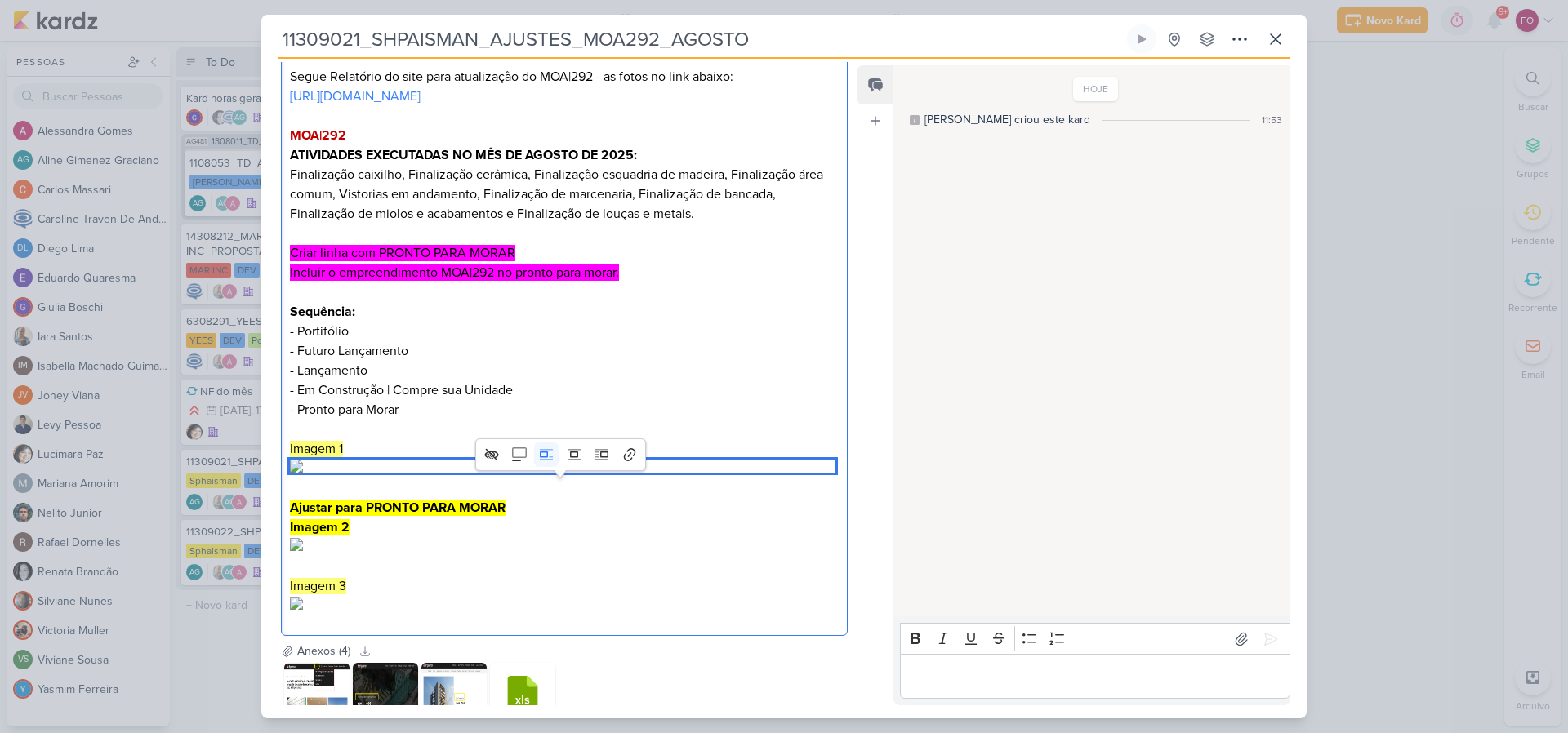
scroll to position [319, 0]
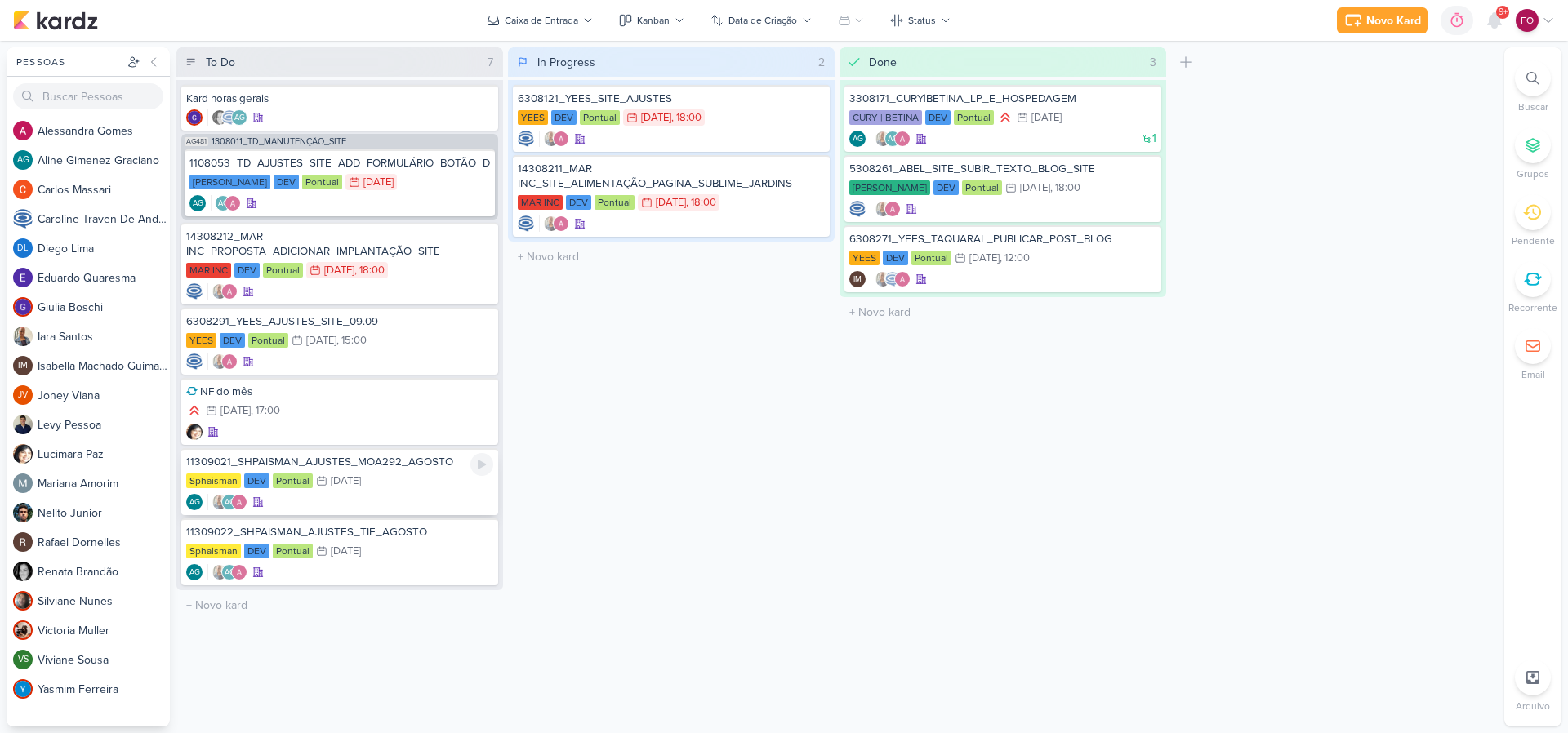
click at [429, 482] on div "Sphaisman DEV Pontual 4/9 4 de set" at bounding box center [339, 481] width 307 height 18
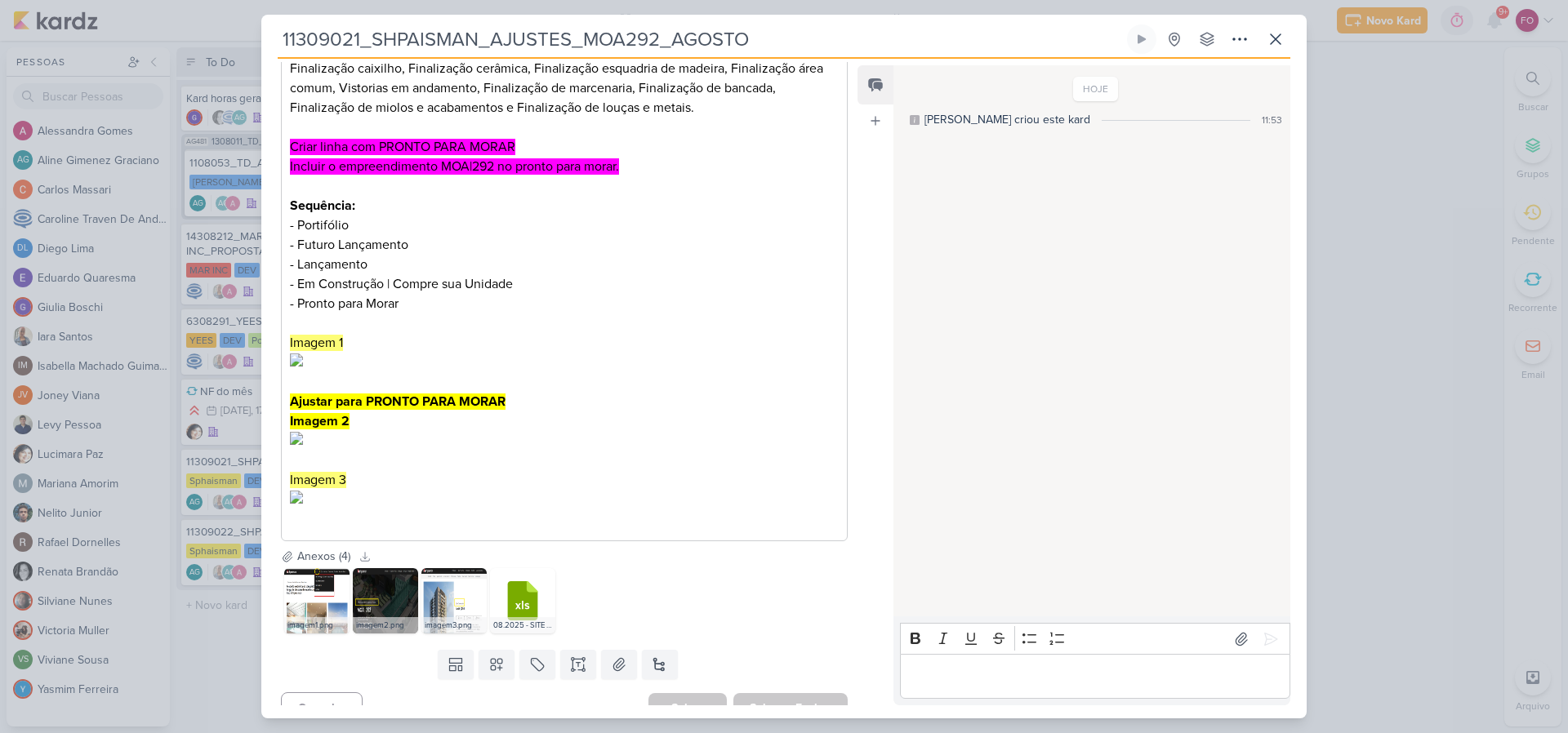
scroll to position [446, 0]
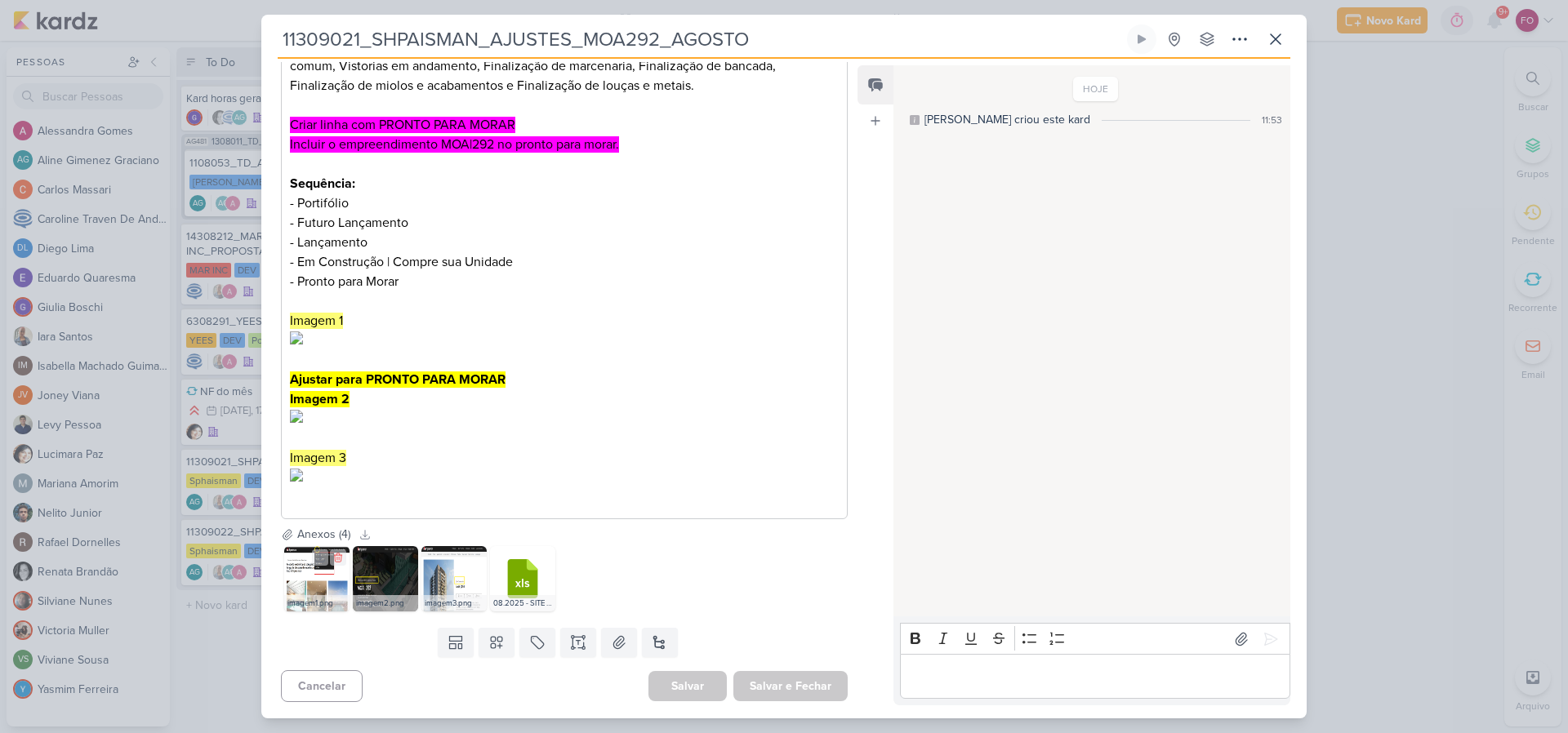
click at [310, 577] on img at bounding box center [317, 579] width 65 height 65
click at [380, 582] on img at bounding box center [385, 579] width 65 height 65
click at [466, 580] on img at bounding box center [454, 579] width 65 height 65
click at [1274, 37] on icon at bounding box center [1275, 39] width 20 height 20
